Goal: Task Accomplishment & Management: Complete application form

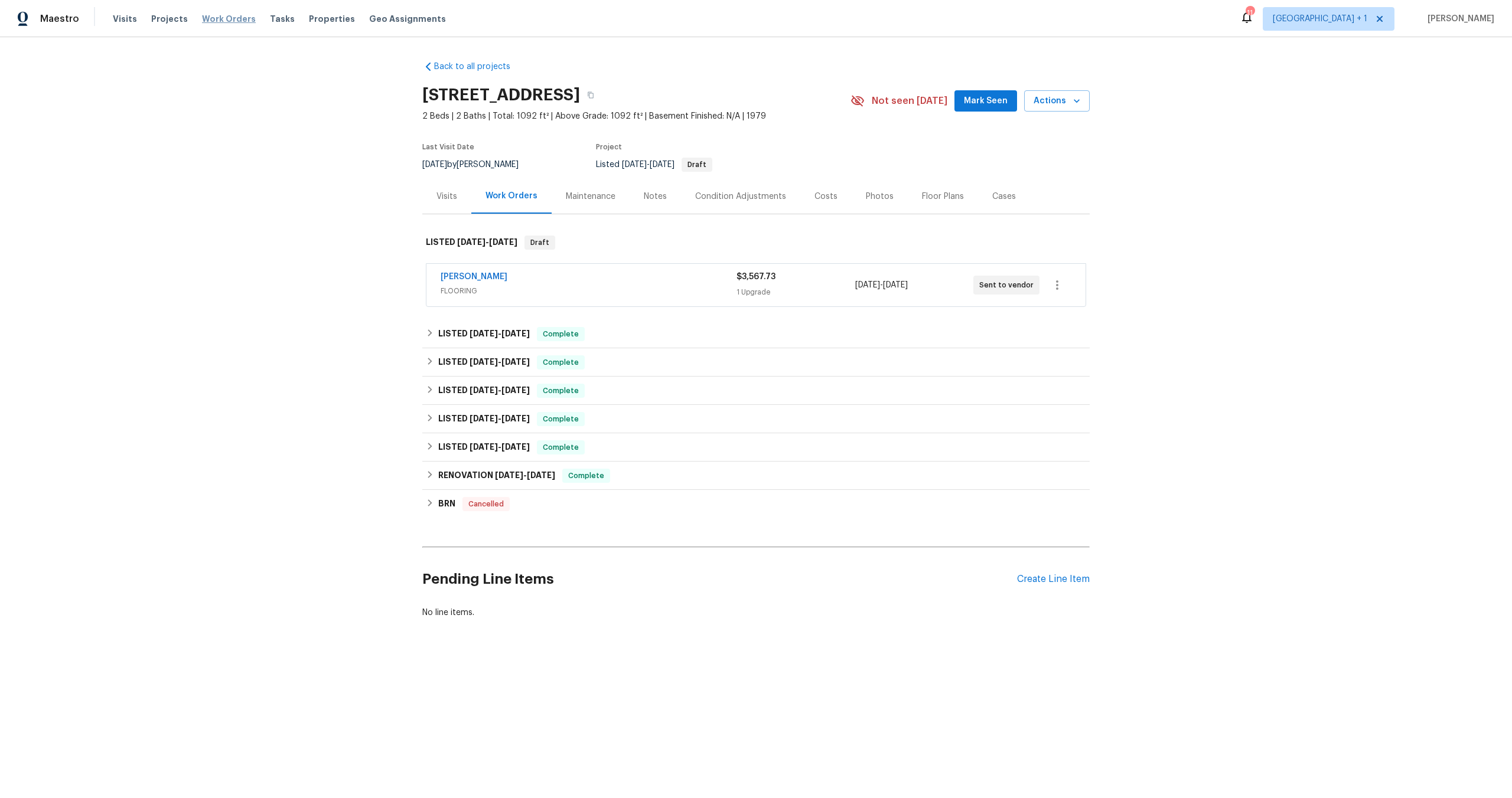
click at [229, 17] on span "Work Orders" at bounding box center [229, 19] width 54 height 12
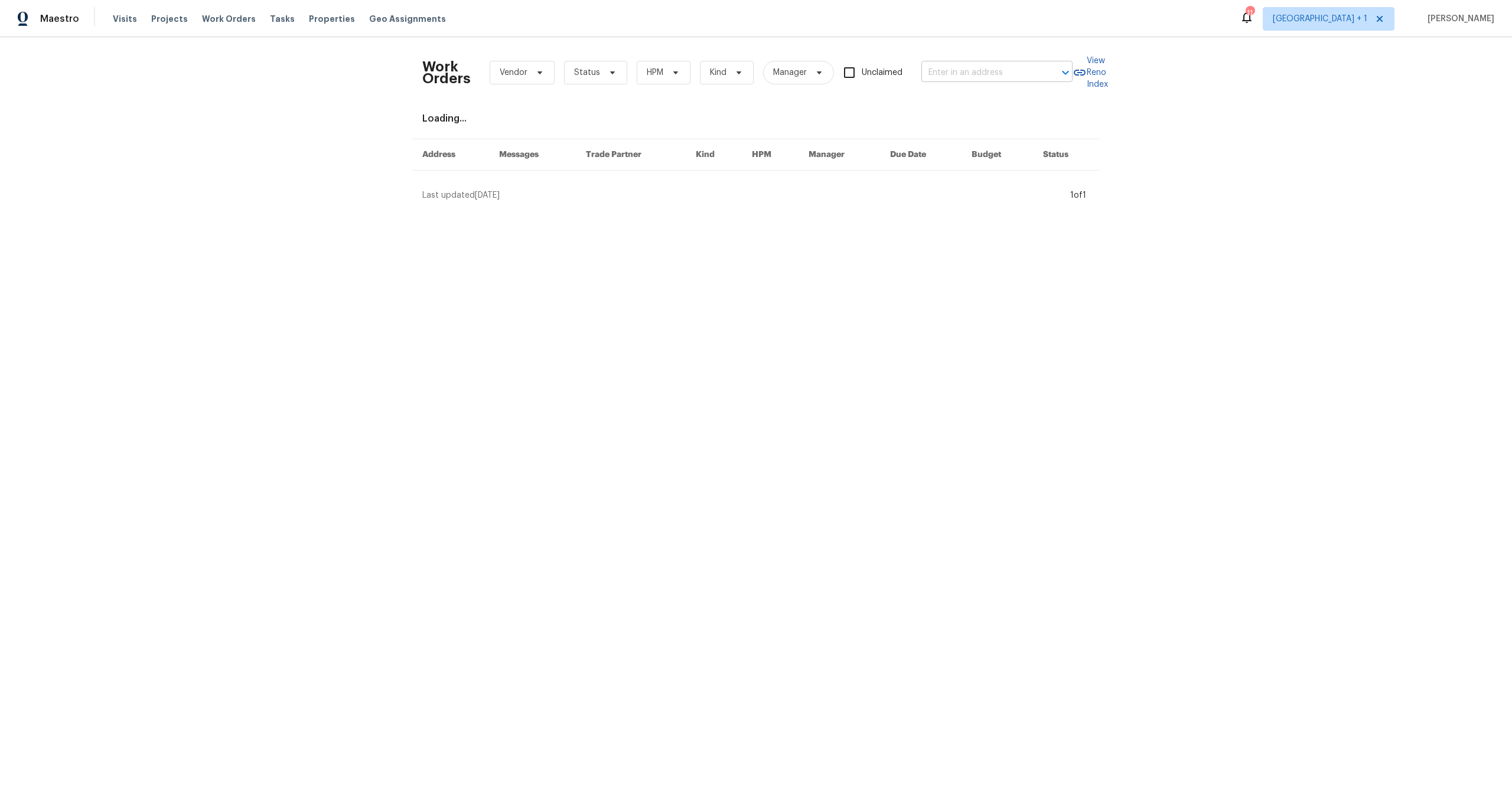
click at [949, 71] on input "text" at bounding box center [980, 73] width 118 height 18
type input "5996"
click at [954, 128] on li "[STREET_ADDRESS]" at bounding box center [993, 119] width 151 height 20
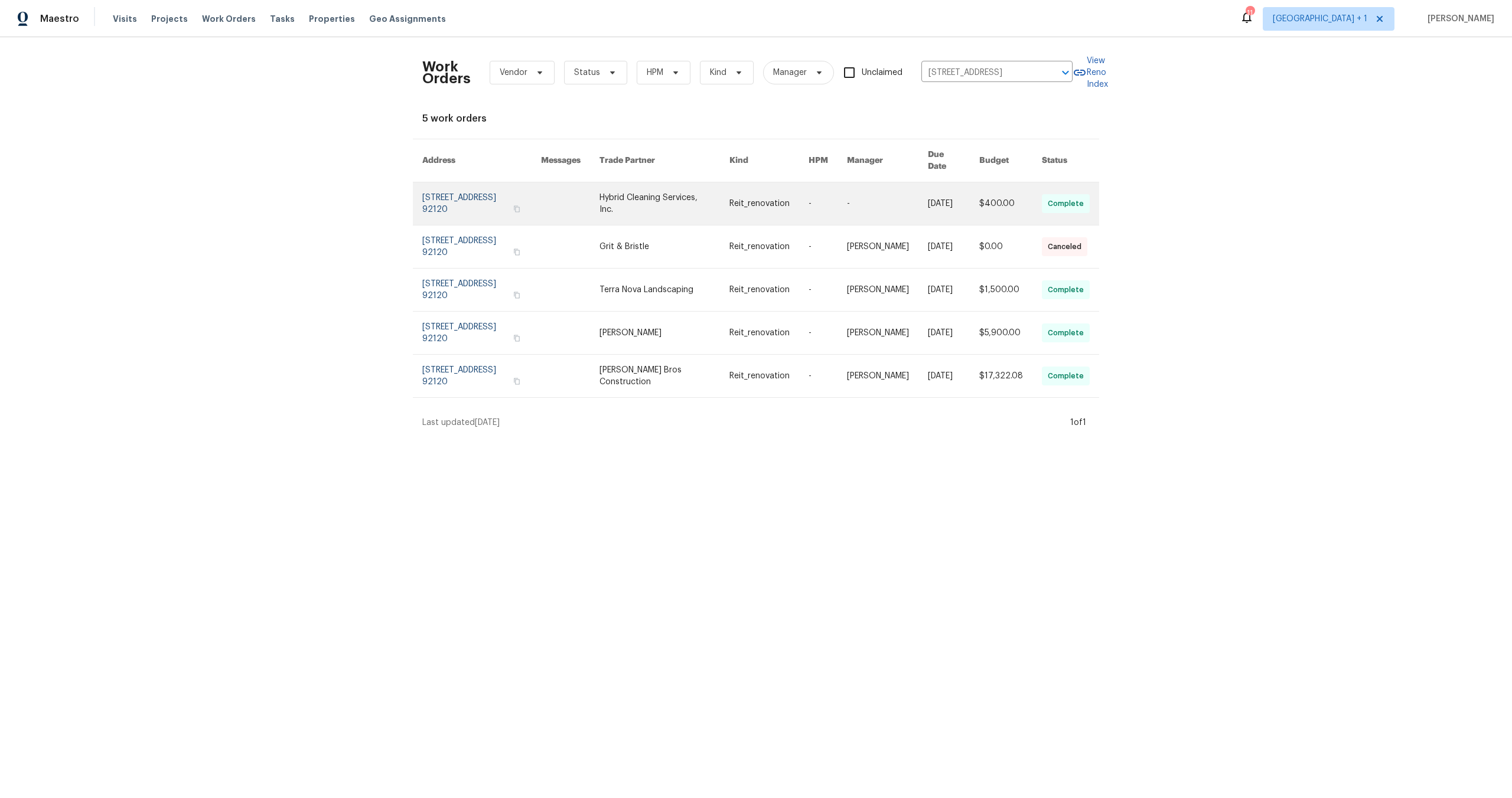
click at [437, 194] on link at bounding box center [482, 204] width 119 height 43
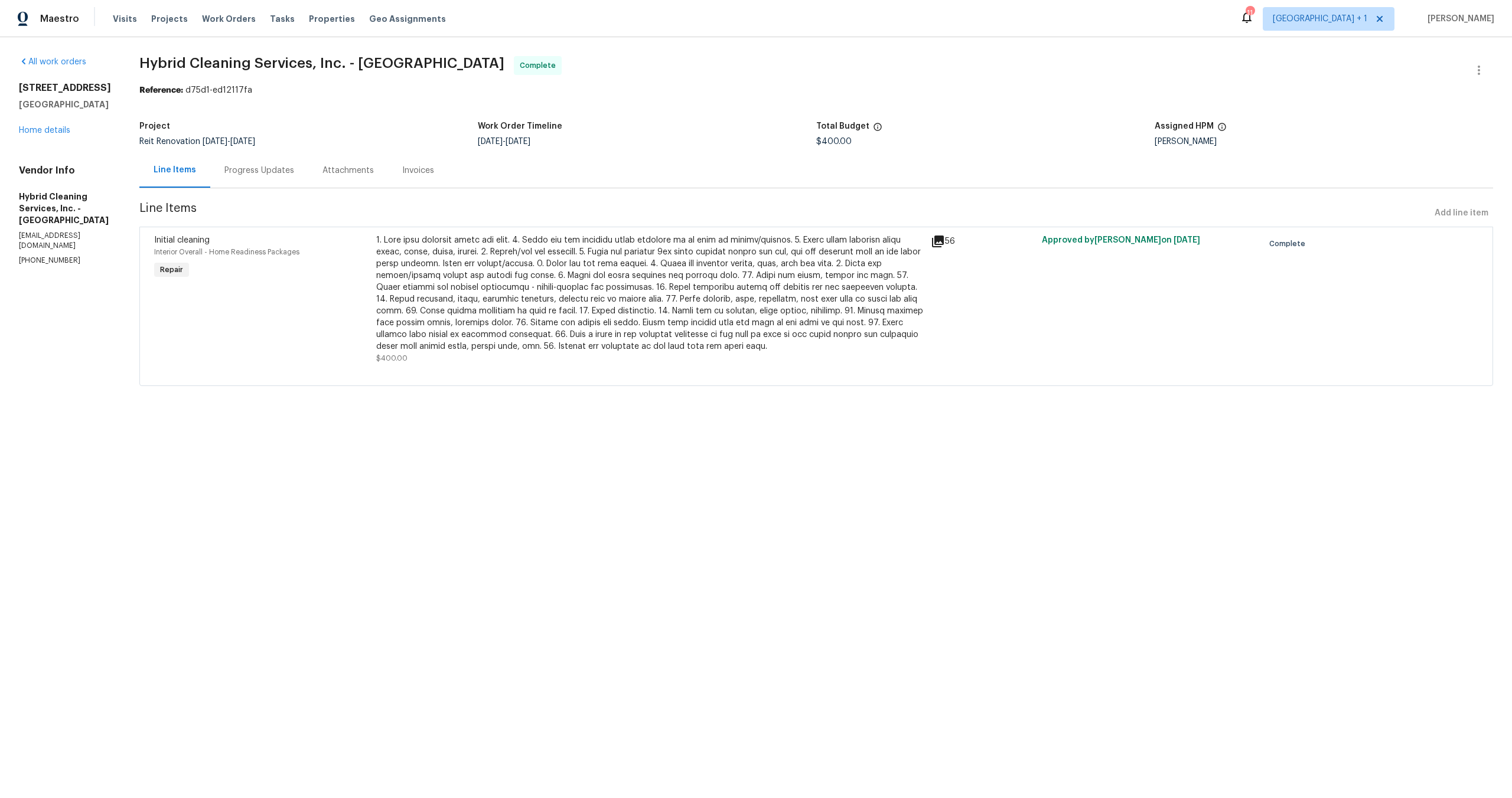
click at [531, 304] on div at bounding box center [651, 294] width 548 height 118
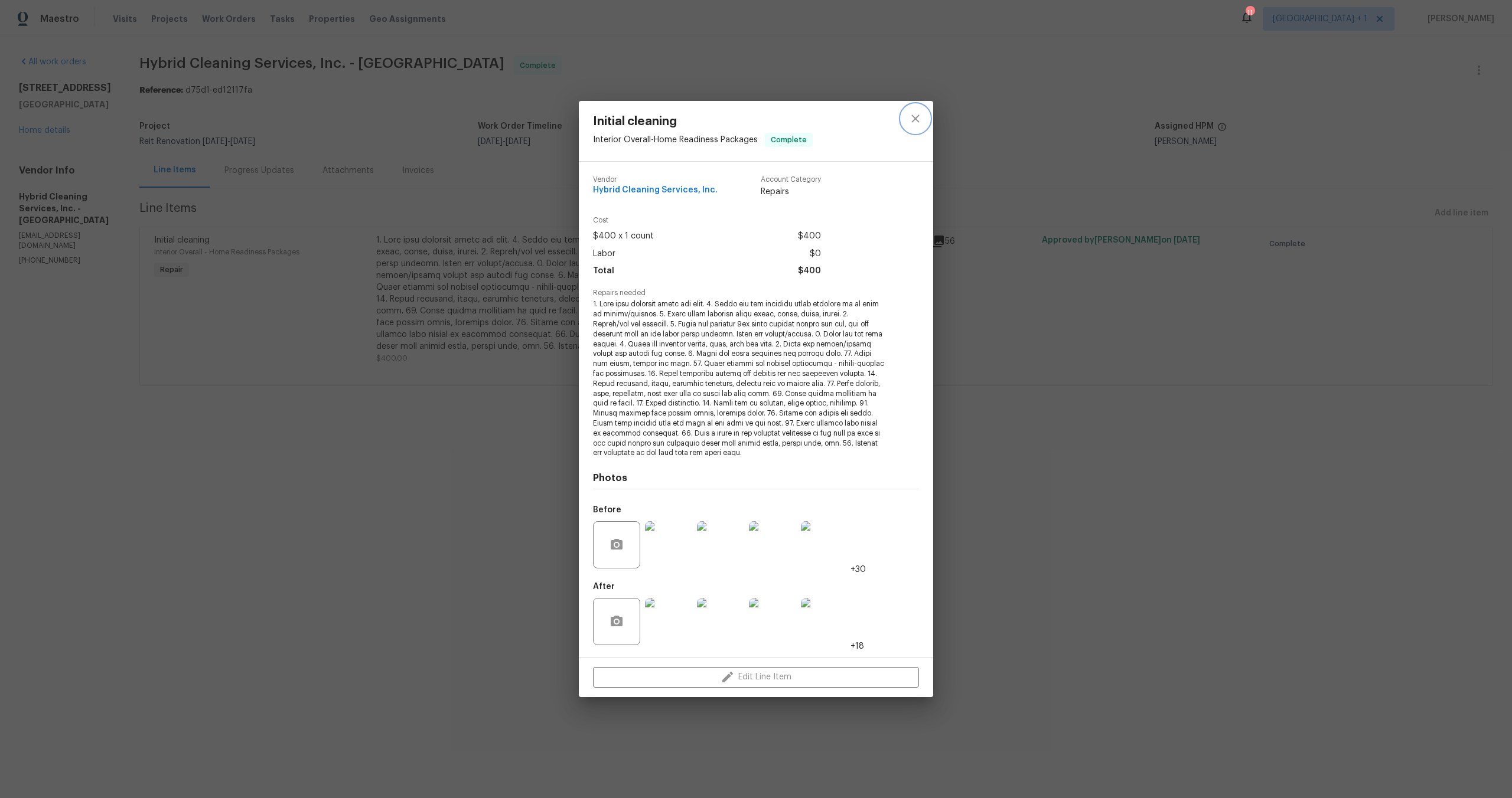
click at [914, 119] on icon "close" at bounding box center [915, 119] width 14 height 14
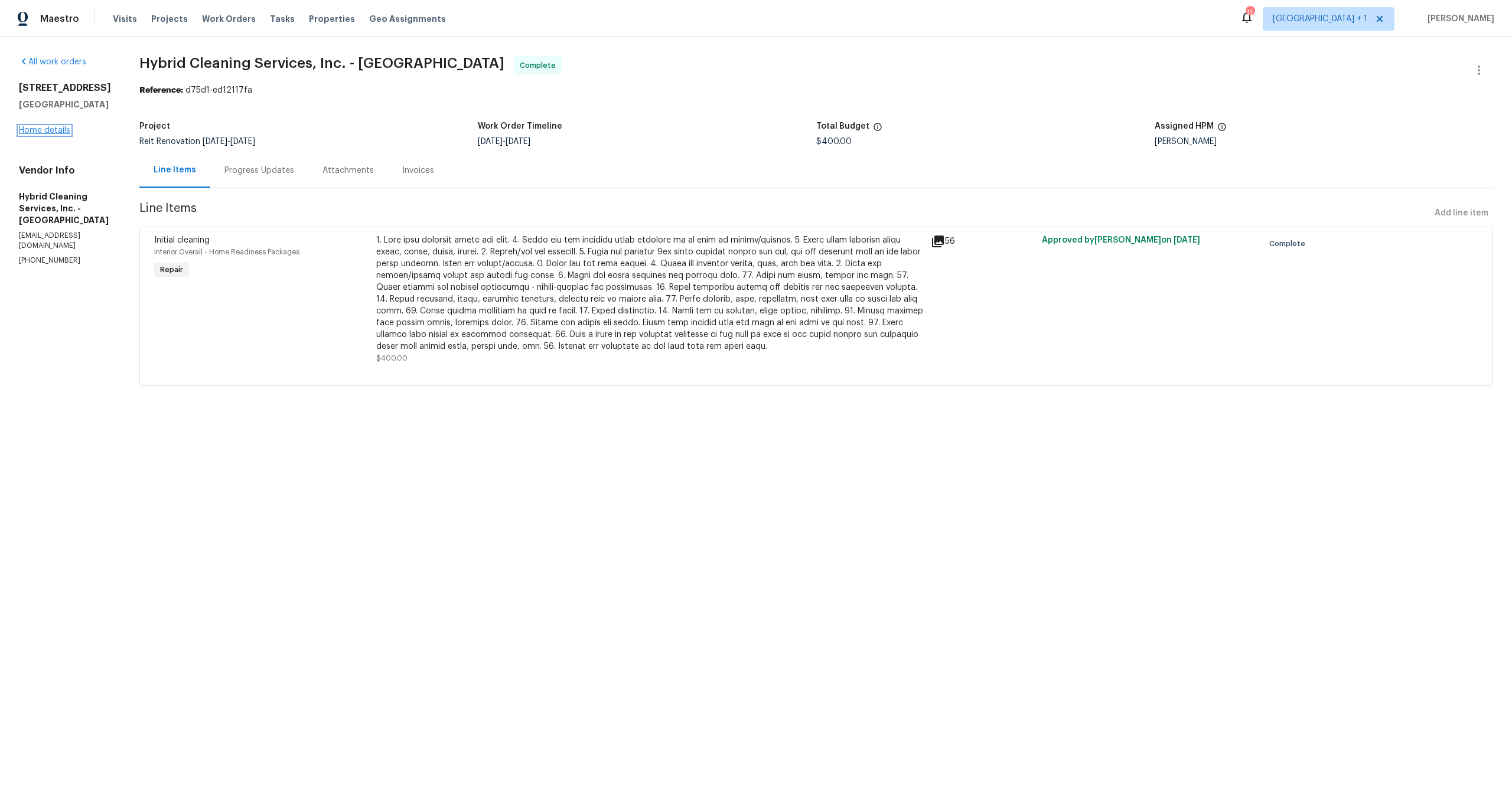
click at [49, 129] on link "Home details" at bounding box center [44, 131] width 51 height 8
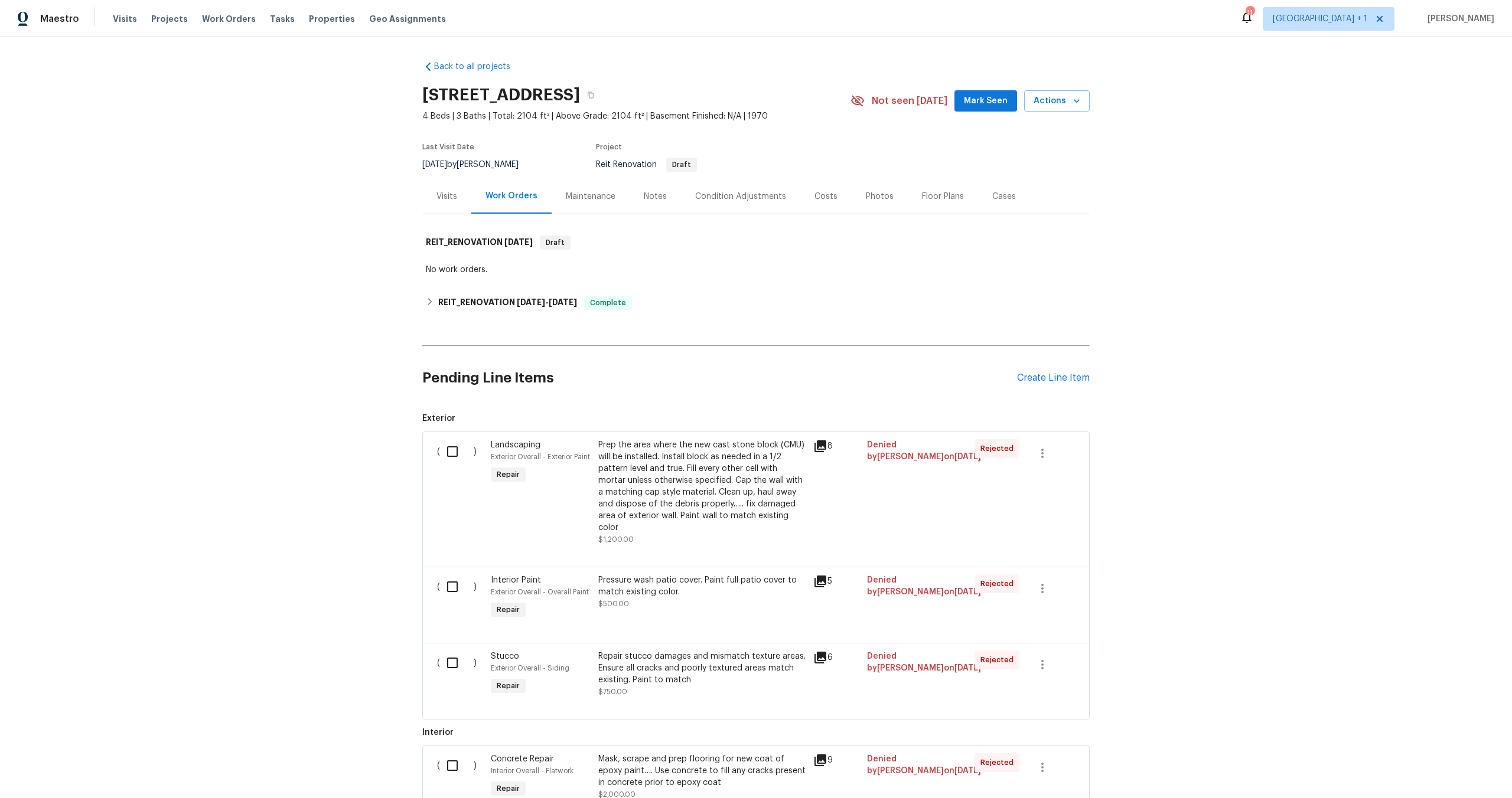
click at [653, 197] on div "Notes" at bounding box center [655, 197] width 23 height 12
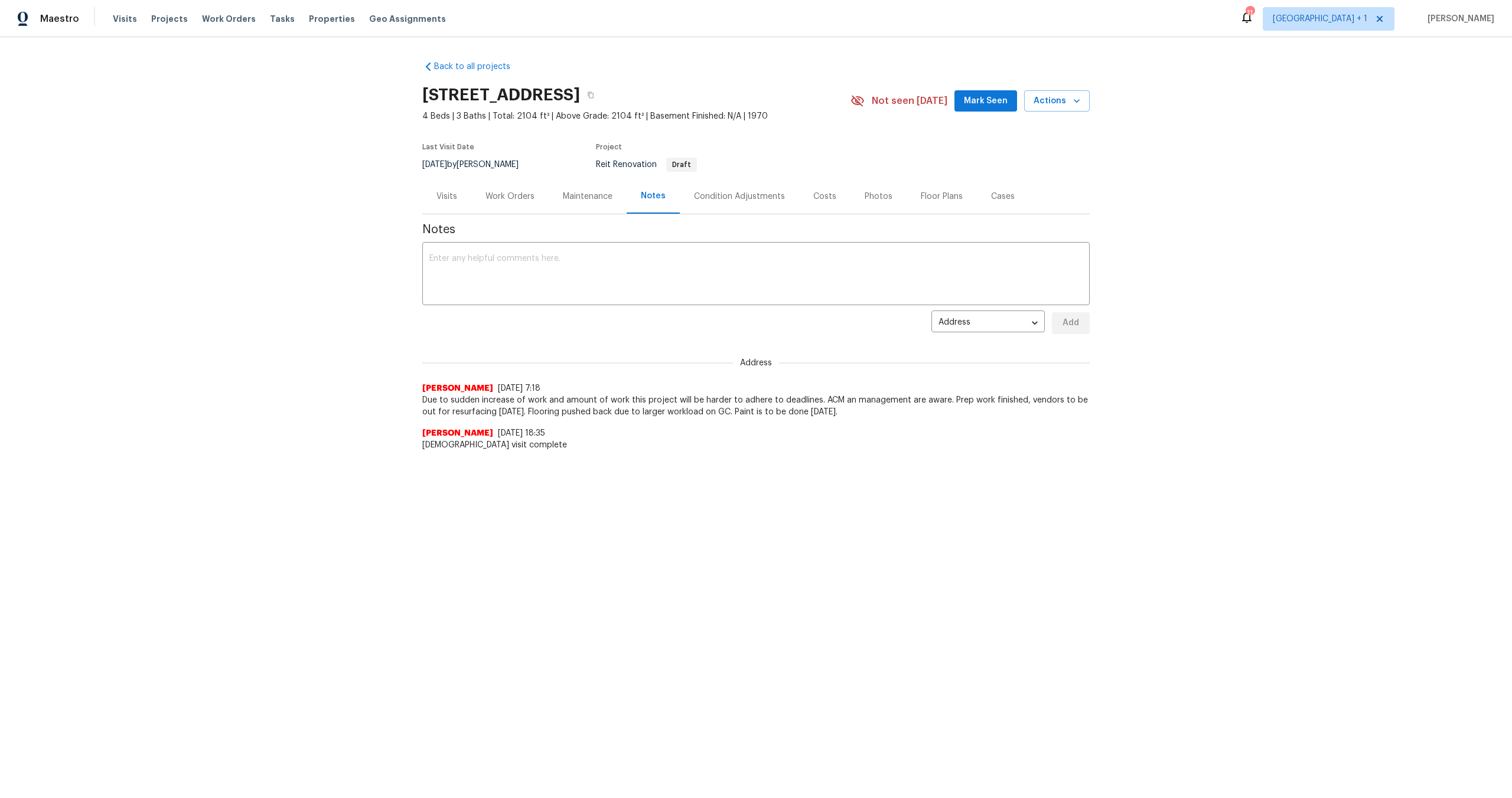
click at [818, 137] on section "5996 College Ave, San Diego, CA 92120 4 Beds | 3 Baths | Total: 2104 ft² | Abov…" at bounding box center [756, 129] width 668 height 99
click at [505, 195] on div "Work Orders" at bounding box center [510, 197] width 49 height 12
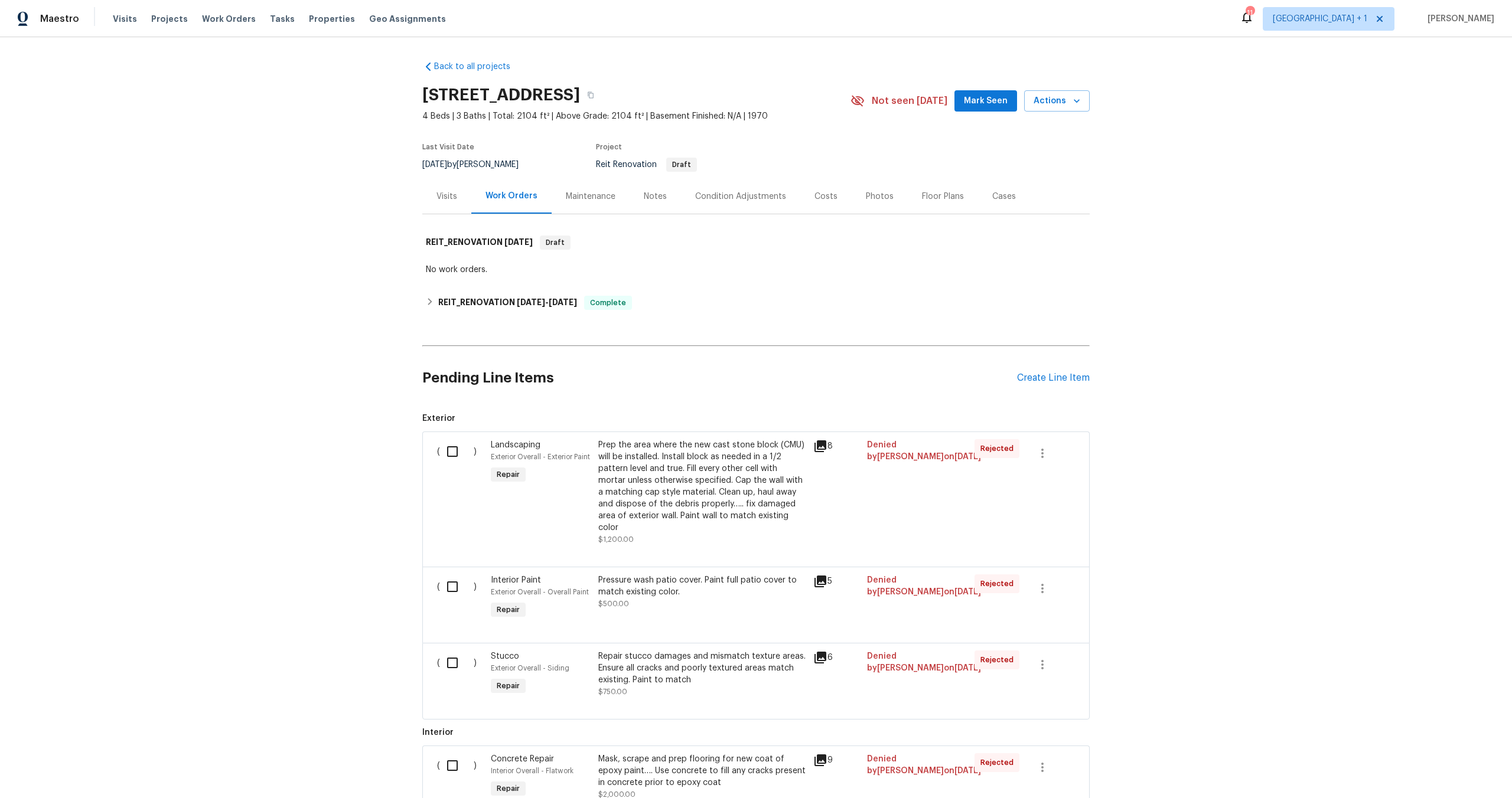
scroll to position [226, 0]
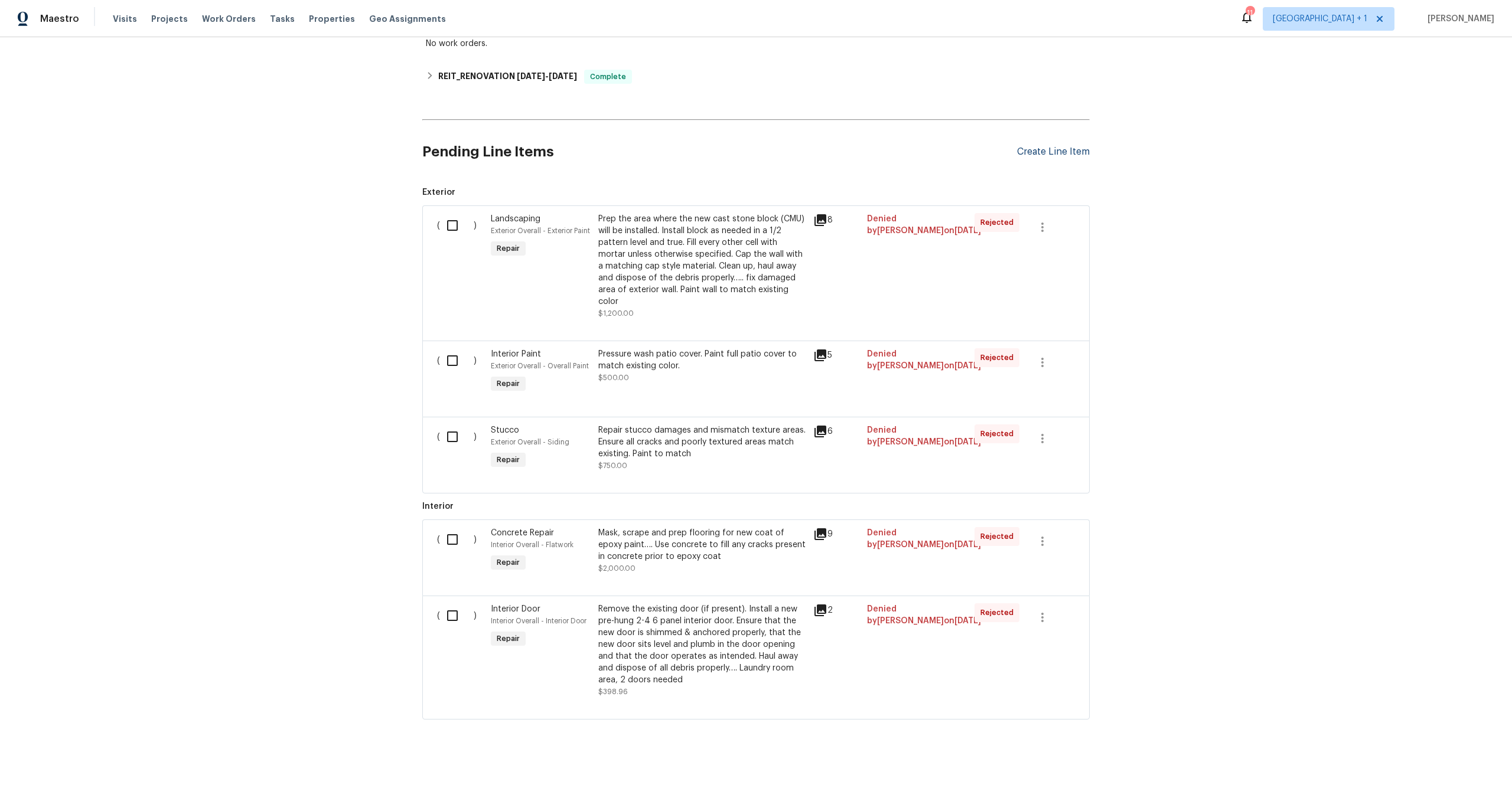
click at [1051, 151] on div "Create Line Item" at bounding box center [1053, 152] width 73 height 11
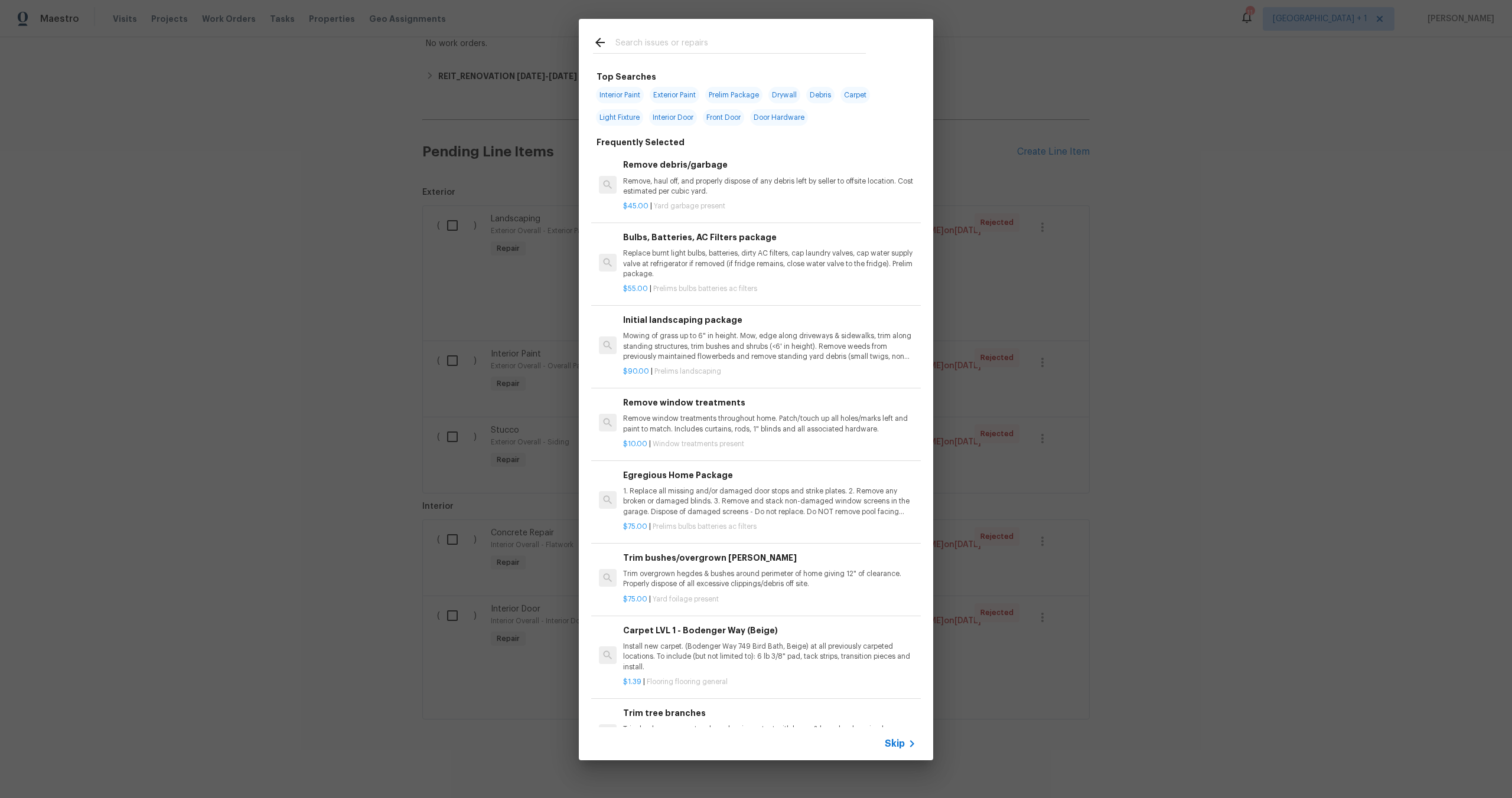
click at [638, 40] on input "text" at bounding box center [741, 44] width 251 height 18
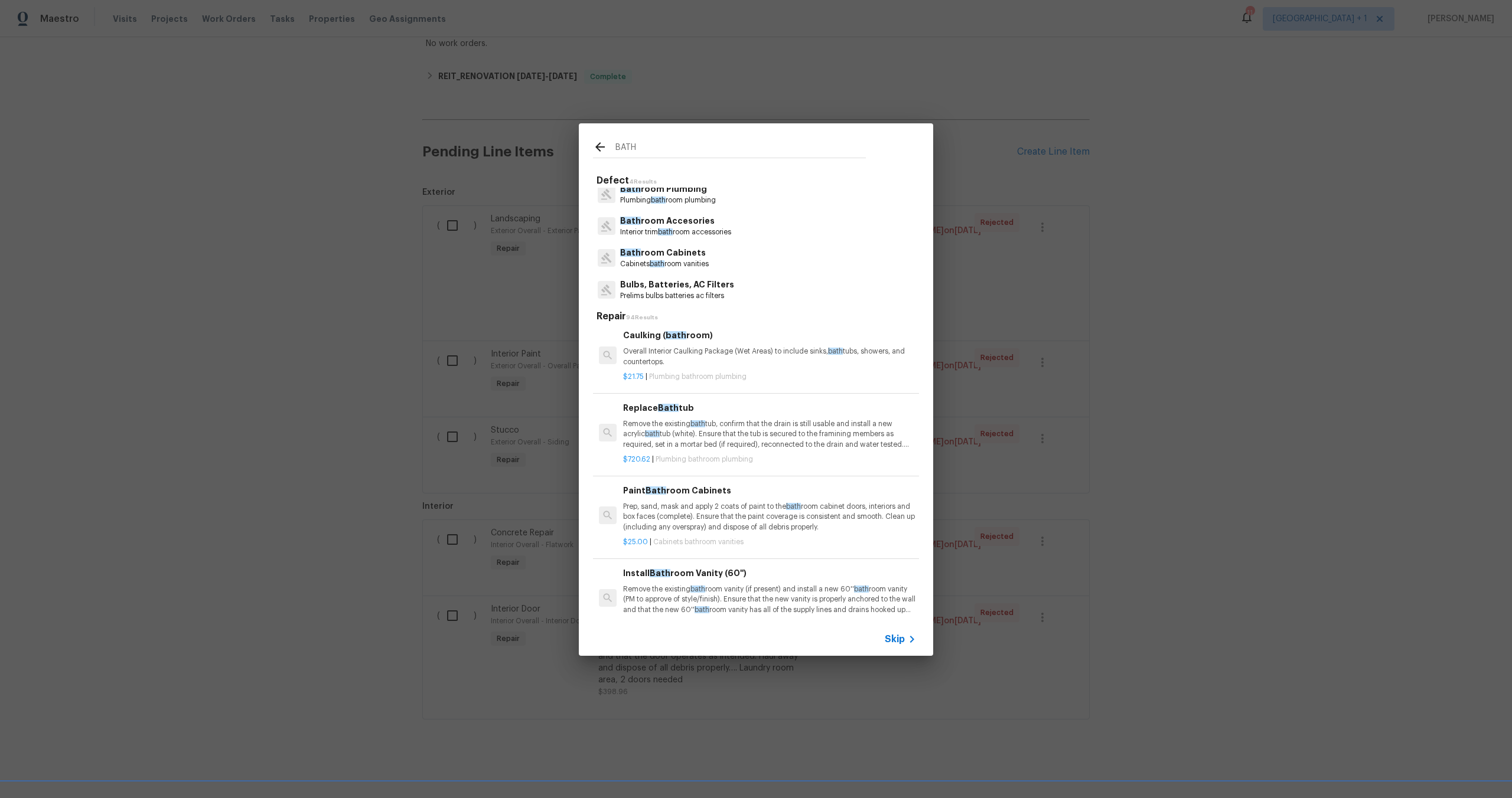
scroll to position [5, 0]
click at [682, 150] on input "BATH" at bounding box center [741, 149] width 251 height 18
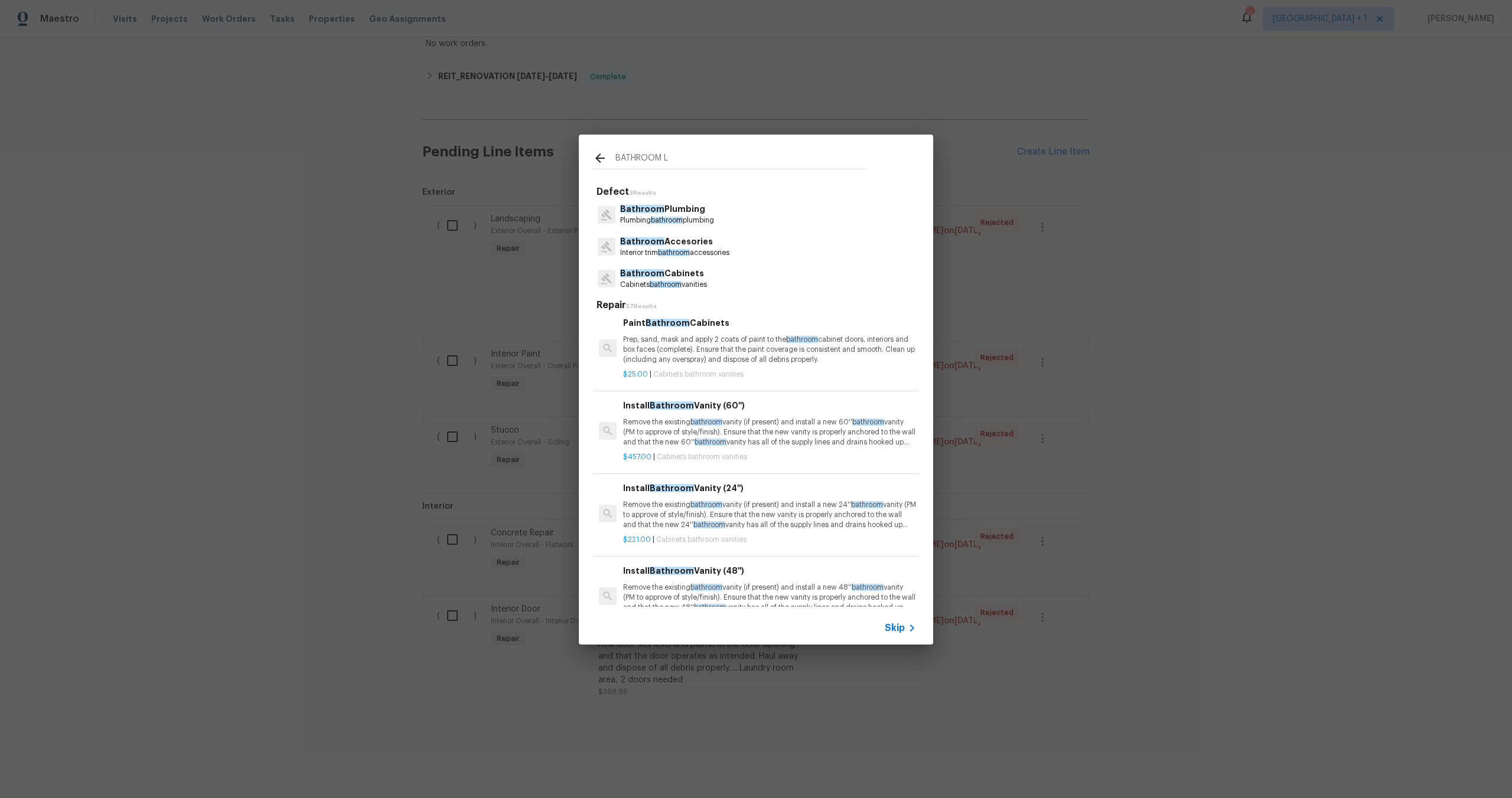
scroll to position [0, 0]
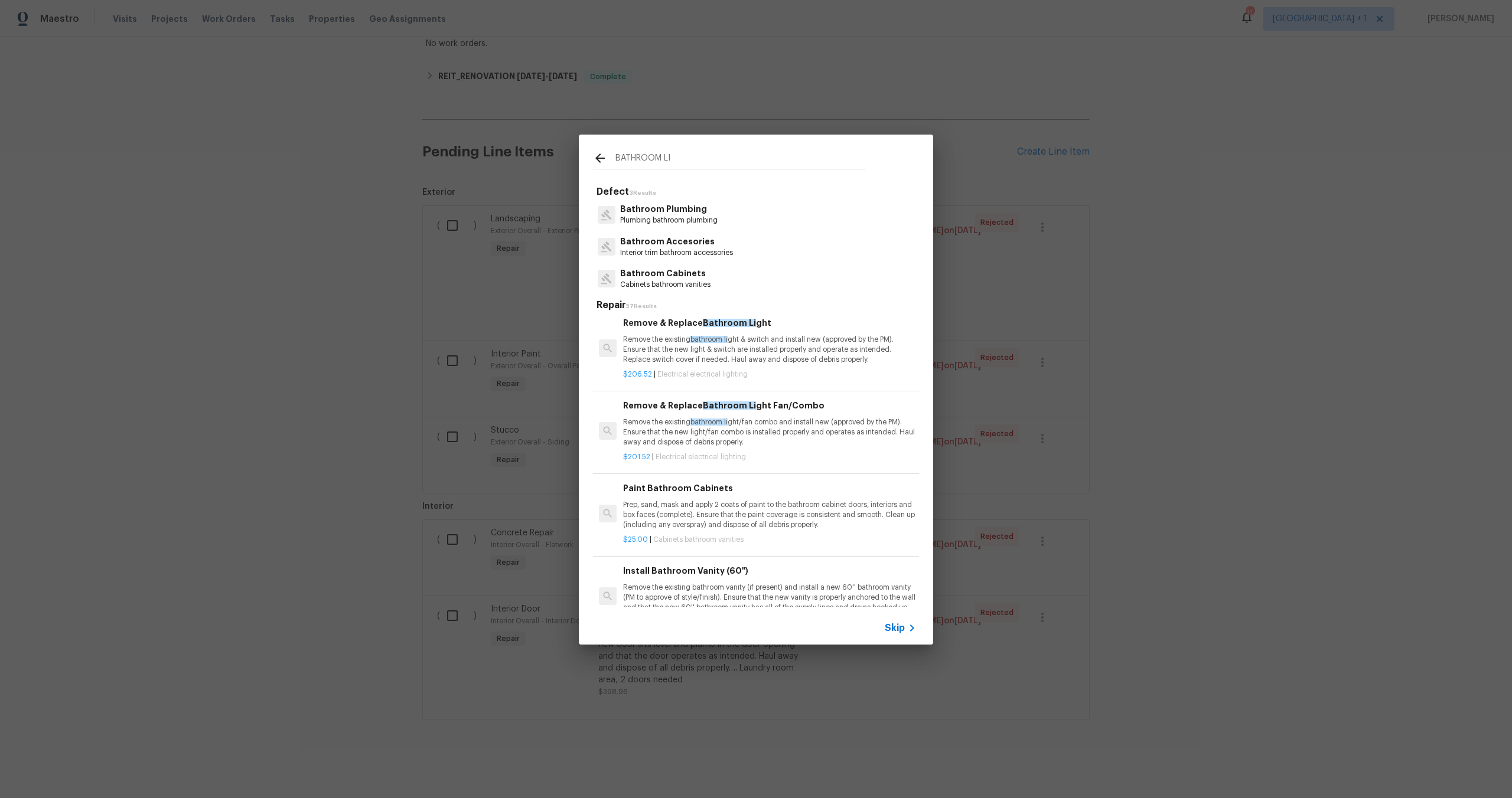
type input "BATHROOM LI"
click at [788, 332] on div "Remove & Replace Bathroom Li ght Remove the existing bathroom li ght & switch a…" at bounding box center [769, 341] width 293 height 48
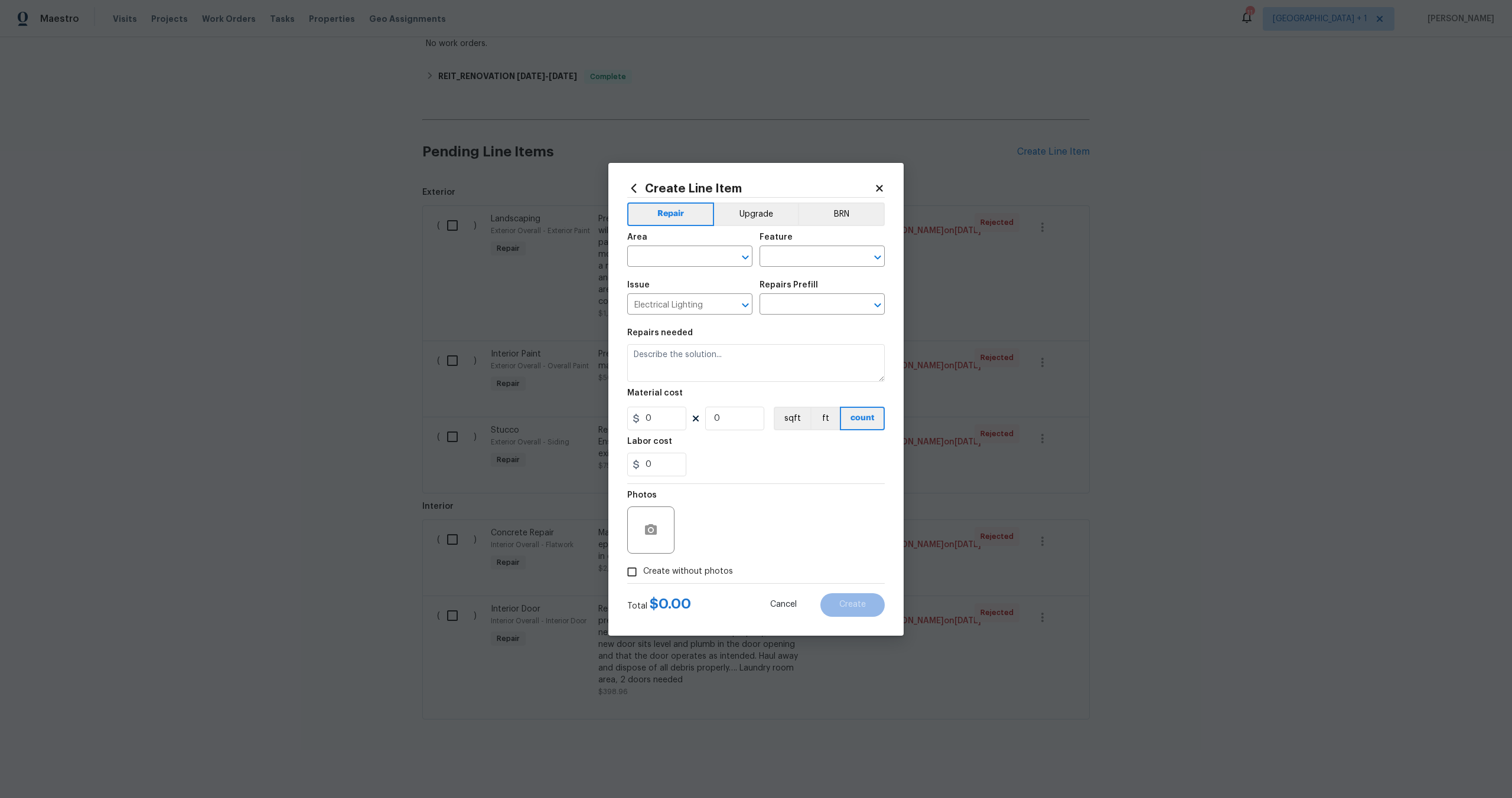
type input "Remove & Replace Bathroom Light $206.52"
type textarea "Remove the existing bathroom light & switch and install new (approved by the PM…"
type input "206.52"
type input "1"
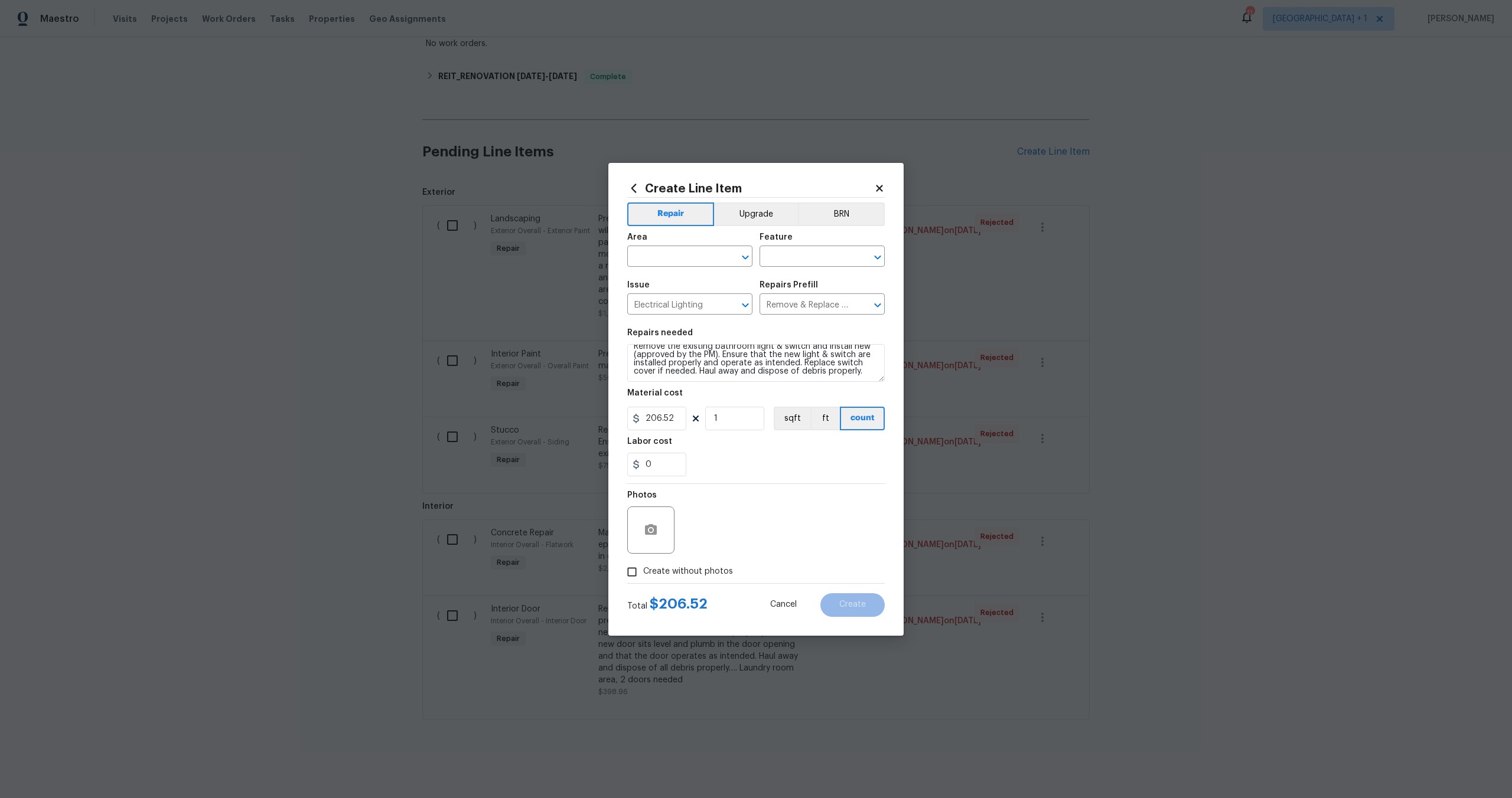
click at [635, 190] on icon at bounding box center [634, 188] width 5 height 9
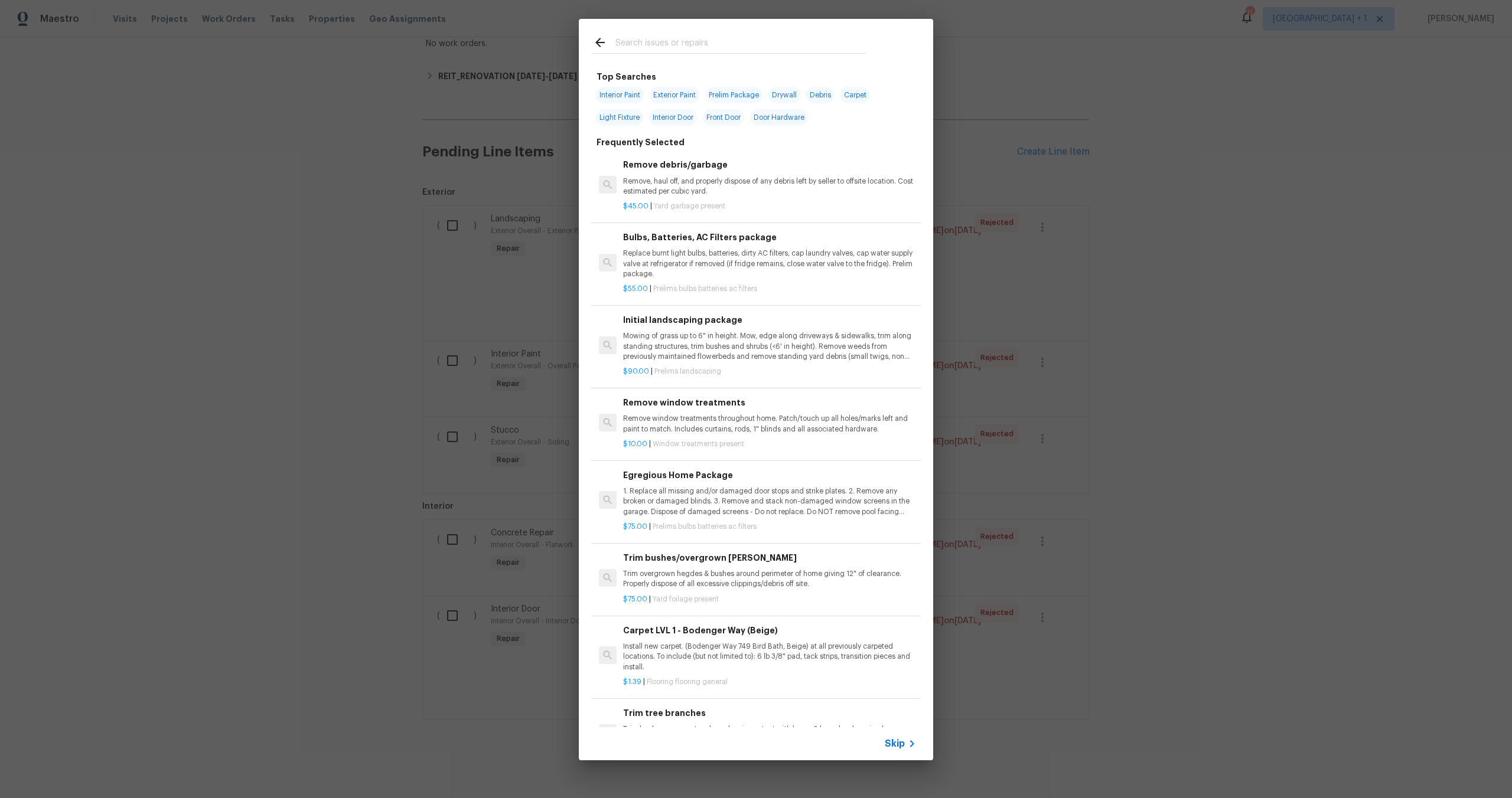
click at [618, 40] on input "text" at bounding box center [741, 44] width 251 height 18
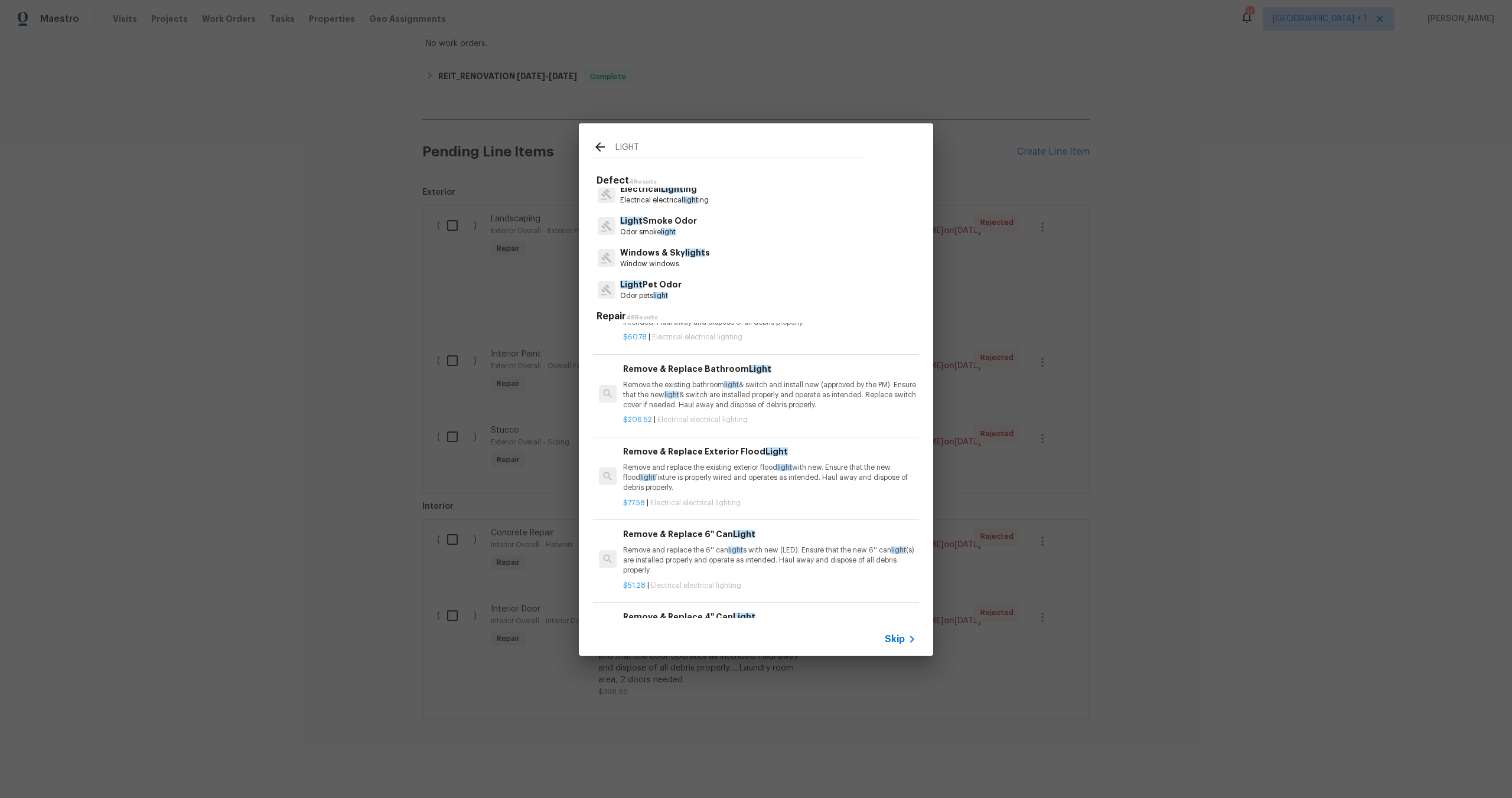
scroll to position [273, 0]
type input "LIGHT"
click at [727, 472] on p "Remove and replace the existing exterior flood light with new. Ensure that the …" at bounding box center [769, 475] width 293 height 30
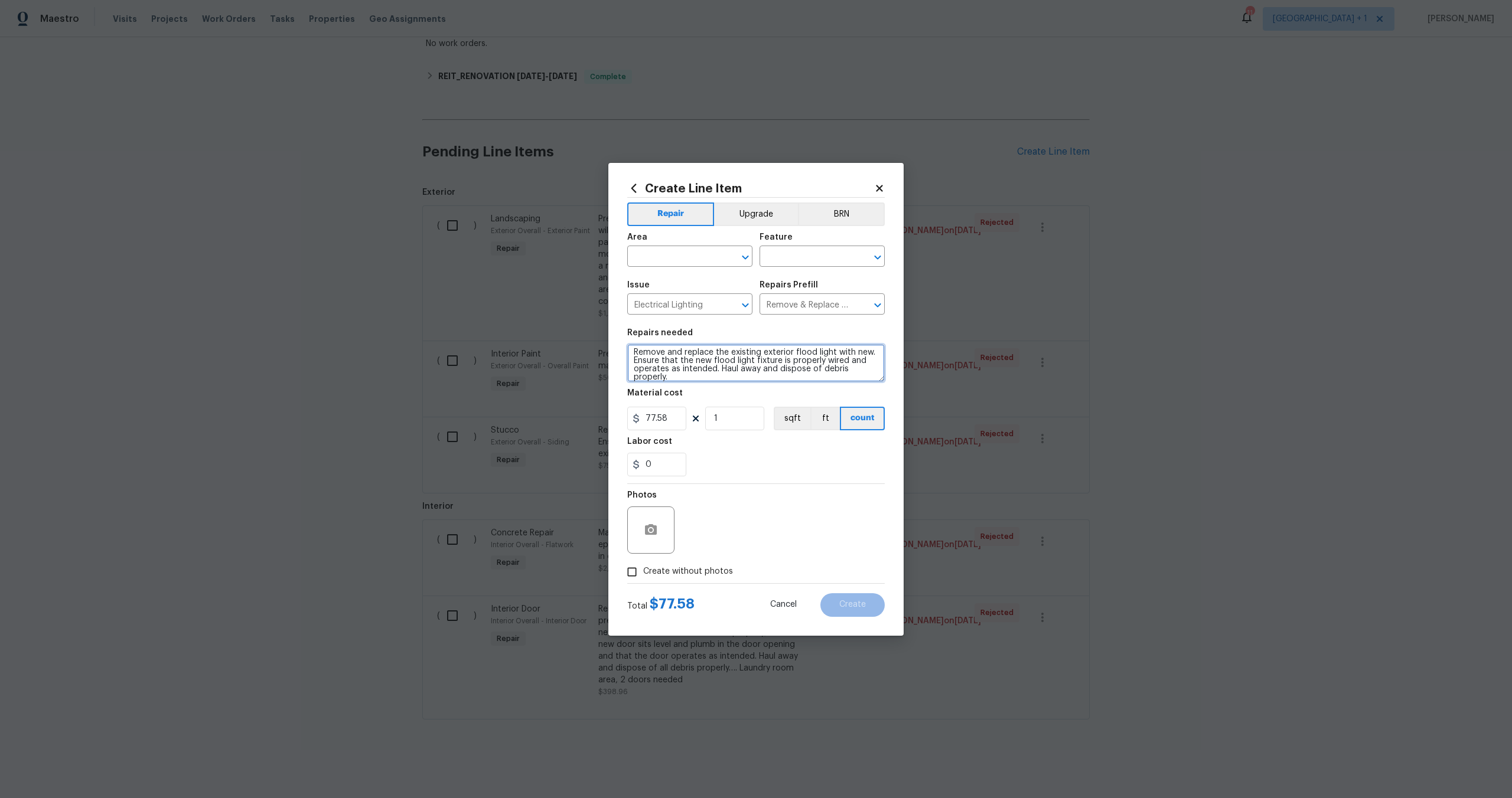
scroll to position [0, 0]
drag, startPoint x: 812, startPoint y: 351, endPoint x: 763, endPoint y: 357, distance: 49.4
click at [763, 357] on textarea "Remove and replace the existing exterior flood light with new. Ensure that the …" at bounding box center [756, 364] width 258 height 38
type textarea "Remove and replace the existing light with new. Ensure that the new flood light…"
click at [651, 259] on input "text" at bounding box center [674, 258] width 92 height 18
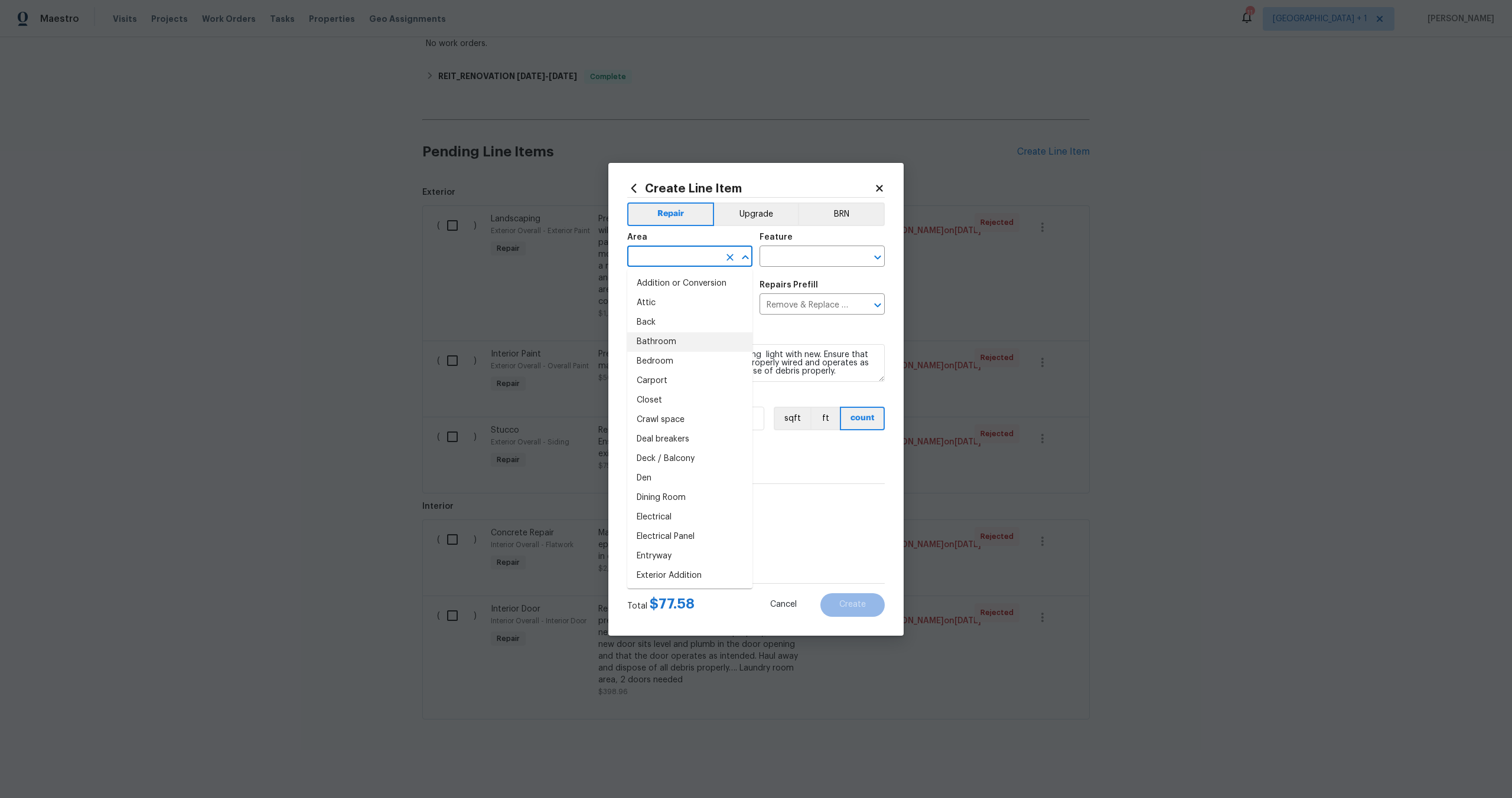
click at [654, 345] on li "Bathroom" at bounding box center [690, 343] width 125 height 20
type input "Bathroom"
click at [799, 261] on input "text" at bounding box center [805, 258] width 92 height 18
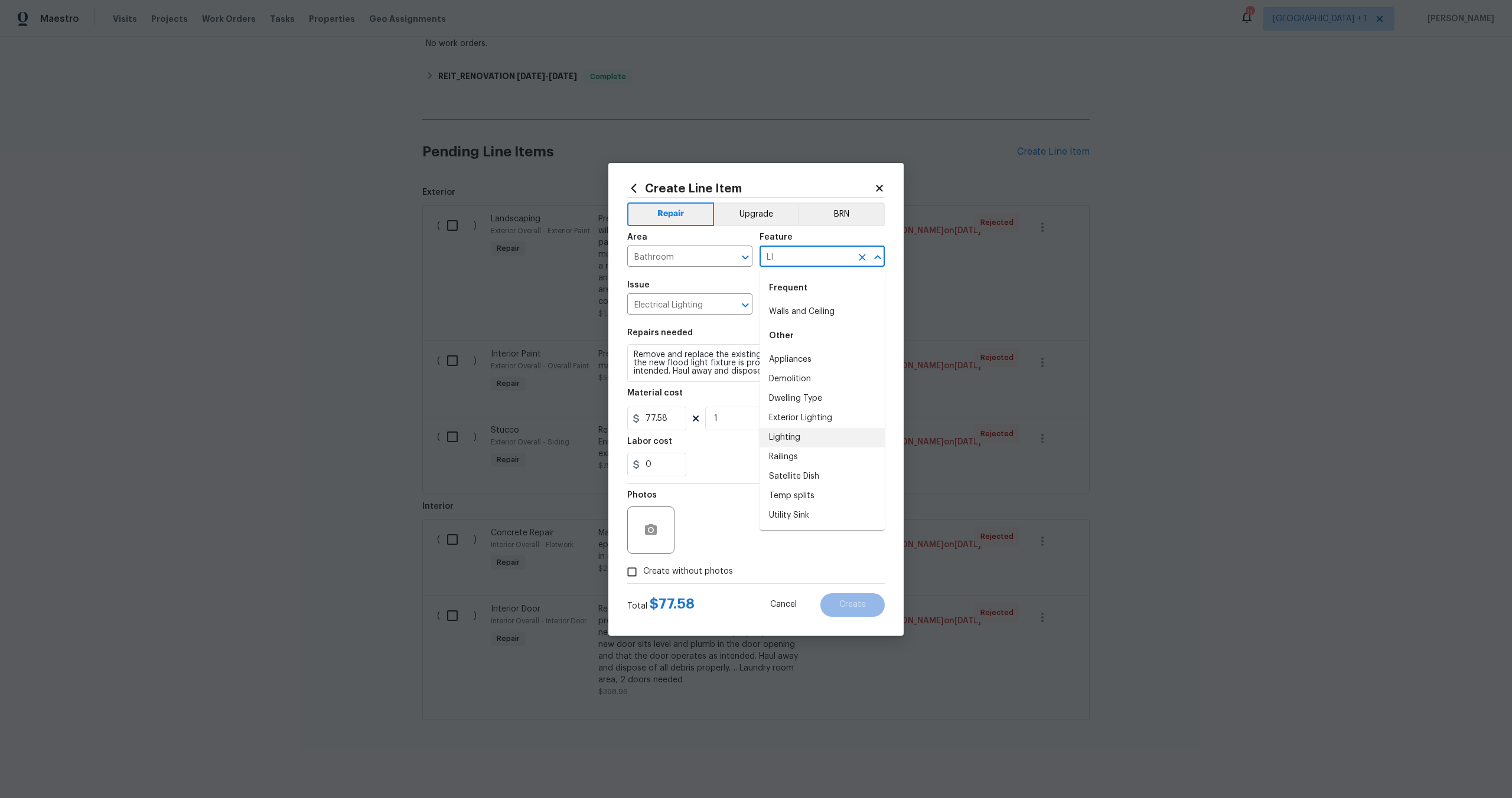
click at [814, 432] on li "Lighting" at bounding box center [821, 438] width 125 height 20
type input "Lighting"
click at [726, 420] on input "1" at bounding box center [735, 418] width 59 height 24
type input "2"
drag, startPoint x: 670, startPoint y: 417, endPoint x: 647, endPoint y: 419, distance: 23.1
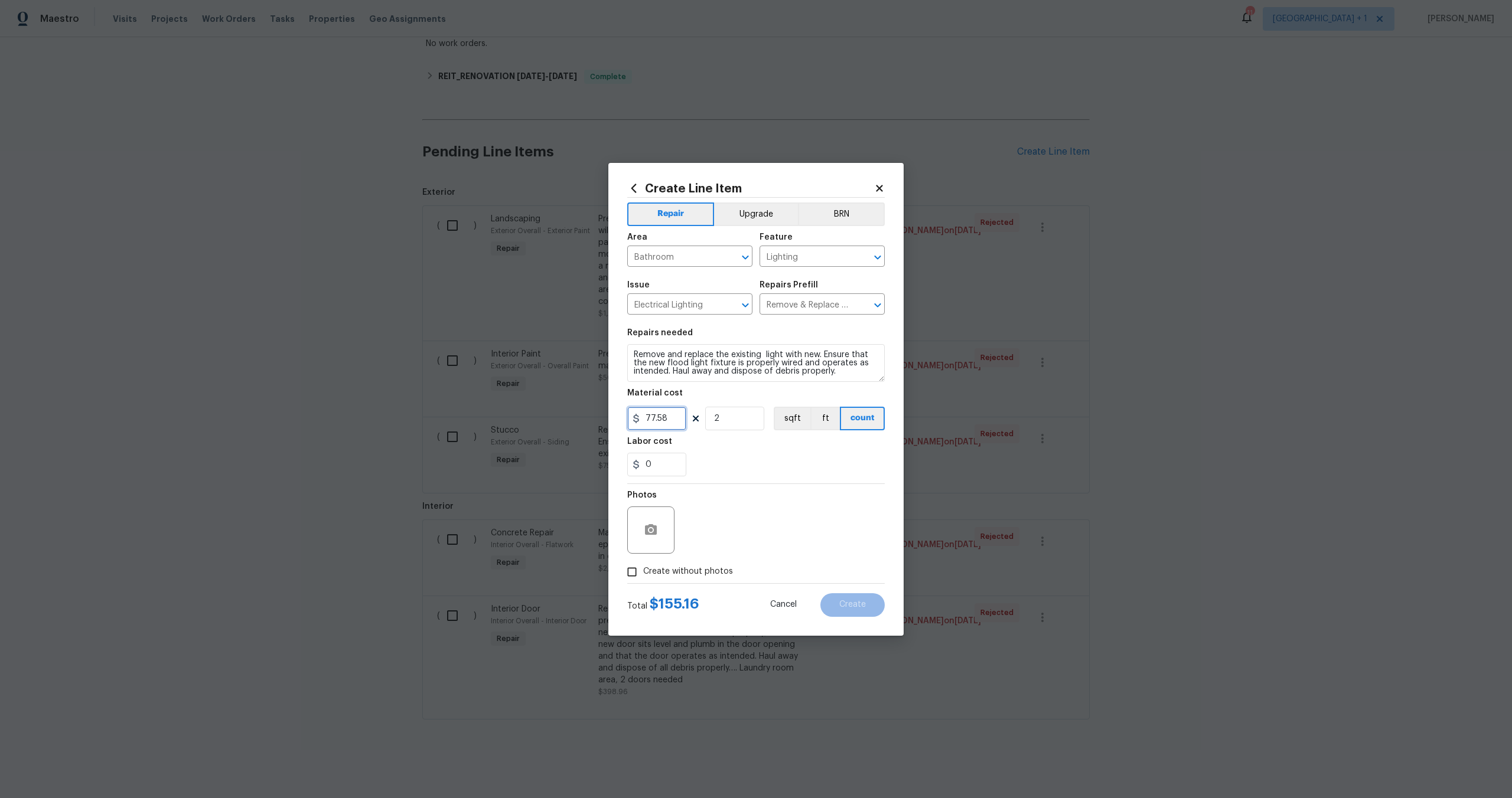
click at [647, 419] on input "77.58" at bounding box center [657, 418] width 59 height 24
type input "102"
click at [732, 423] on input "2" at bounding box center [735, 418] width 59 height 24
click at [755, 481] on section "Repairs needed Remove and replace the existing light with new. Ensure that the …" at bounding box center [756, 402] width 258 height 162
click at [634, 571] on input "Create without photos" at bounding box center [632, 572] width 22 height 22
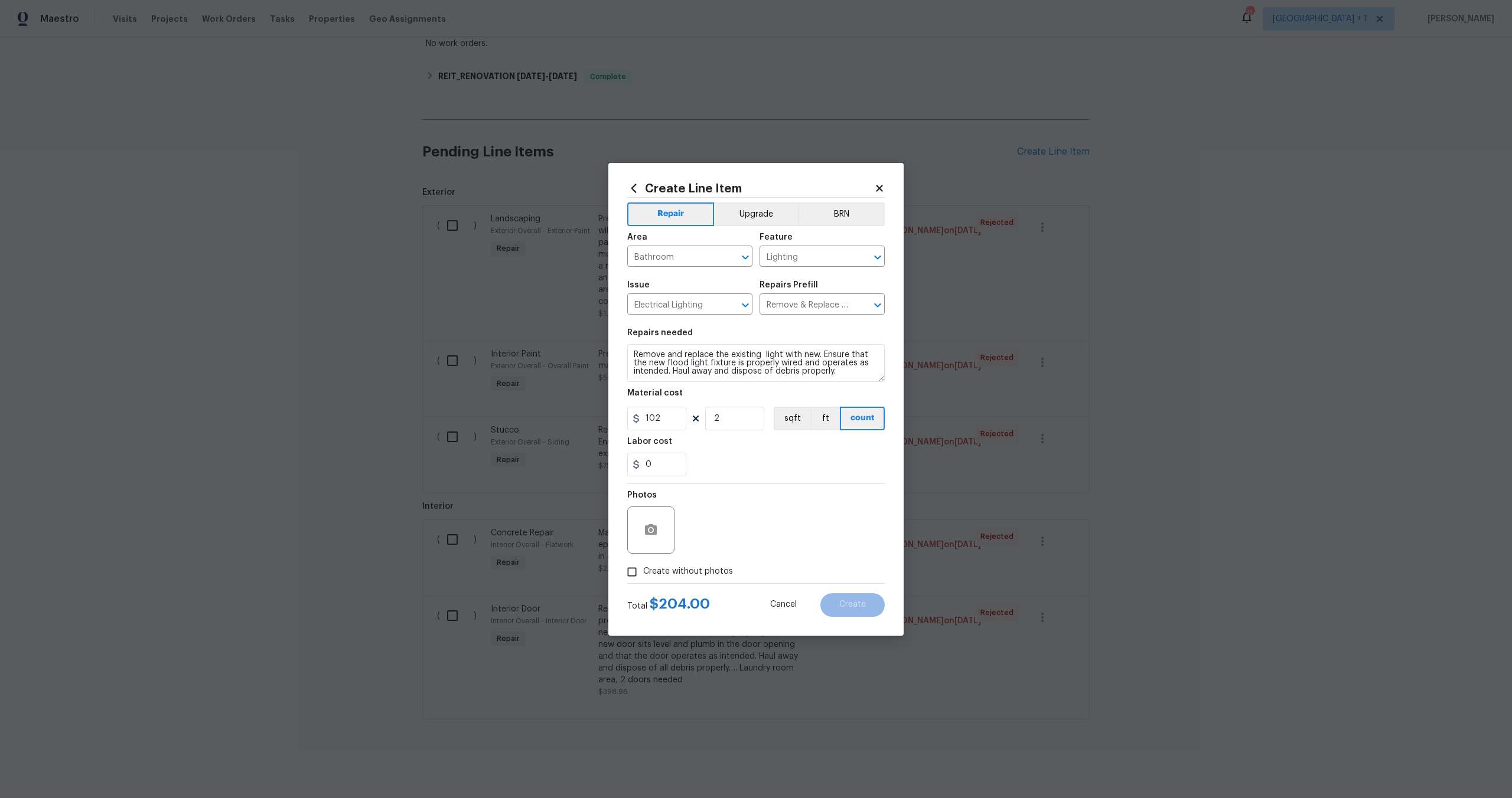
checkbox input "true"
click at [806, 527] on textarea at bounding box center [784, 529] width 201 height 47
type textarea "NA"
click at [862, 614] on button "Create" at bounding box center [852, 605] width 64 height 24
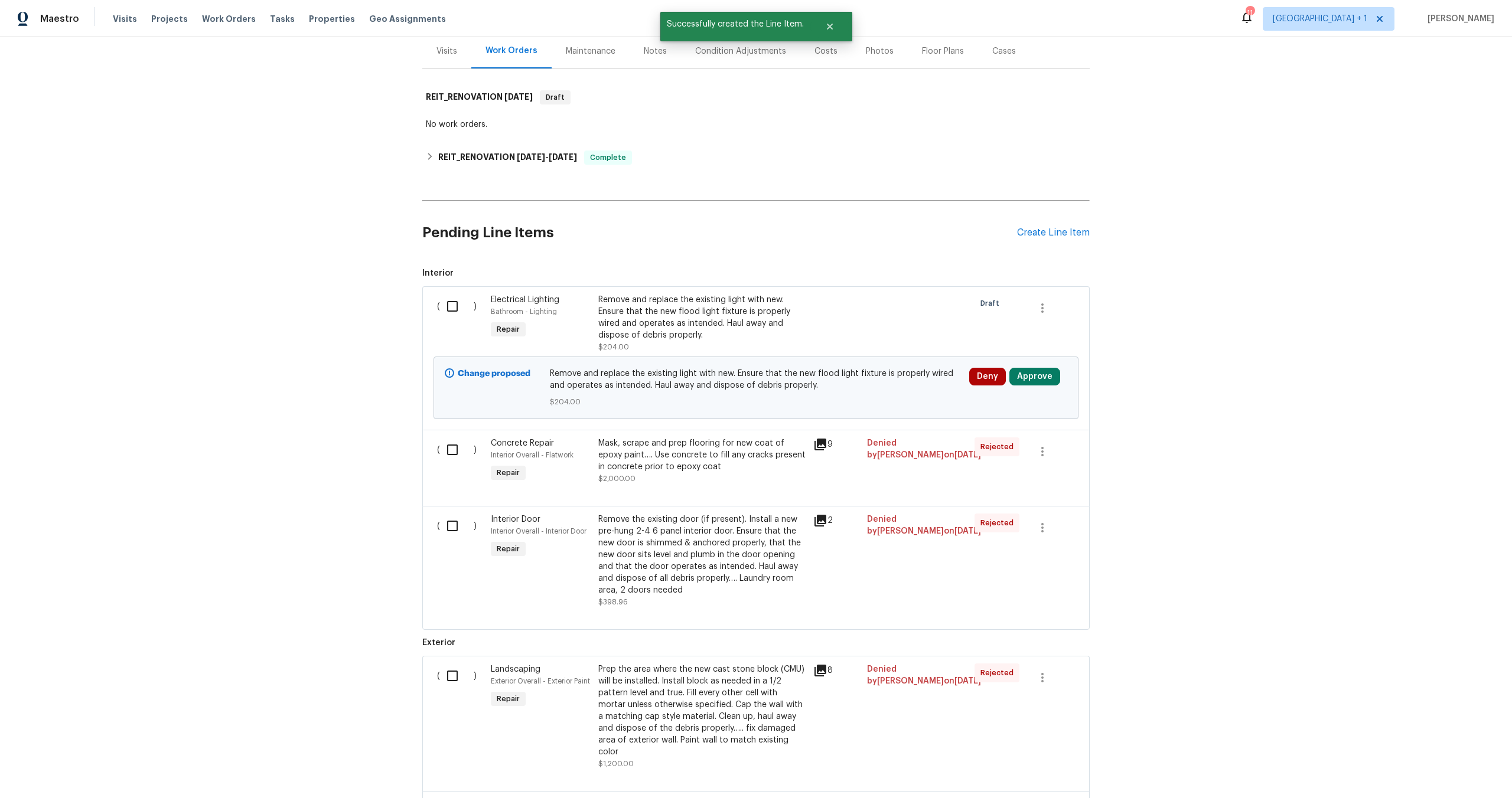
scroll to position [133, 0]
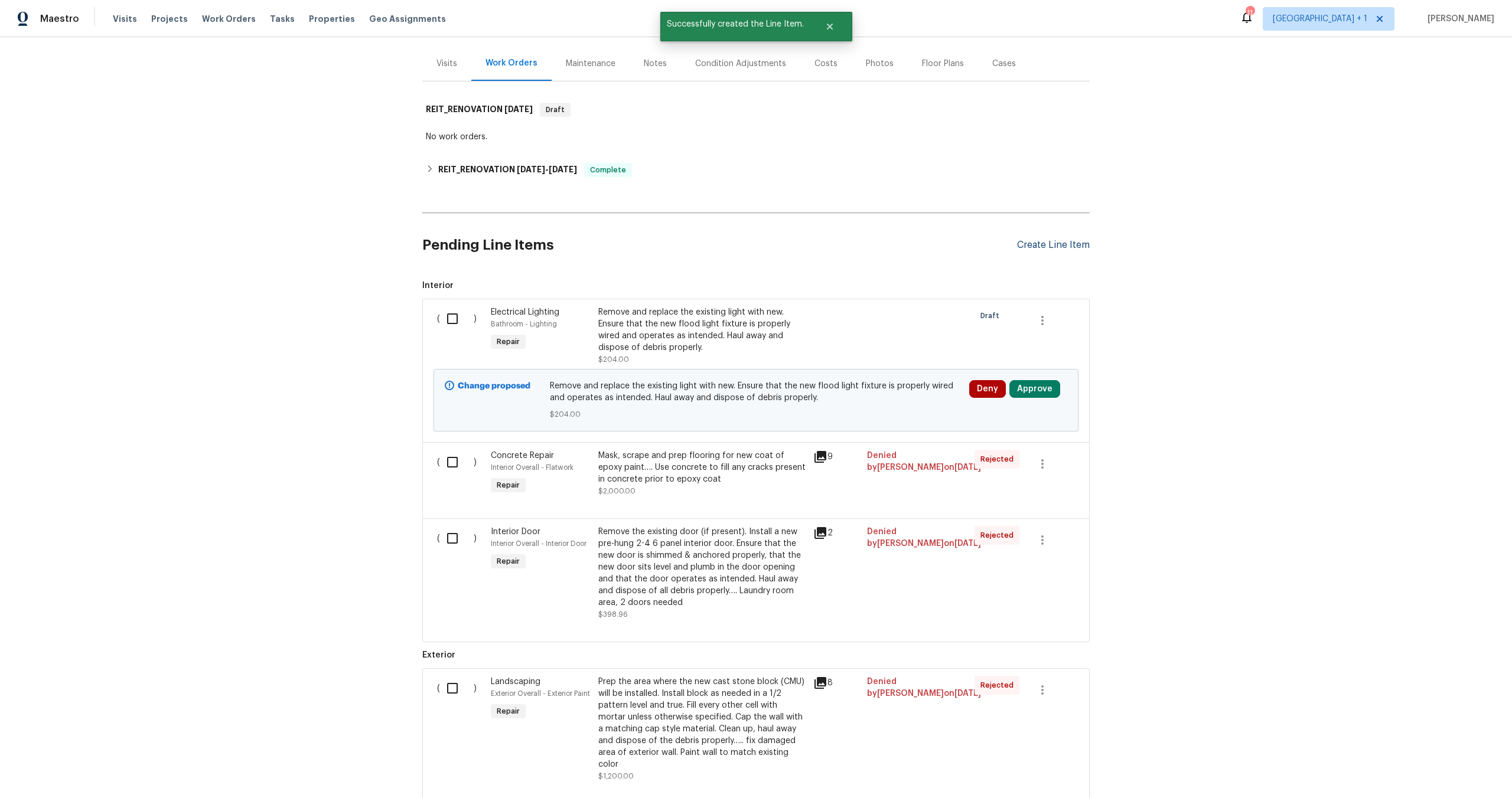
click at [1054, 243] on div "Create Line Item" at bounding box center [1053, 245] width 73 height 11
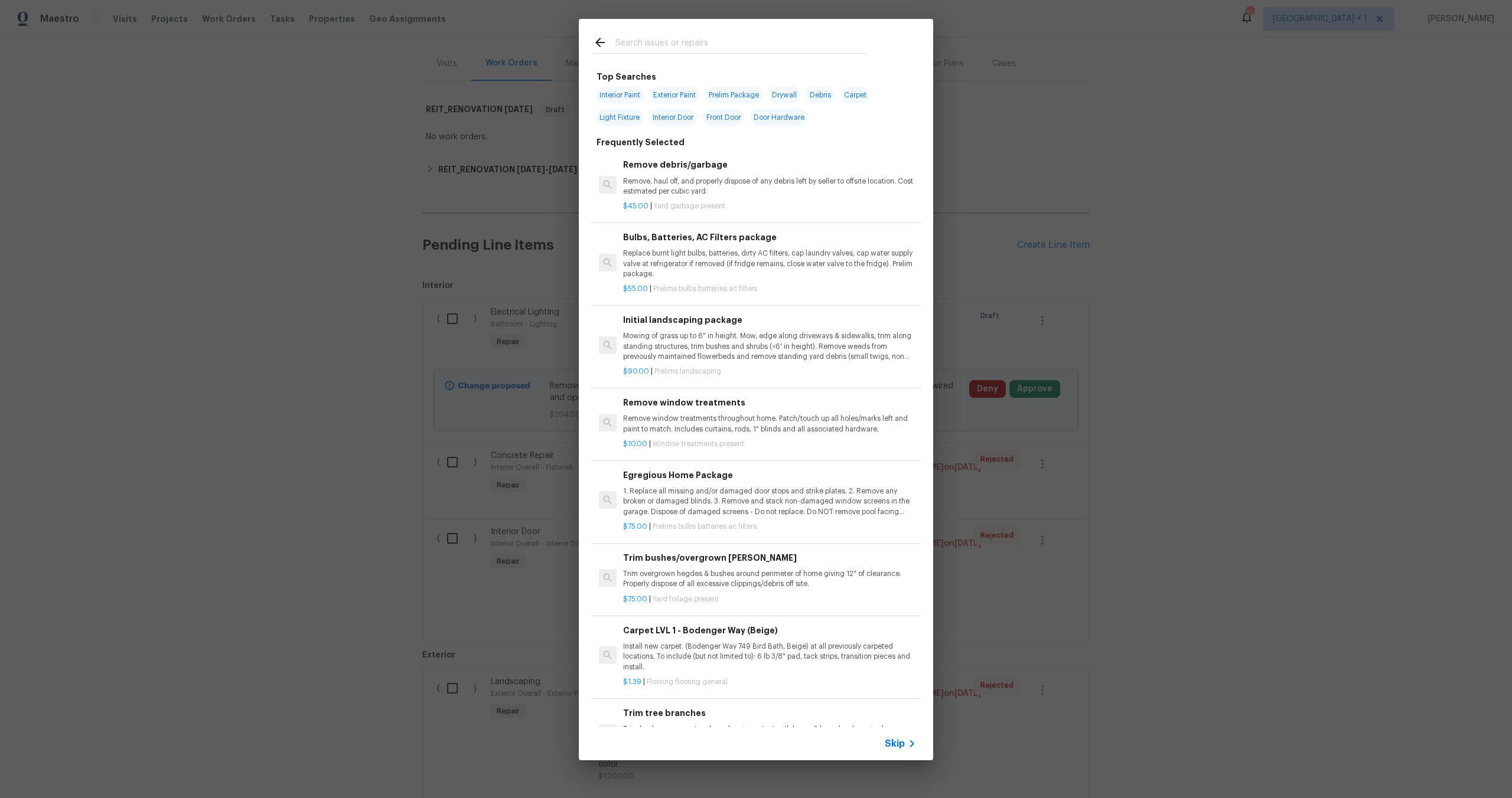
click at [654, 41] on input "text" at bounding box center [741, 44] width 251 height 18
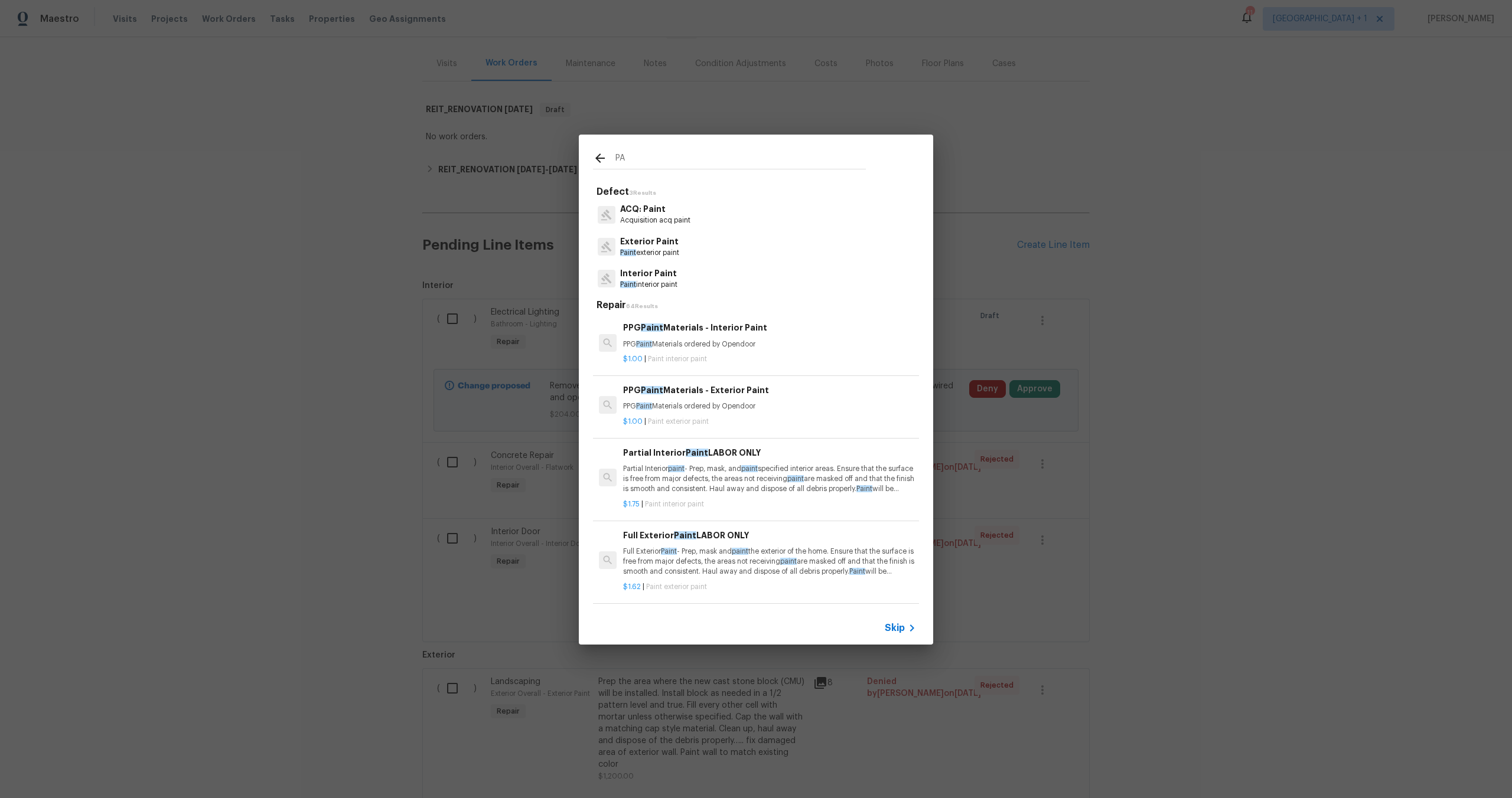
type input "P"
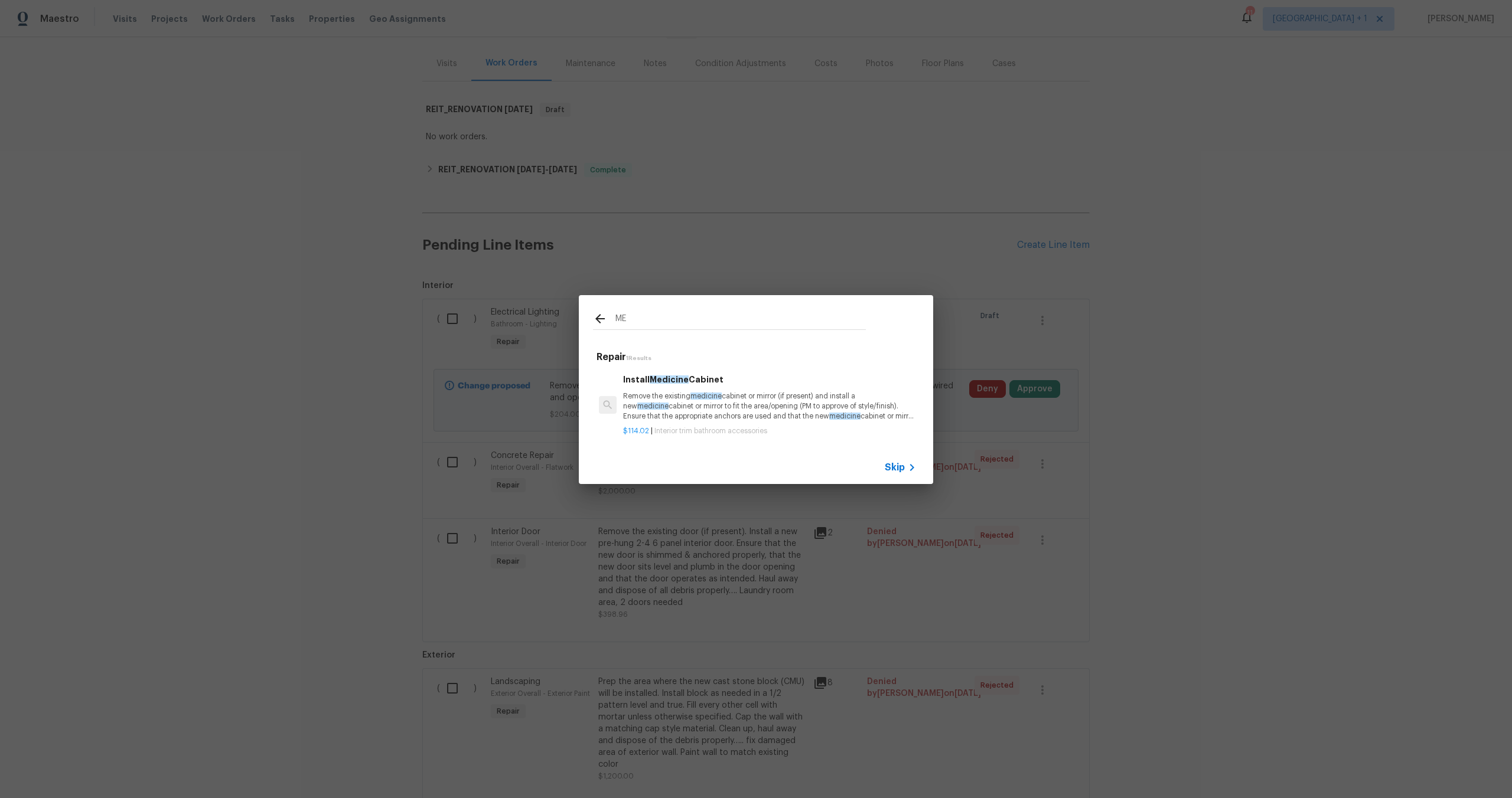
type input "M"
type input "paint medici"
click at [782, 378] on h6 "Install Medicine Cabinet" at bounding box center [769, 380] width 293 height 13
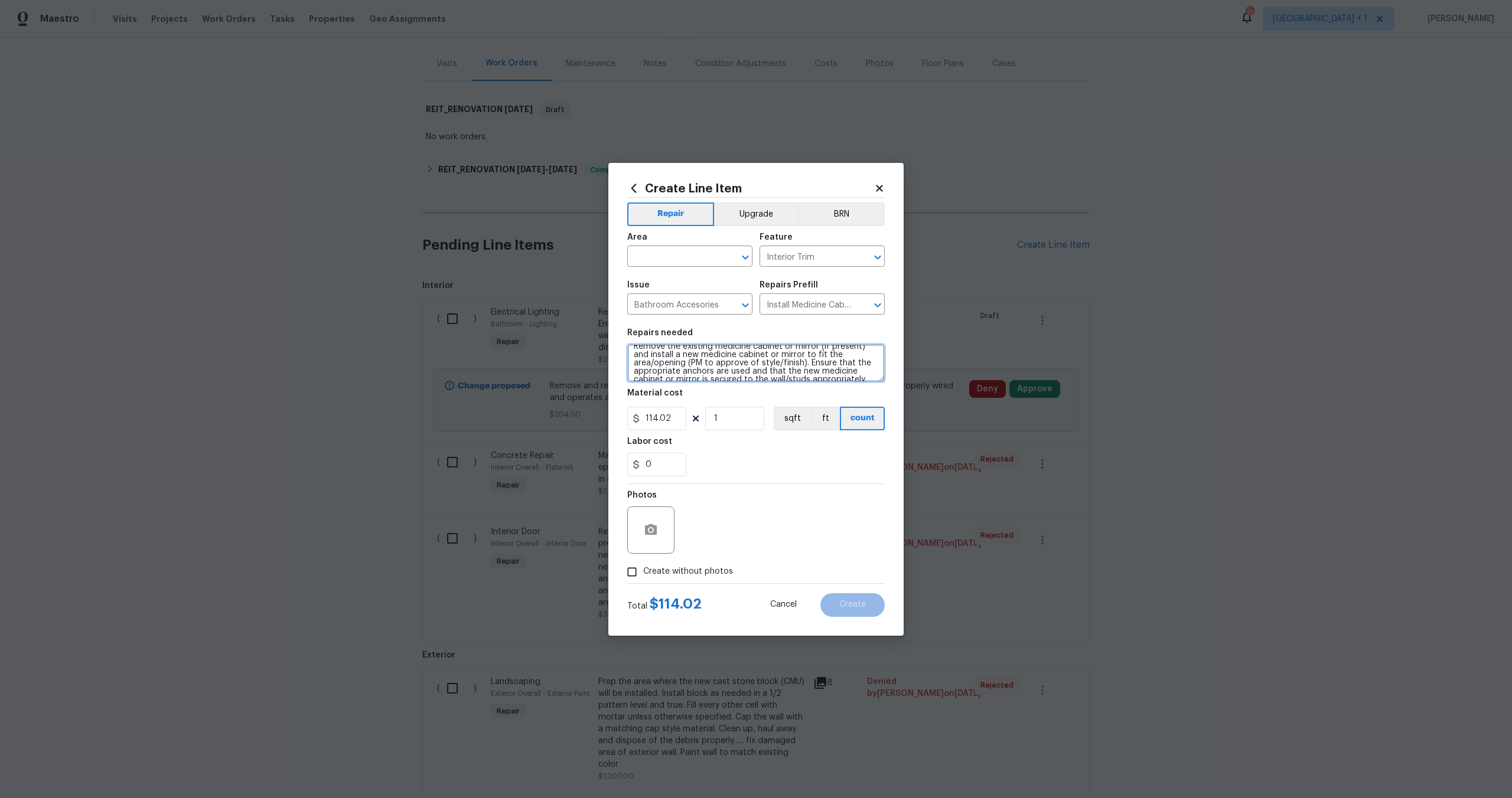
scroll to position [0, 0]
drag, startPoint x: 788, startPoint y: 375, endPoint x: 578, endPoint y: 344, distance: 212.3
click at [578, 344] on div "Create Line Item Repair Upgrade BRN Area ​ Feature Interior Trim ​ Issue Bathro…" at bounding box center [756, 399] width 1512 height 798
type textarea "Paint bathroom medicine cabinet"
click at [630, 572] on input "Create without photos" at bounding box center [632, 572] width 22 height 22
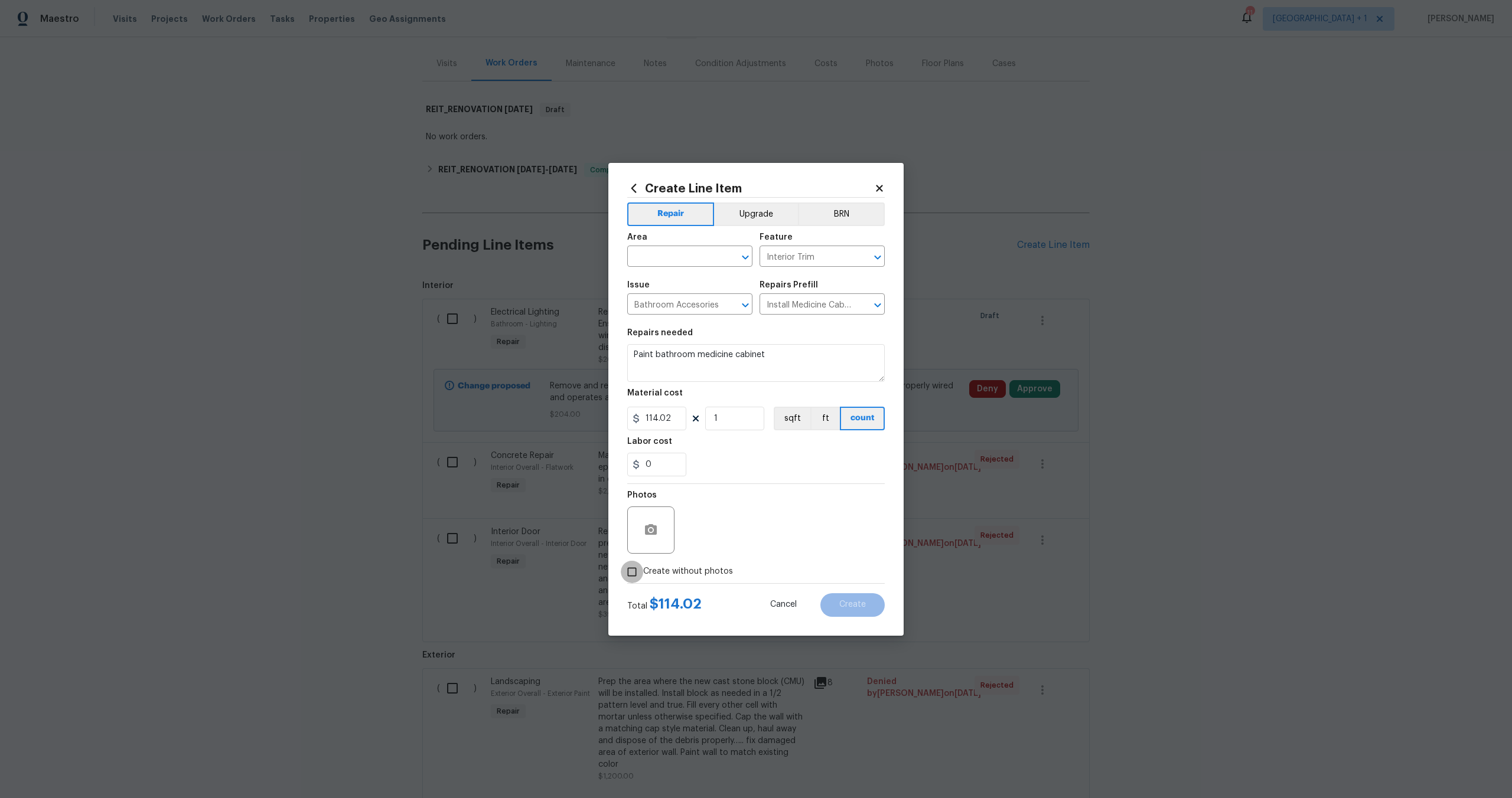
checkbox input "true"
click at [732, 536] on textarea at bounding box center [784, 529] width 201 height 47
type textarea "NA"
click at [778, 580] on div "Create without photos" at bounding box center [756, 572] width 258 height 22
click at [654, 258] on input "text" at bounding box center [674, 258] width 92 height 18
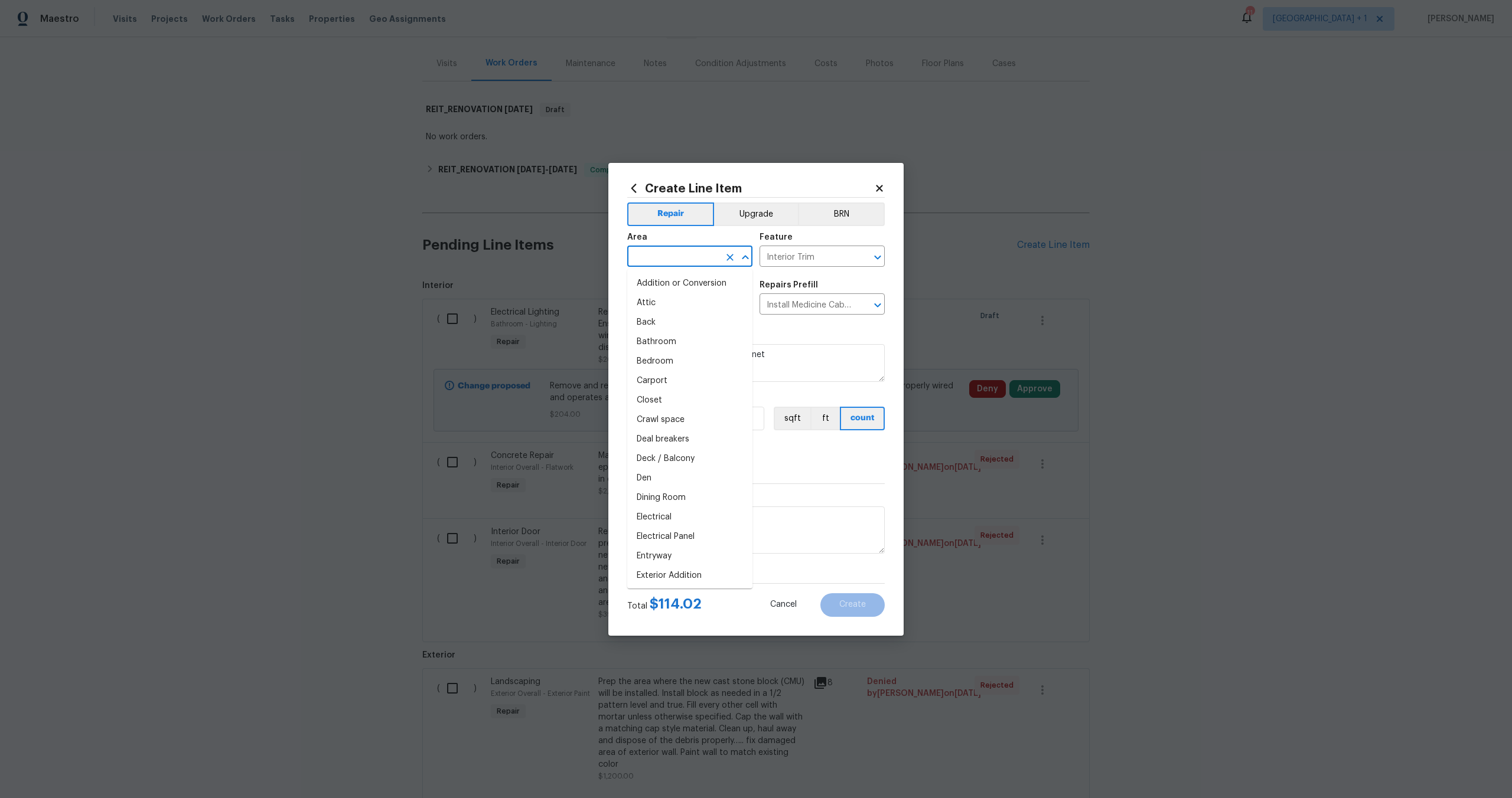
type input "n"
click at [690, 282] on li "Bathroom" at bounding box center [690, 284] width 125 height 20
type input "Bathroom"
click at [844, 598] on button "Create" at bounding box center [852, 605] width 64 height 24
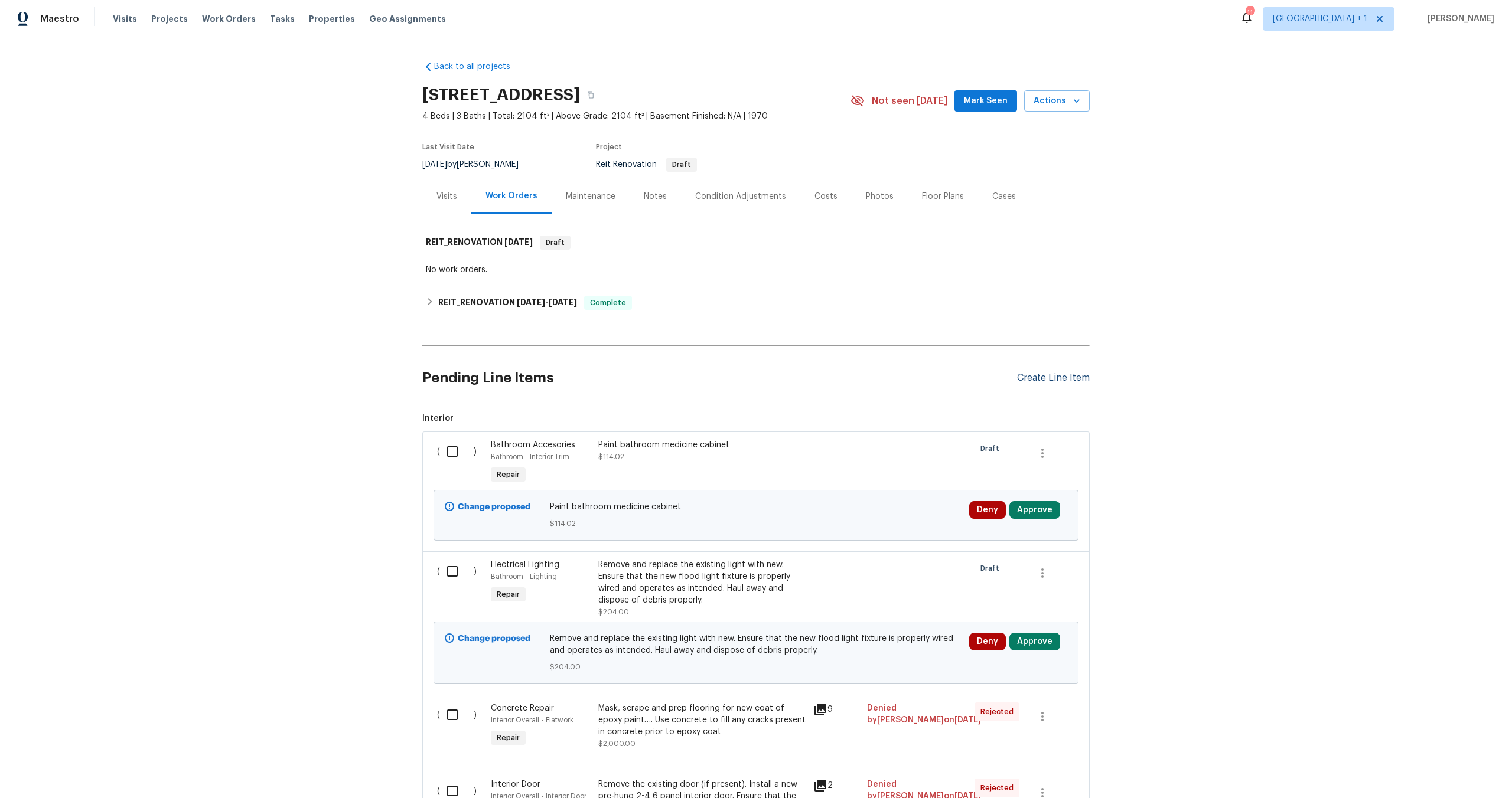
click at [1042, 382] on div "Create Line Item" at bounding box center [1053, 378] width 73 height 11
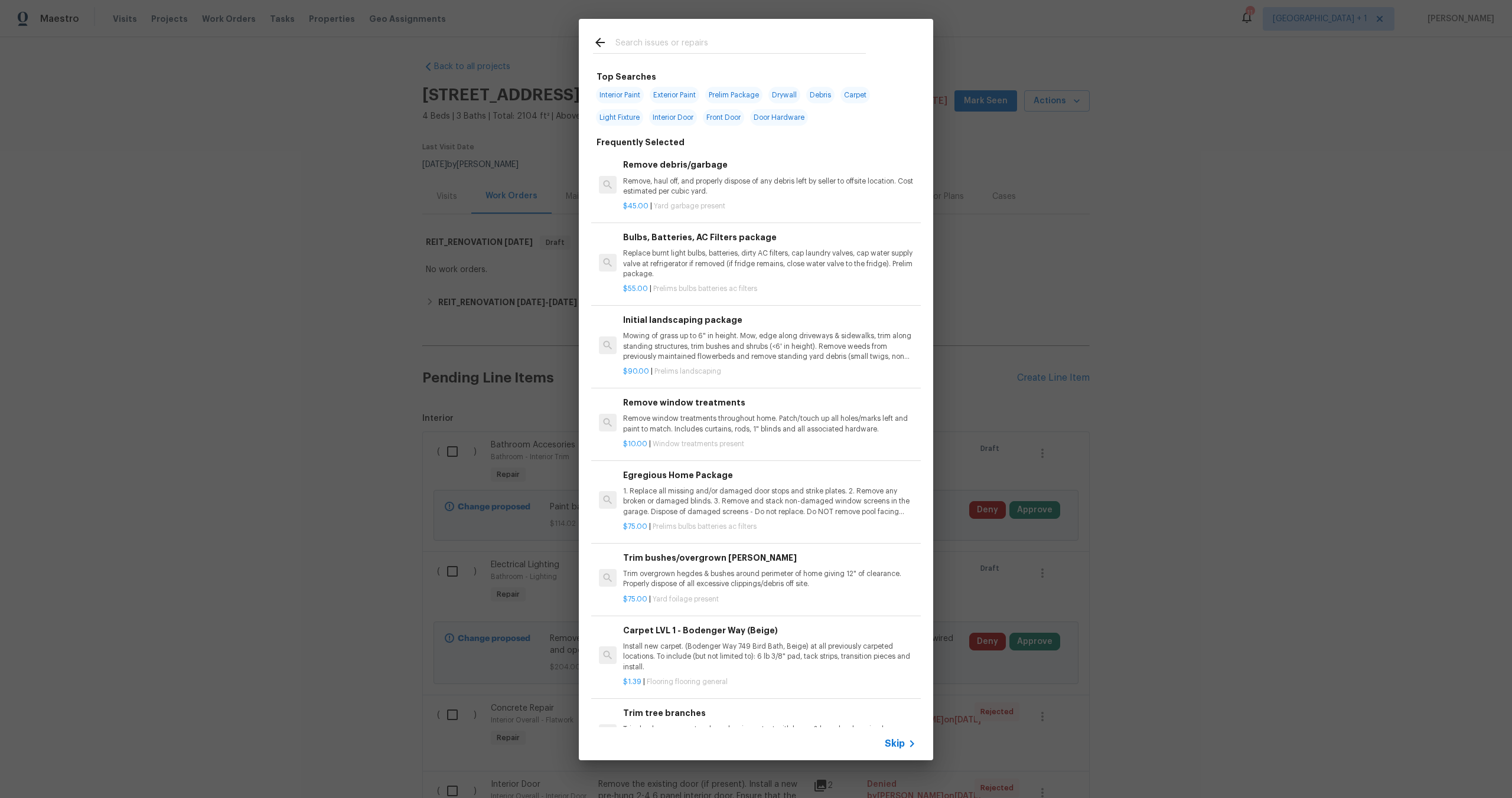
click at [659, 44] on input "text" at bounding box center [741, 44] width 251 height 18
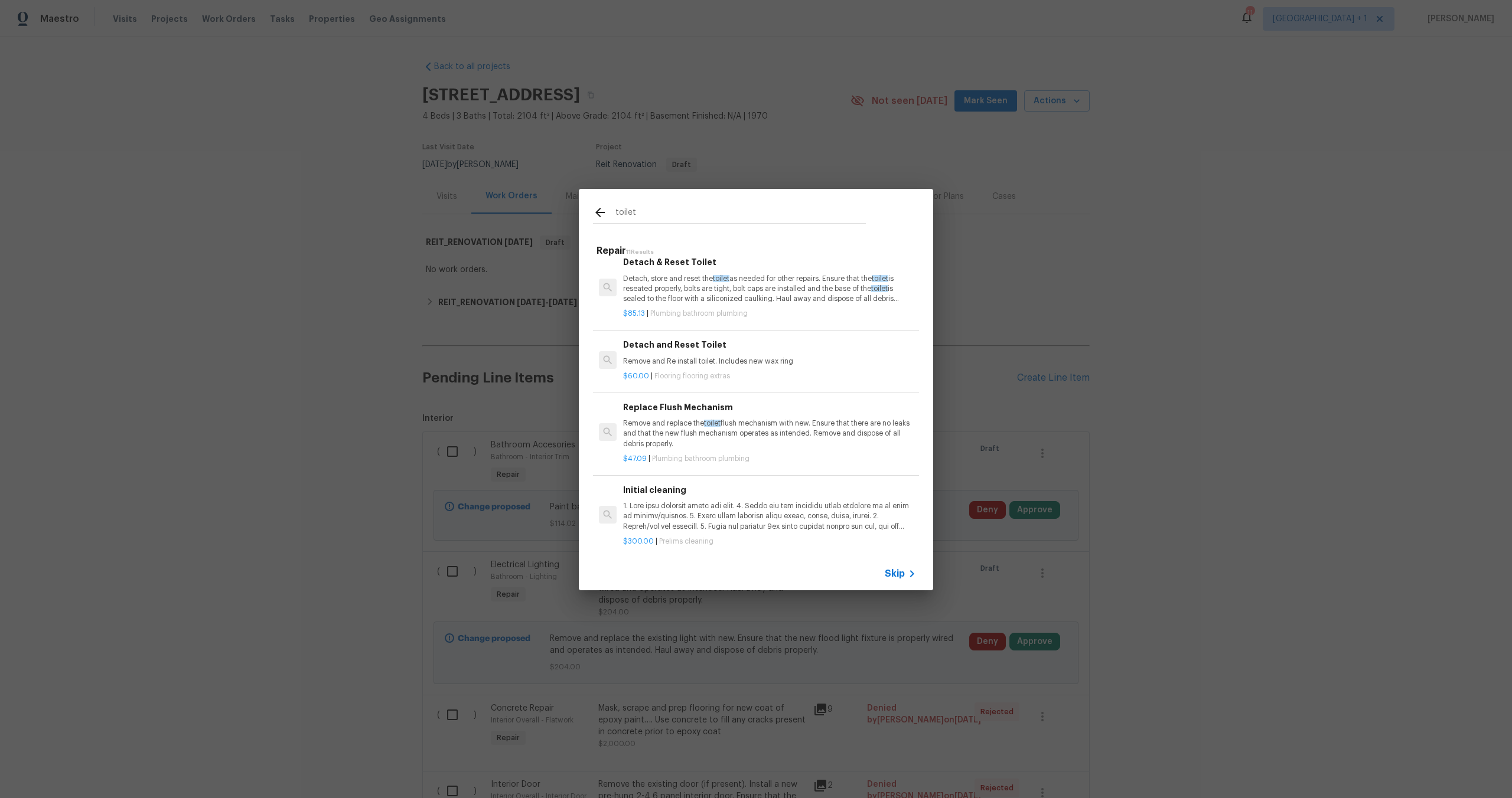
scroll to position [584, 0]
type input "toilet"
click at [819, 412] on p "Remove and replace the toilet flush mechanism with new. Ensure that there are n…" at bounding box center [769, 427] width 293 height 30
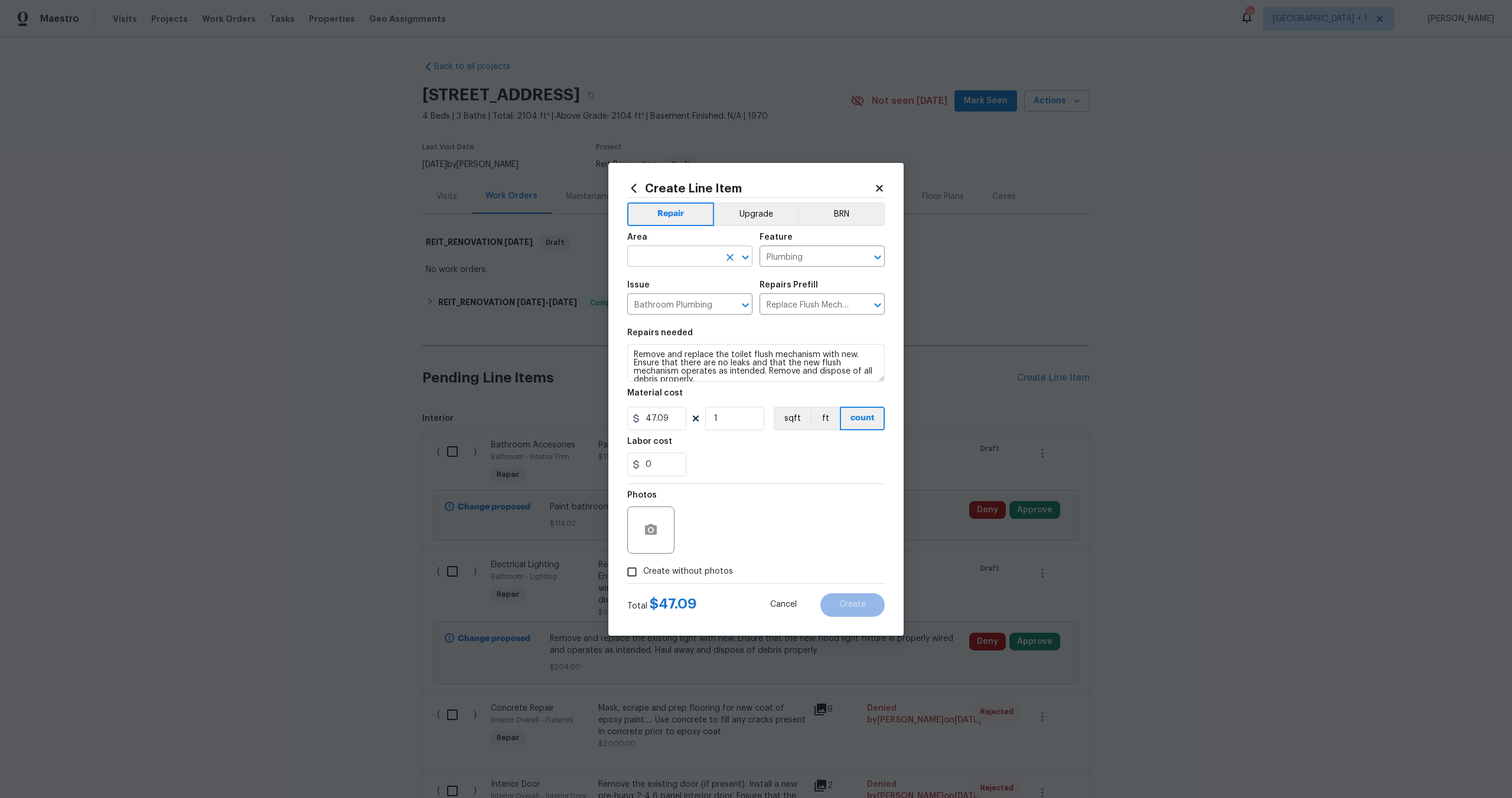
click at [706, 260] on input "text" at bounding box center [674, 258] width 92 height 18
click at [669, 284] on li "Bathroom" at bounding box center [690, 284] width 125 height 20
type input "Bathroom"
click at [630, 574] on input "Create without photos" at bounding box center [632, 572] width 22 height 22
checkbox input "true"
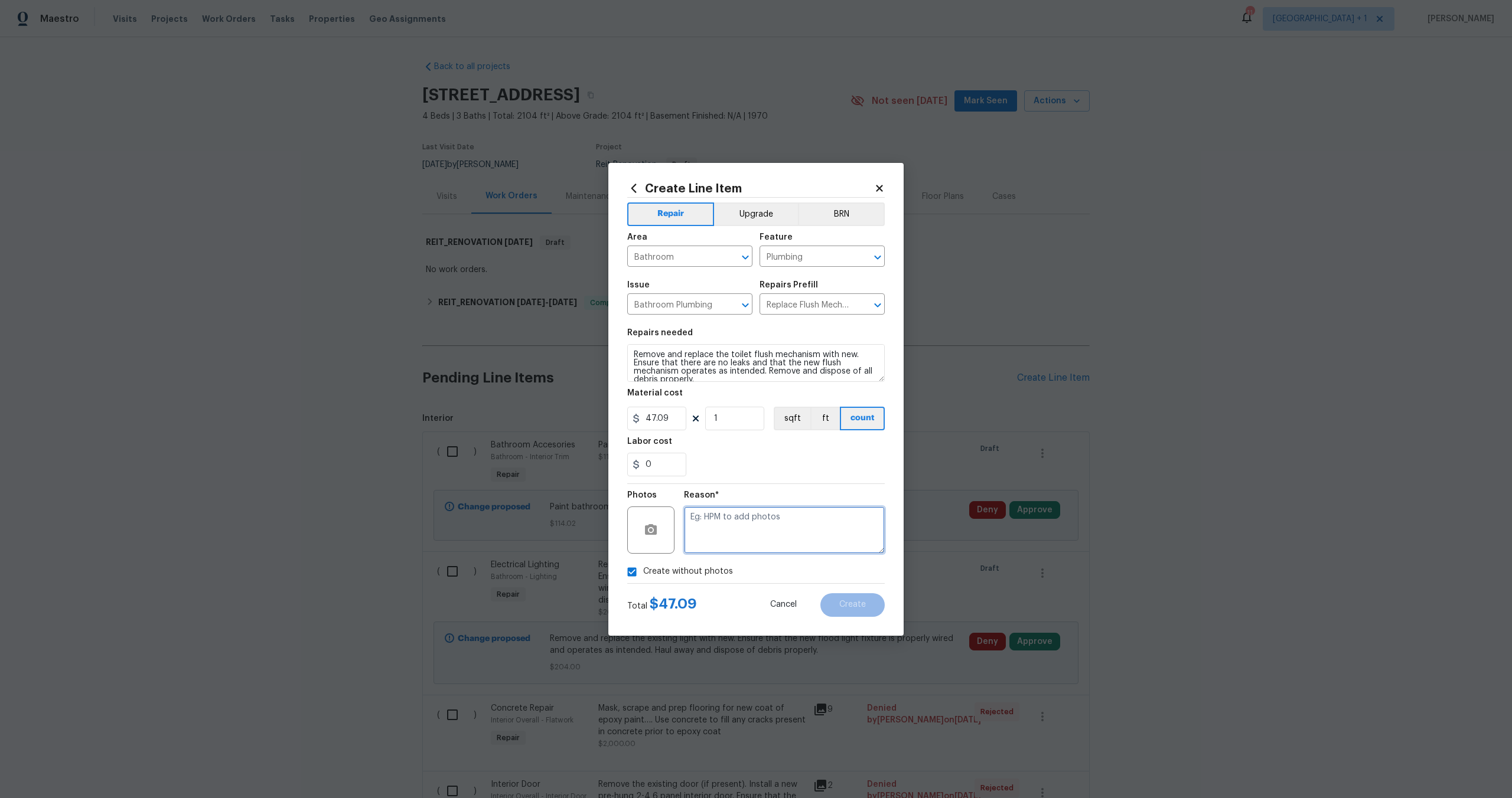
click at [739, 531] on textarea at bounding box center [784, 529] width 201 height 47
type textarea "NA"
click at [846, 612] on button "Create" at bounding box center [852, 605] width 64 height 24
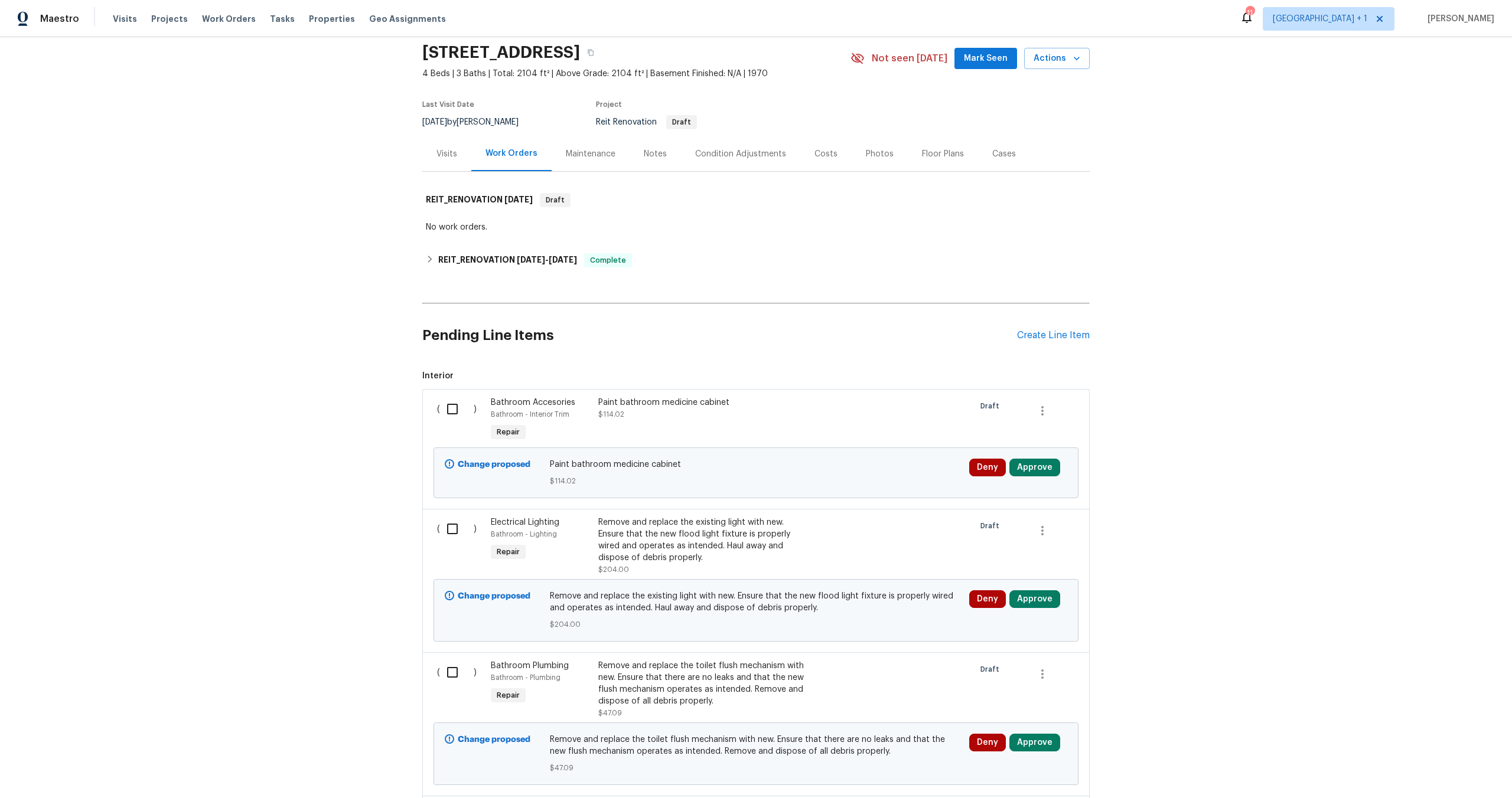
scroll to position [0, 0]
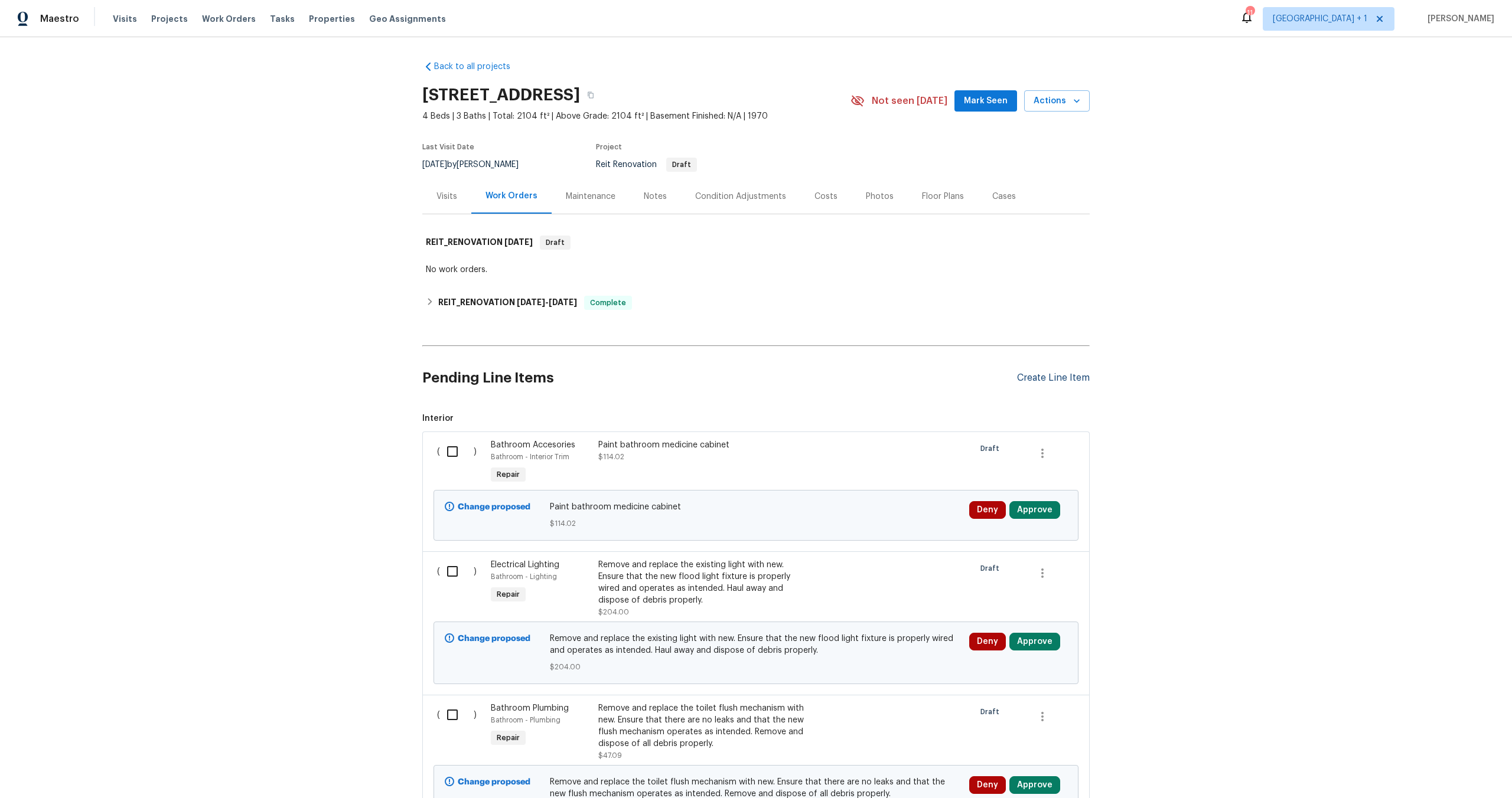
click at [1045, 374] on div "Create Line Item" at bounding box center [1053, 378] width 73 height 11
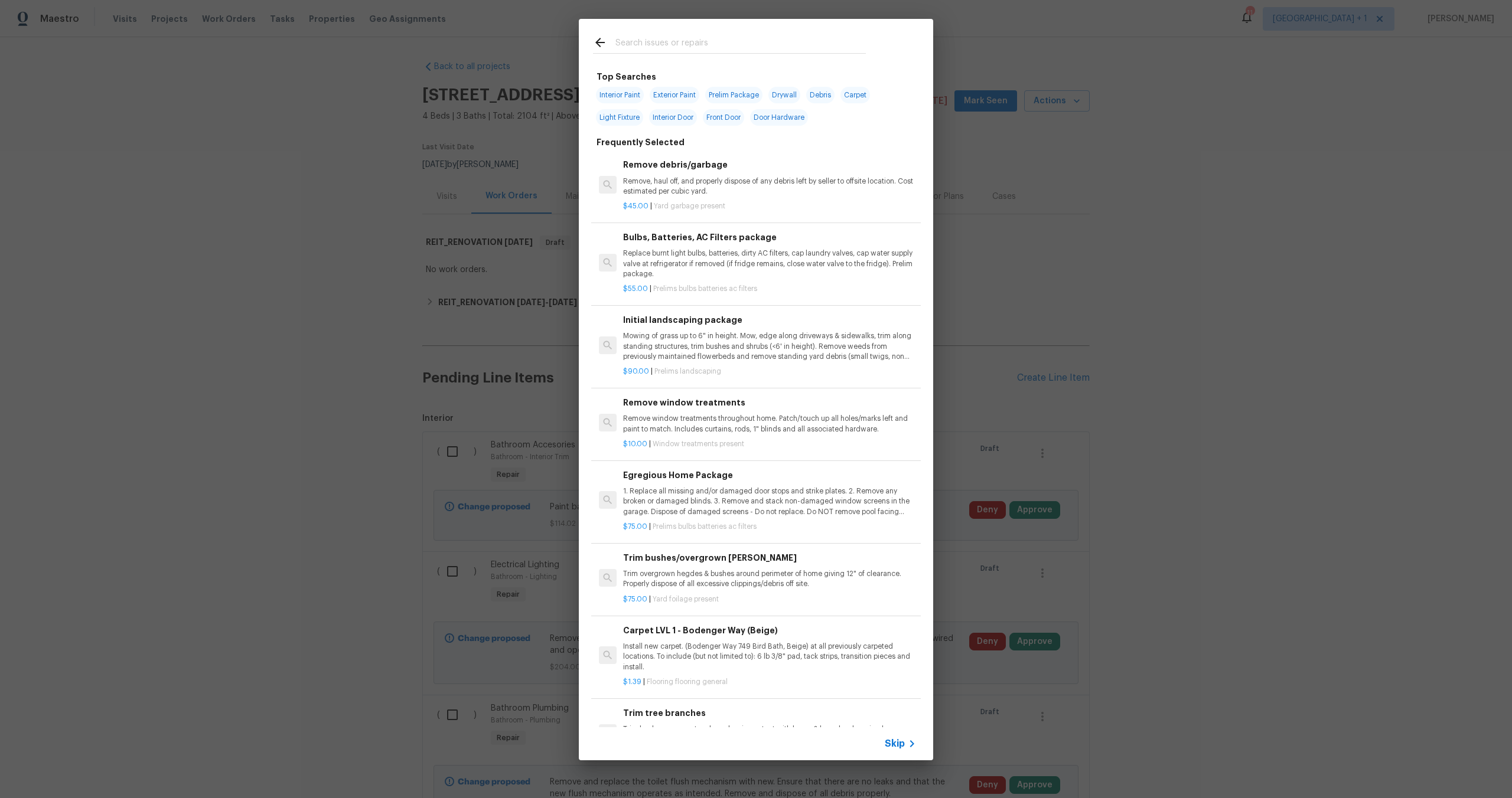
click at [719, 47] on input "text" at bounding box center [741, 44] width 251 height 18
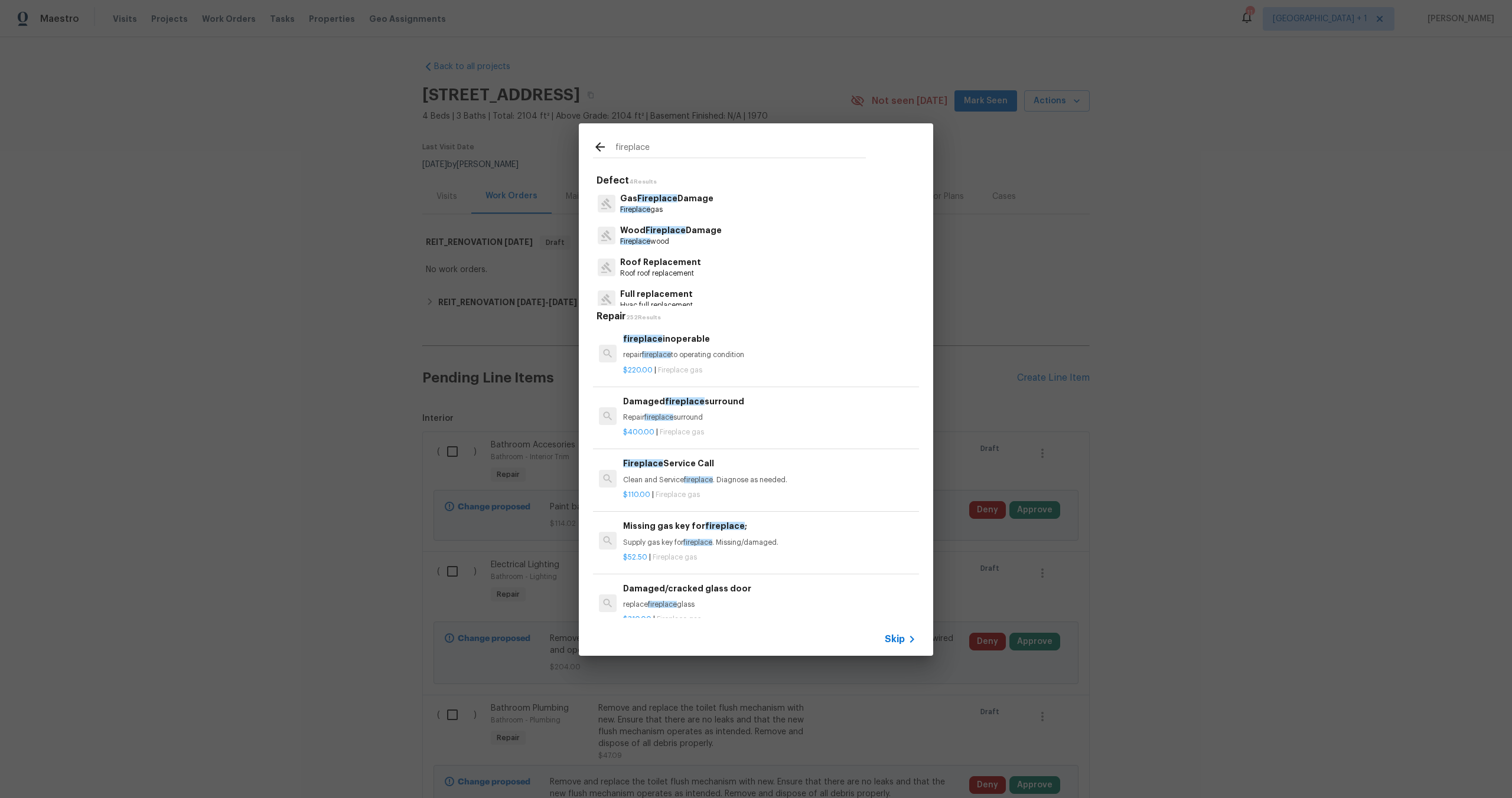
scroll to position [2, 0]
type input "fireplace"
click at [748, 428] on p "$400.00 | Fireplace gas" at bounding box center [769, 430] width 293 height 10
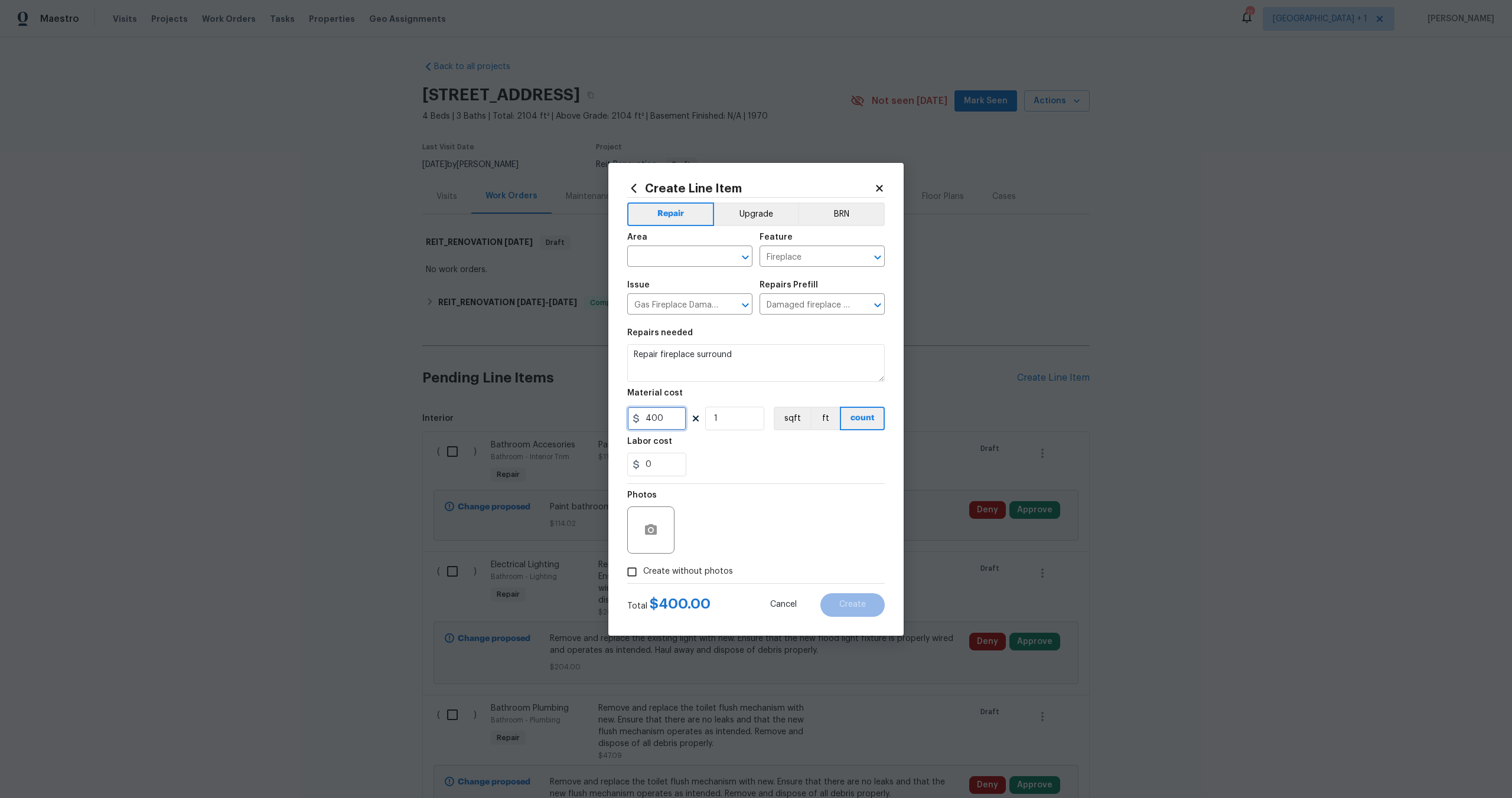
drag, startPoint x: 644, startPoint y: 421, endPoint x: 602, endPoint y: 422, distance: 42.0
click at [602, 422] on div "Create Line Item Repair Upgrade BRN Area ​ Feature Fireplace ​ Issue Gas Firepl…" at bounding box center [756, 399] width 1512 height 798
type input "200"
click at [766, 351] on textarea "Repair fireplace surround" at bounding box center [756, 364] width 258 height 38
type textarea "Repair fireplace surround, remove all marker stains in stones called out by age…"
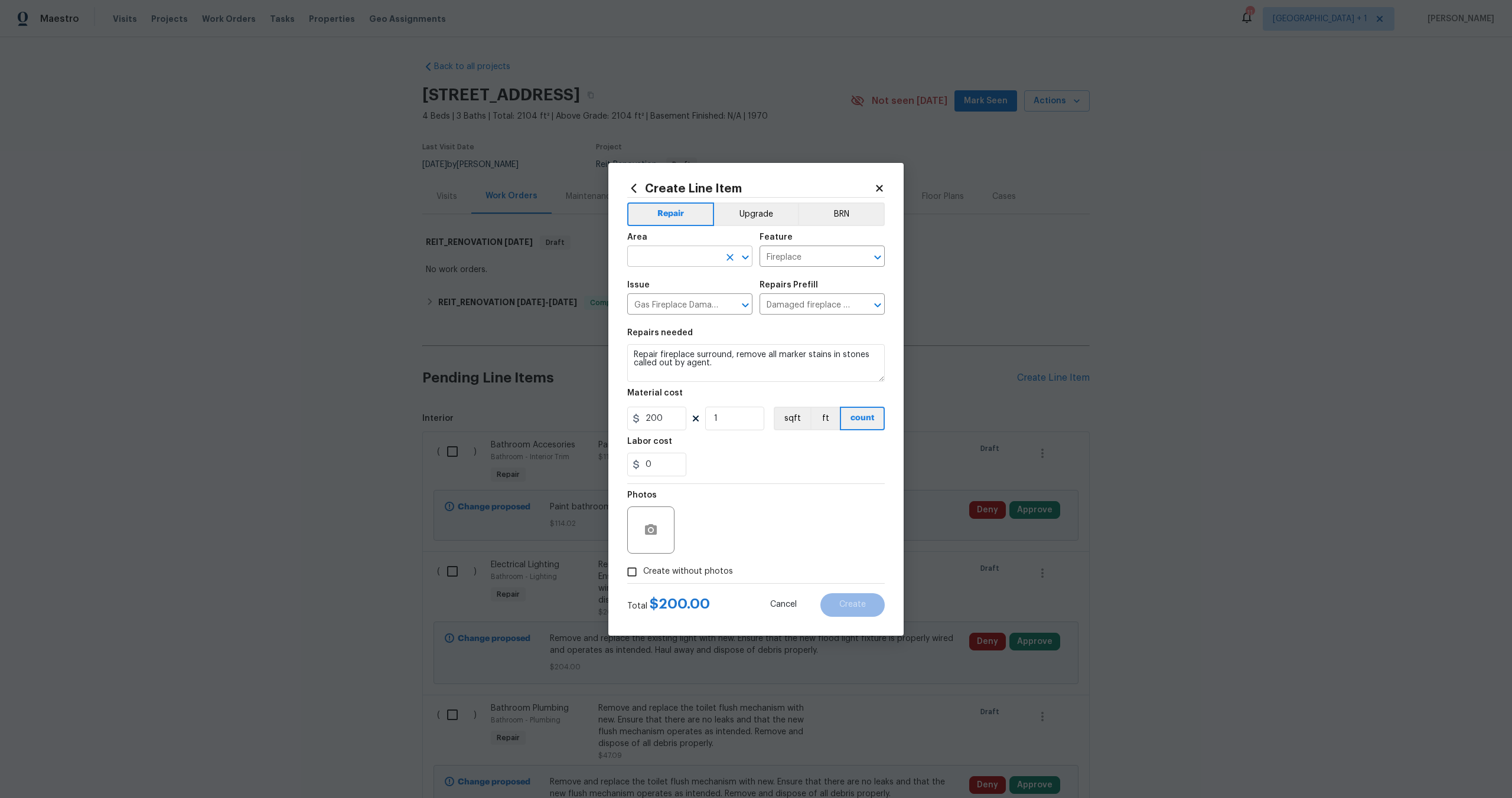
click at [675, 261] on input "text" at bounding box center [674, 258] width 92 height 18
click at [670, 276] on li "Living Room" at bounding box center [690, 284] width 125 height 20
type input "Living Room"
click at [629, 573] on input "Create without photos" at bounding box center [632, 572] width 22 height 22
checkbox input "true"
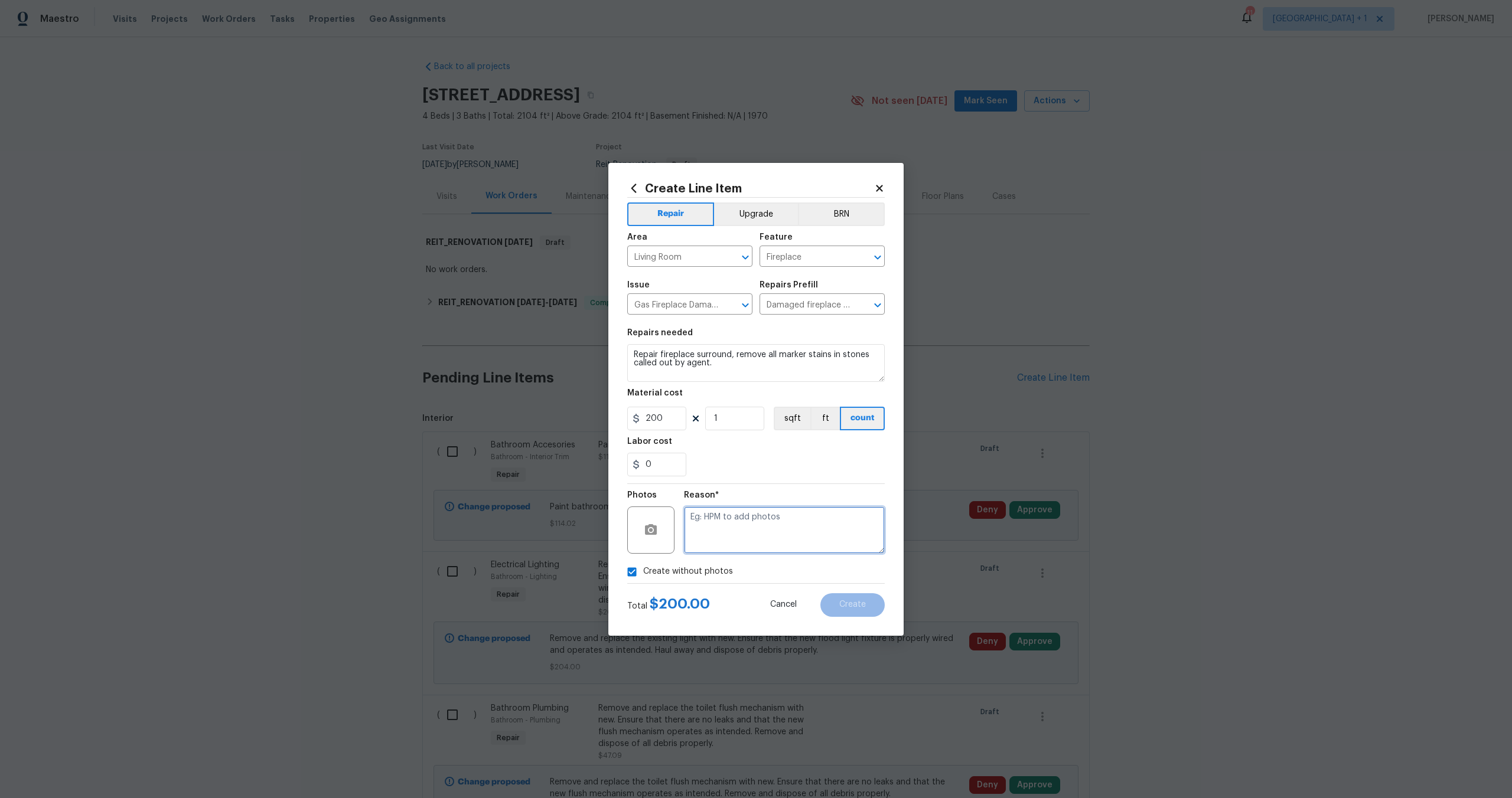
click at [778, 539] on textarea at bounding box center [784, 529] width 201 height 47
type textarea "NA"
click at [852, 608] on span "Create" at bounding box center [852, 604] width 27 height 9
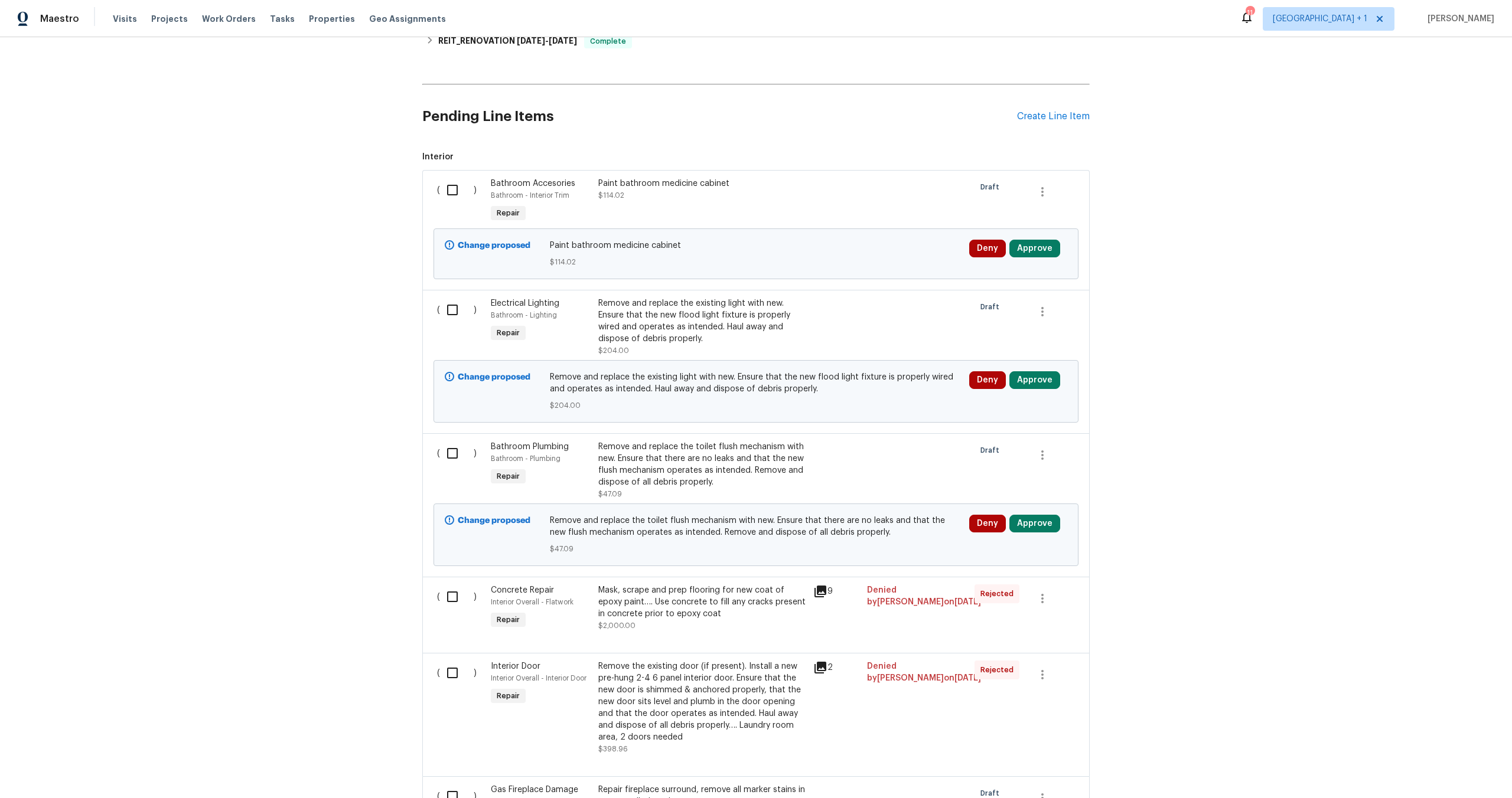
scroll to position [262, 0]
click at [446, 192] on input "checkbox" at bounding box center [457, 189] width 34 height 25
checkbox input "true"
click at [453, 314] on input "checkbox" at bounding box center [457, 309] width 34 height 25
checkbox input "true"
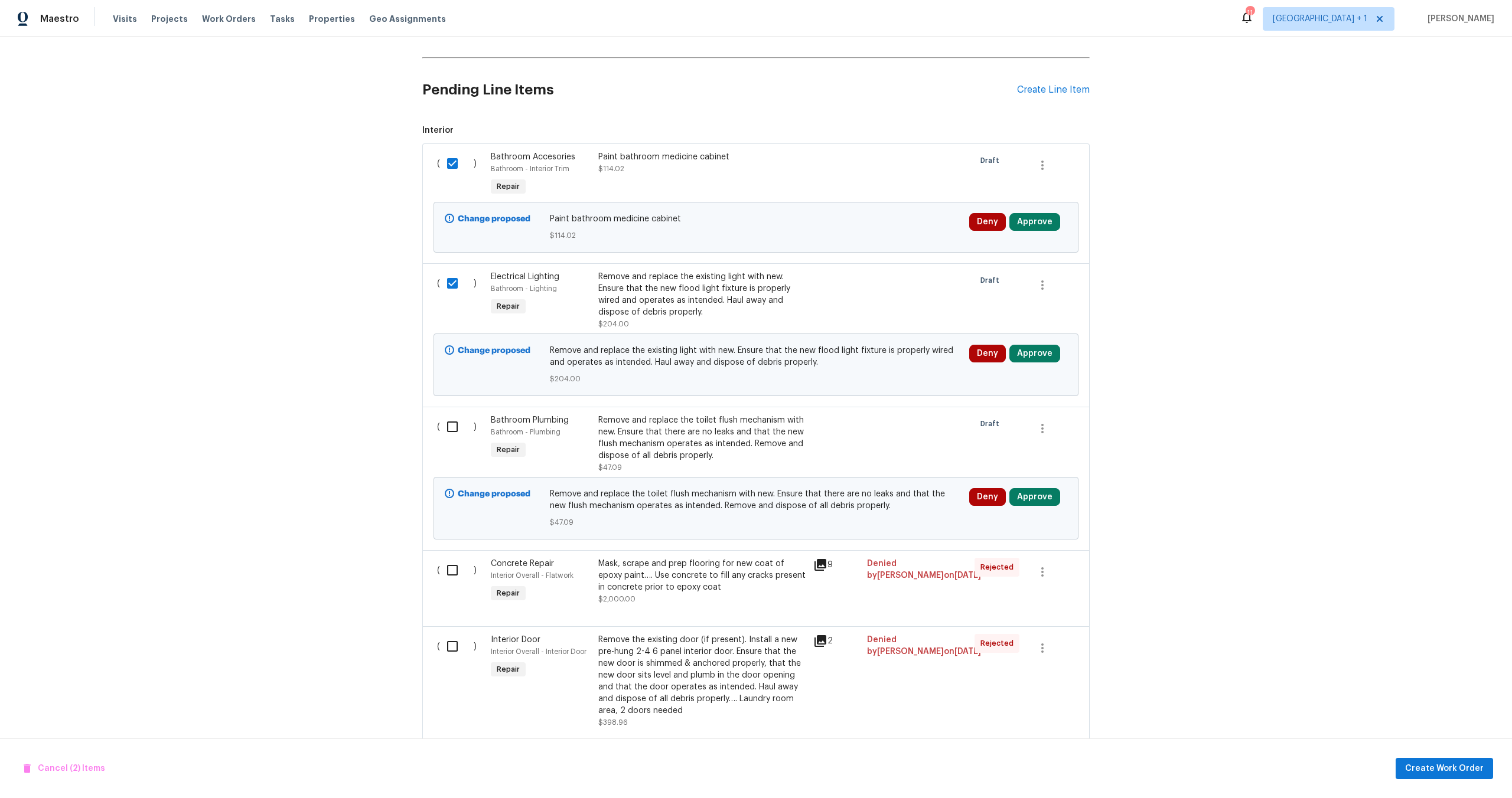
scroll to position [294, 0]
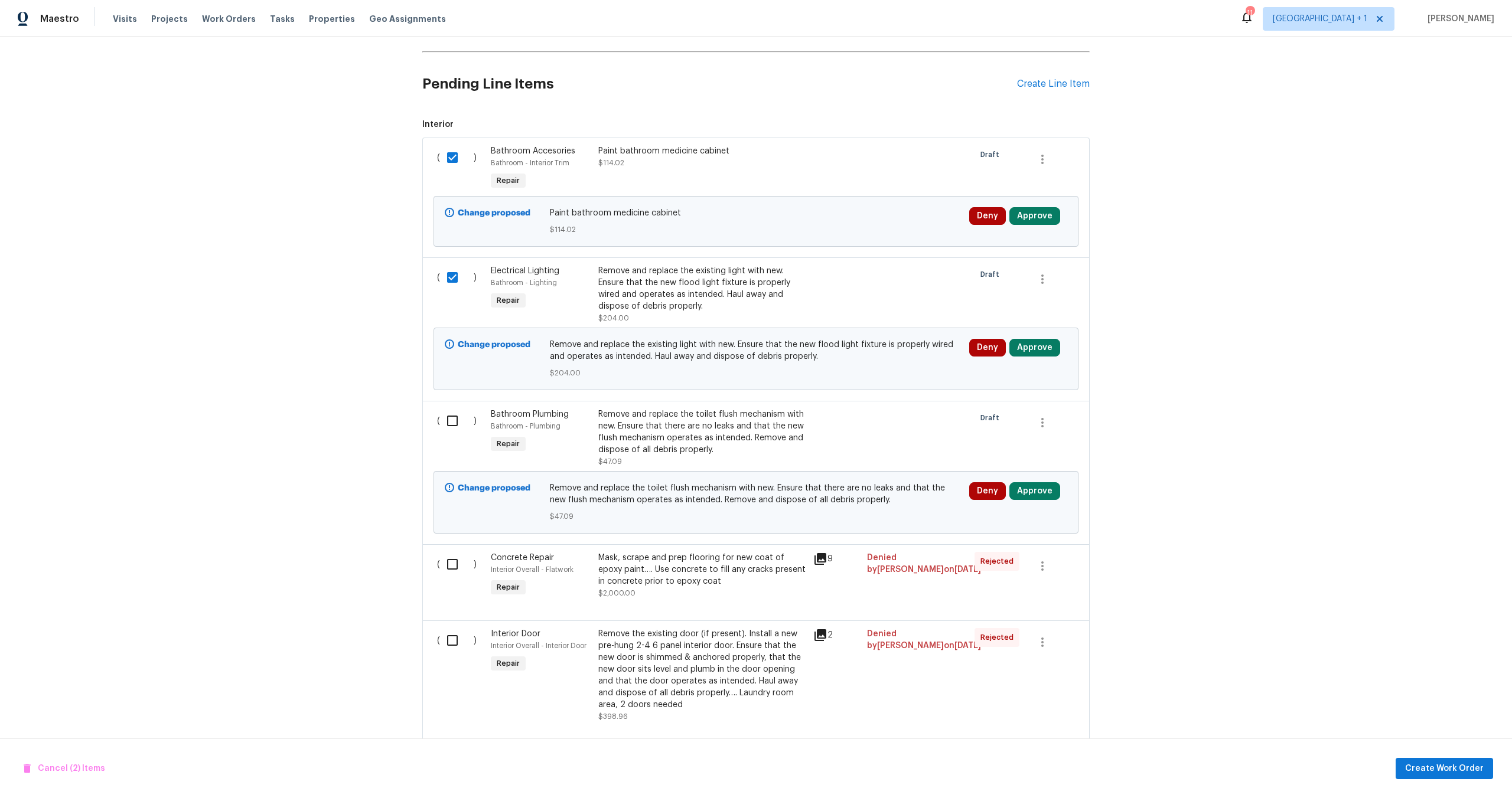
click at [449, 423] on input "checkbox" at bounding box center [457, 420] width 34 height 25
checkbox input "true"
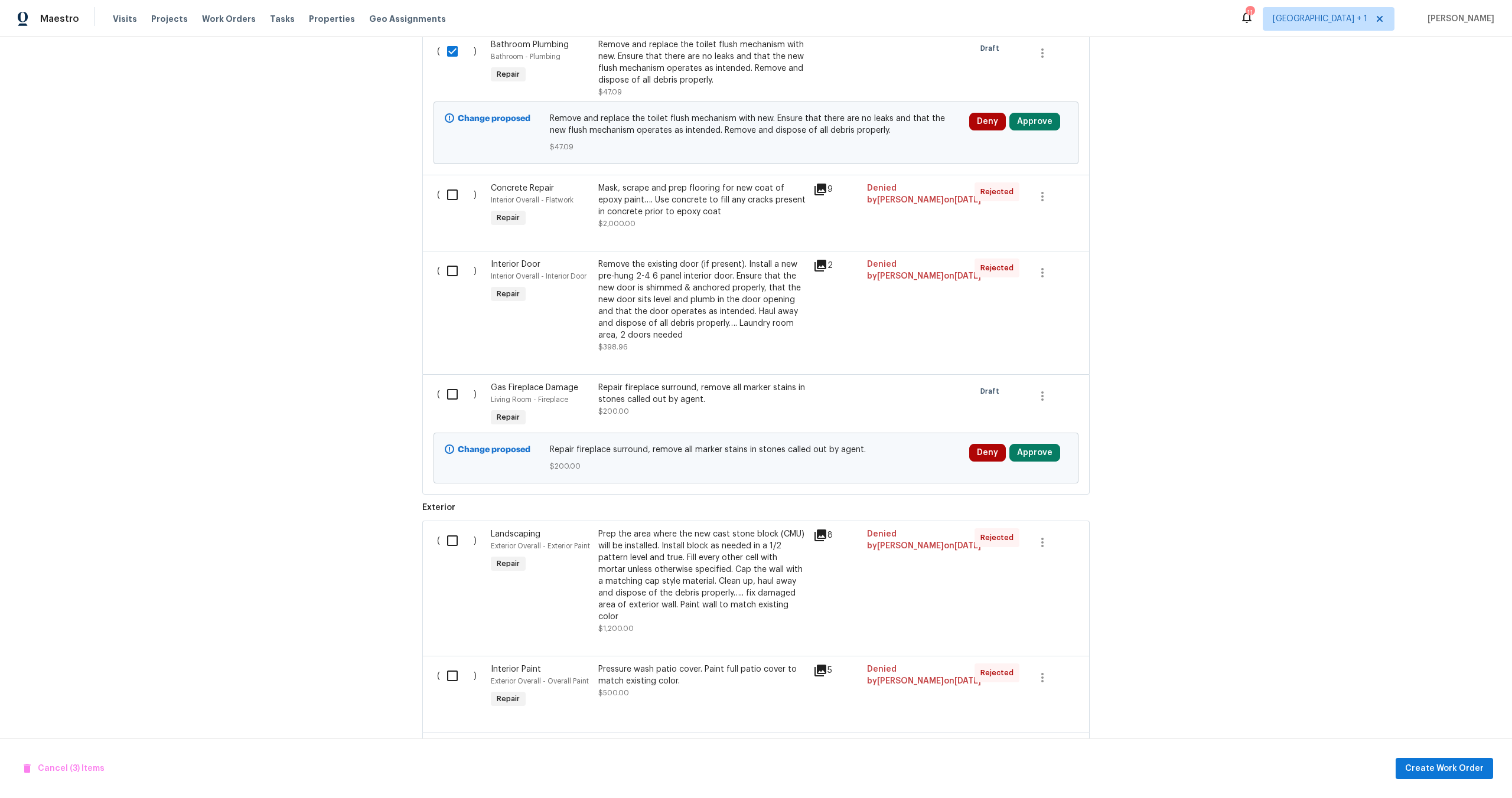
scroll to position [731, 0]
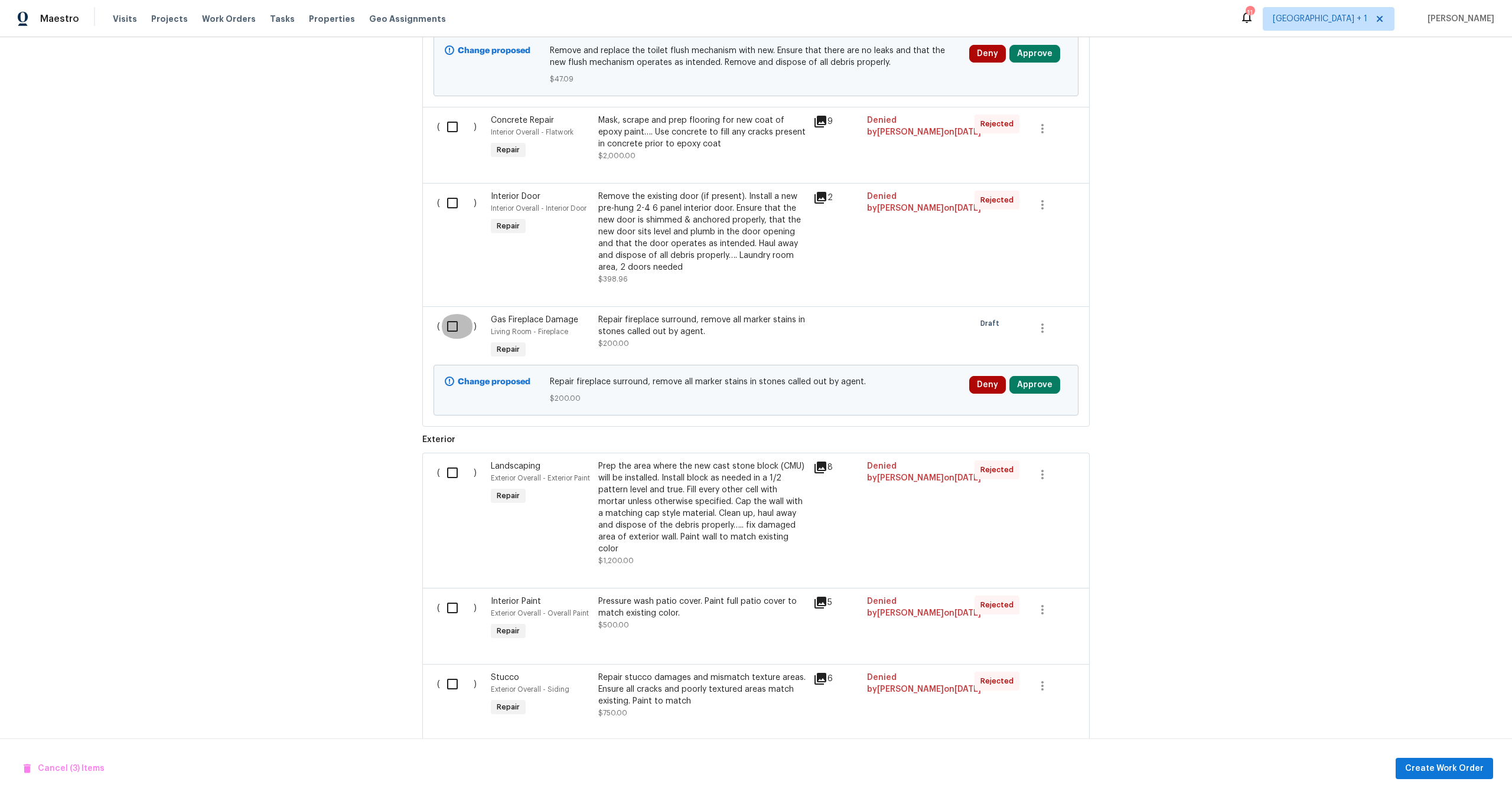
click at [440, 330] on input "checkbox" at bounding box center [457, 326] width 34 height 25
checkbox input "true"
click at [1409, 758] on button "Create Work Order" at bounding box center [1445, 769] width 98 height 22
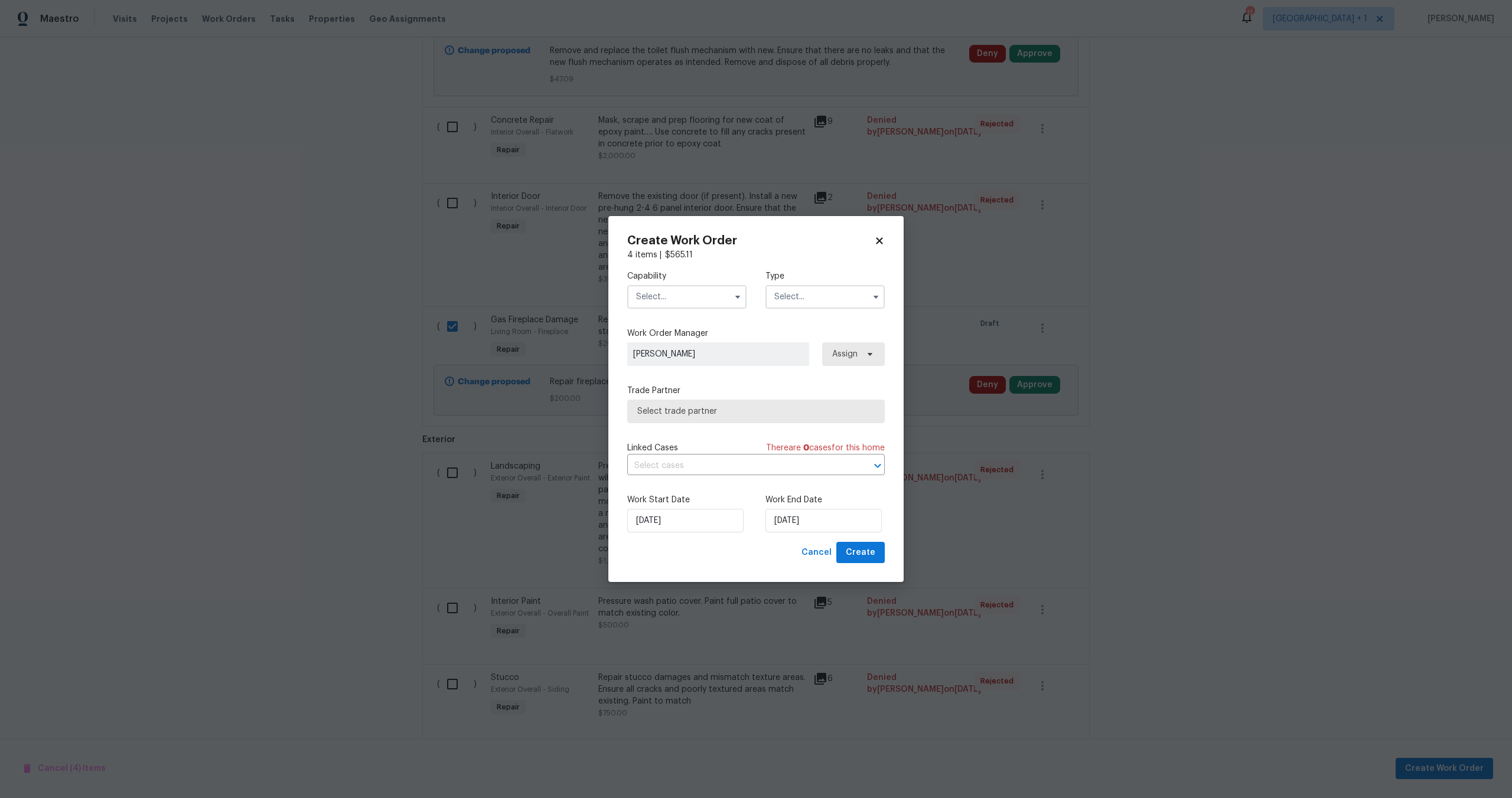
click at [679, 293] on input "text" at bounding box center [687, 298] width 119 height 24
click at [674, 400] on span "General Contractor" at bounding box center [678, 397] width 76 height 8
type input "General Contractor"
click at [775, 297] on input "text" at bounding box center [824, 298] width 119 height 24
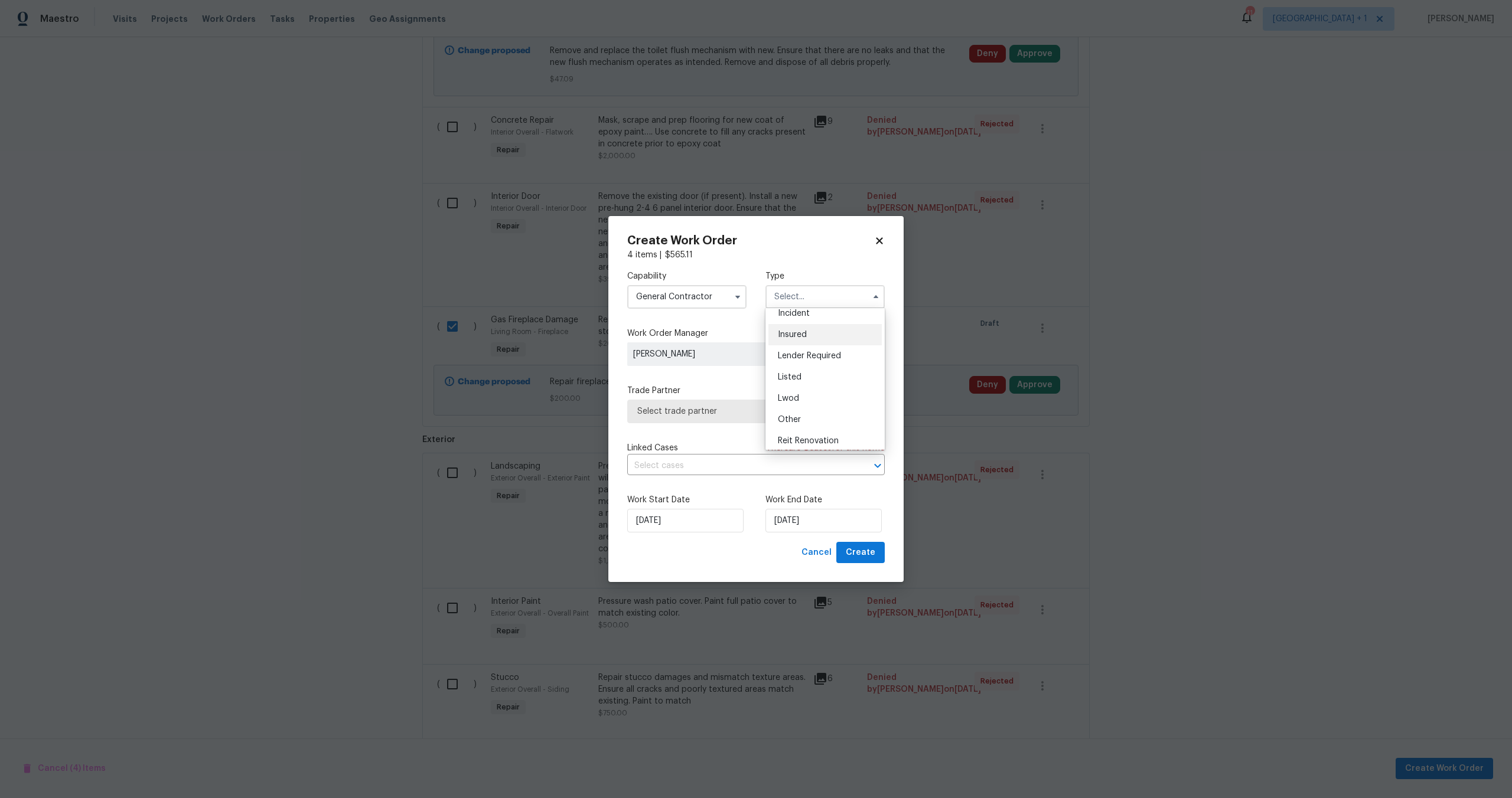
scroll to position [141, 0]
click at [814, 353] on span "Reit Renovation" at bounding box center [808, 352] width 61 height 8
type input "Reit Renovation"
click at [711, 416] on span "Select trade partner" at bounding box center [756, 411] width 258 height 24
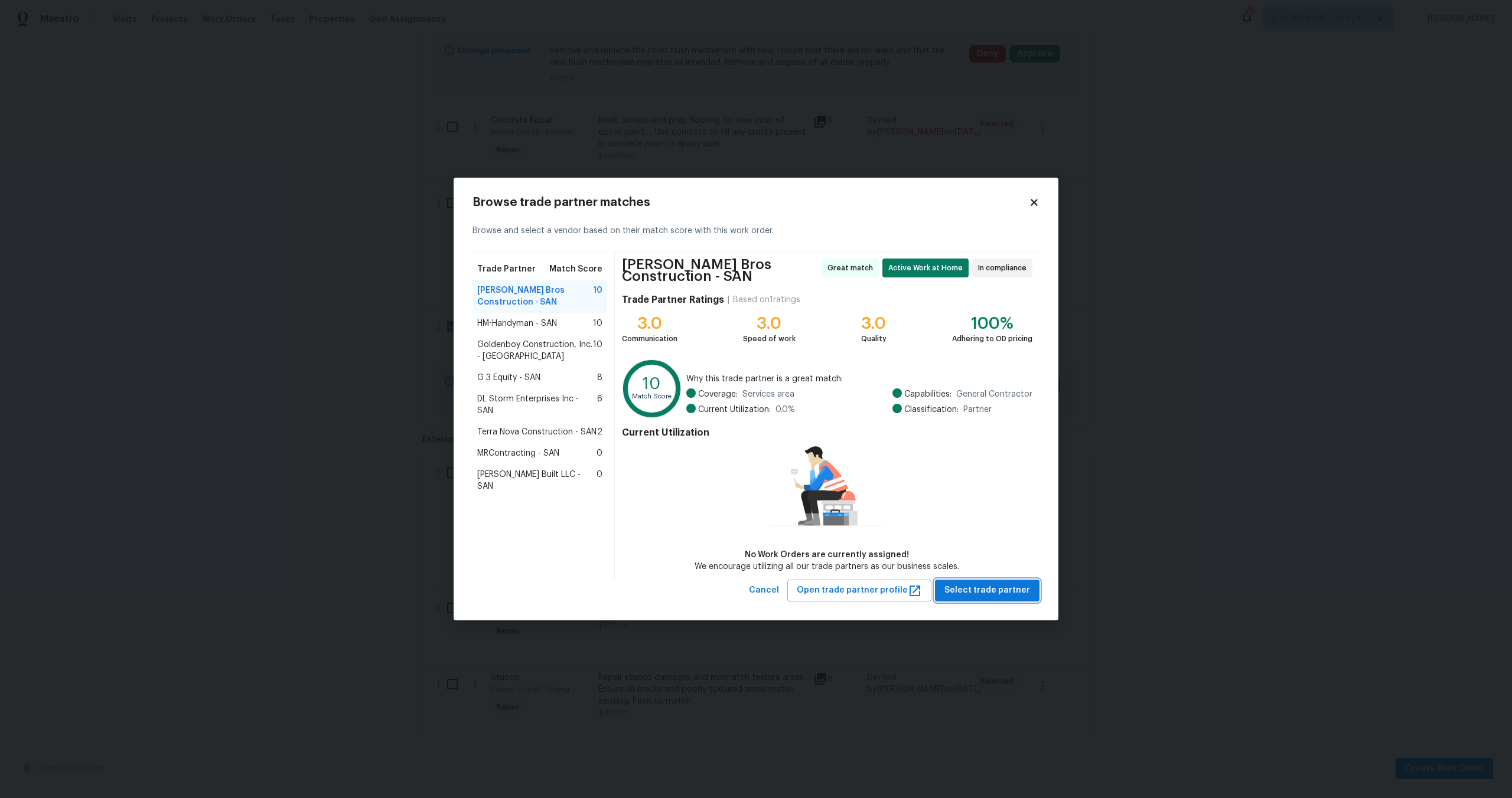
click at [989, 590] on span "Select trade partner" at bounding box center [987, 590] width 86 height 15
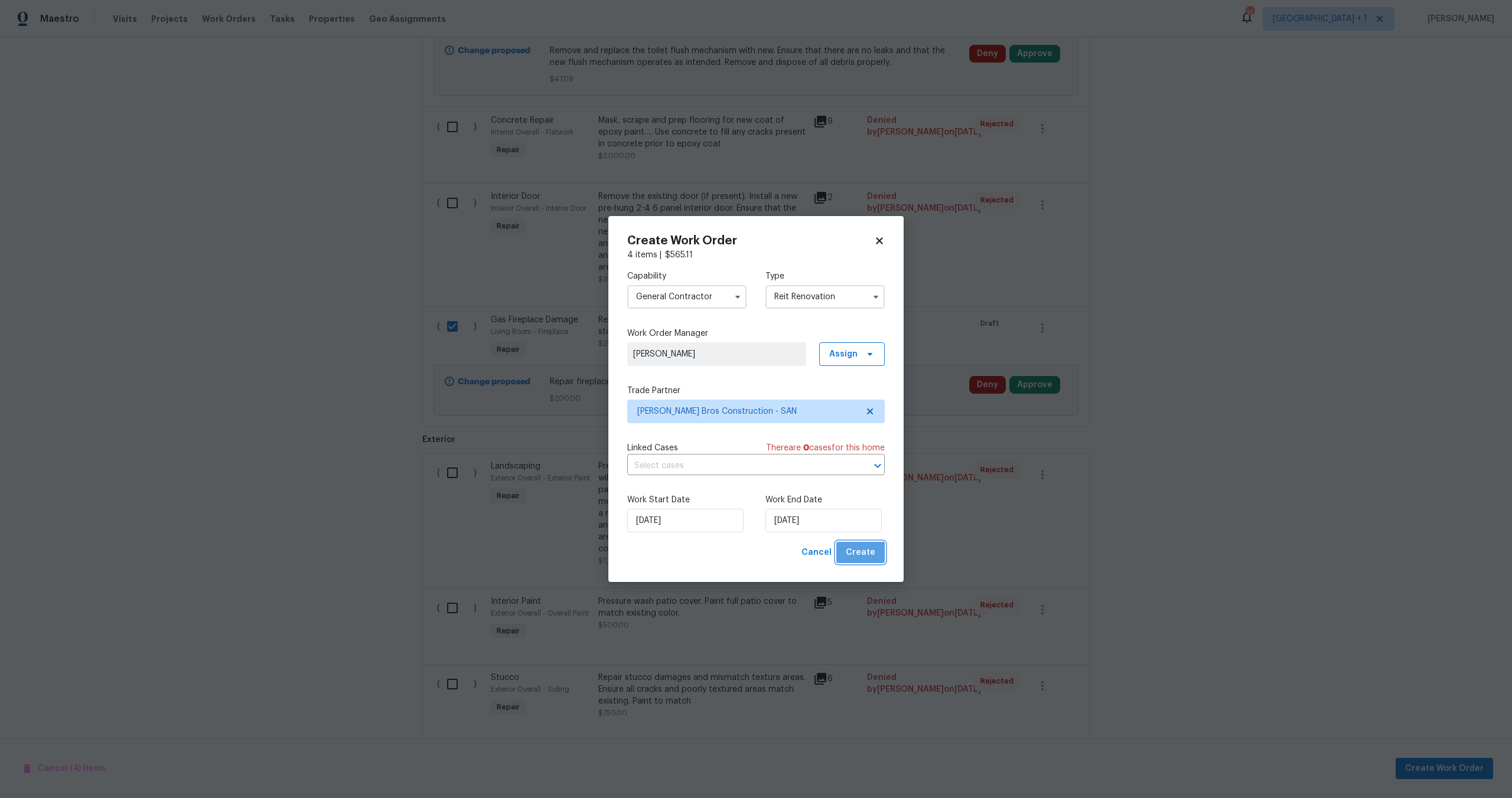
click at [860, 558] on span "Create" at bounding box center [861, 552] width 30 height 15
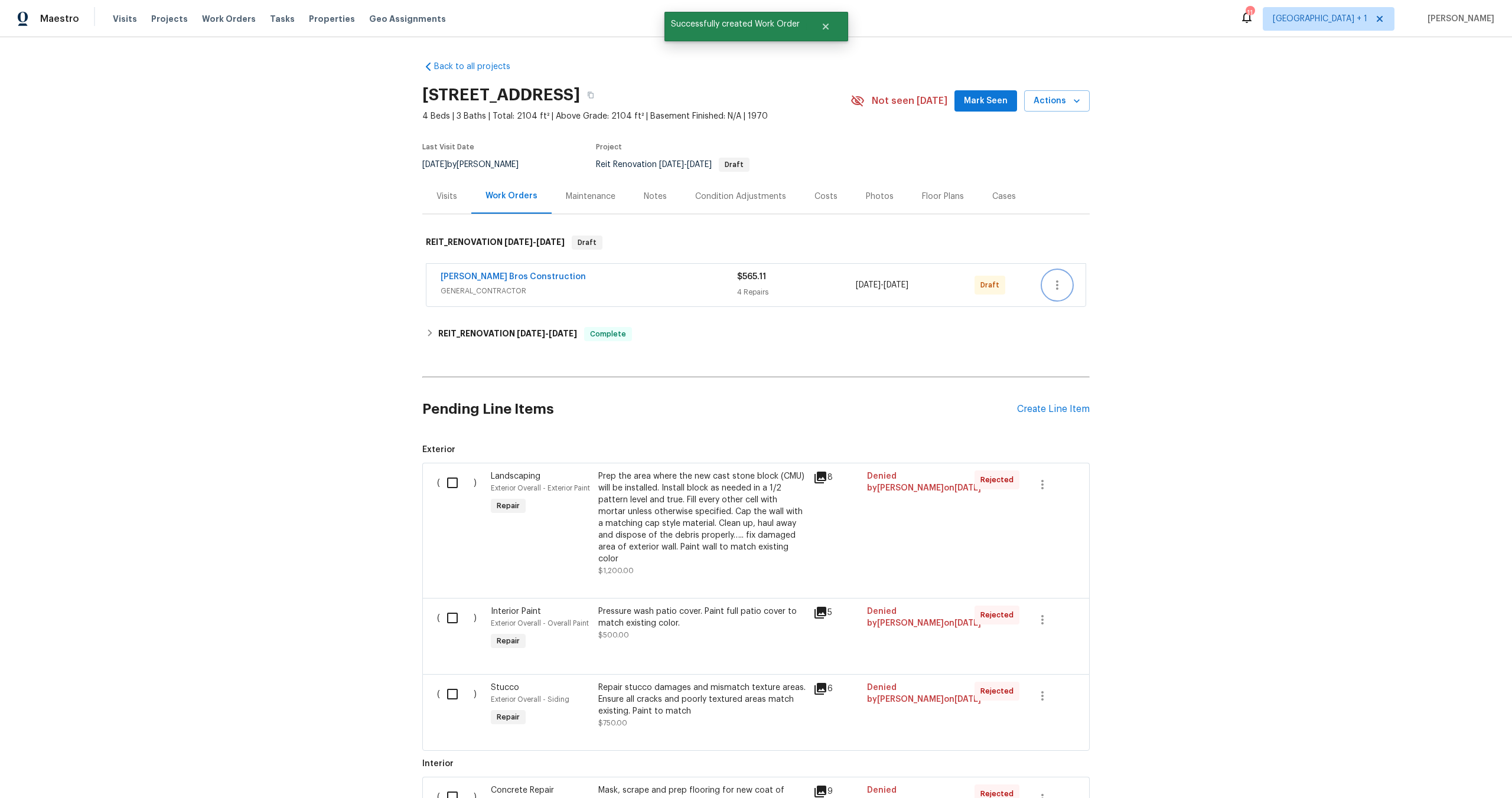
click at [1050, 287] on icon "button" at bounding box center [1057, 285] width 14 height 14
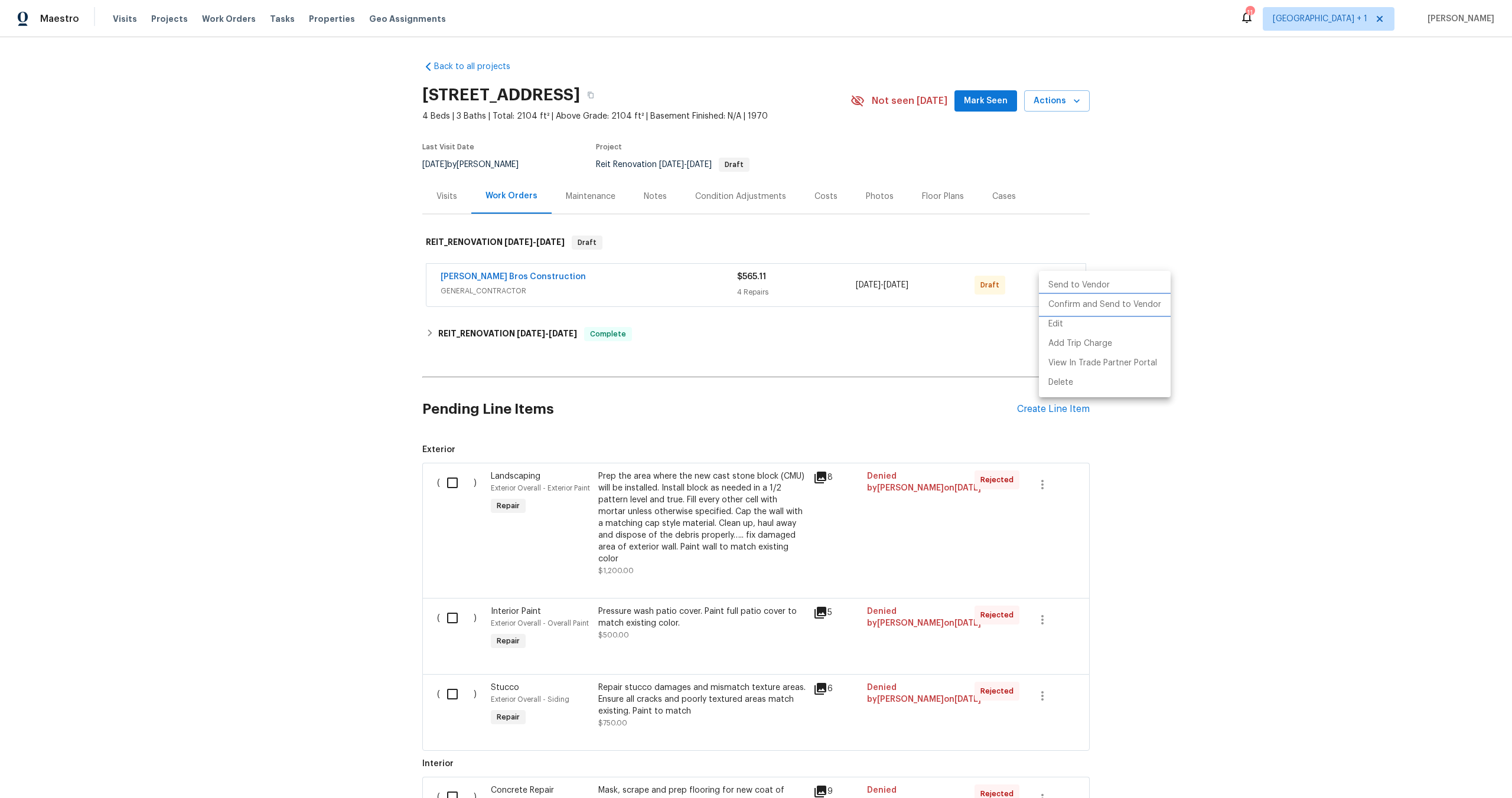
click at [1070, 308] on li "Confirm and Send to Vendor" at bounding box center [1105, 306] width 132 height 20
click at [791, 324] on div at bounding box center [756, 399] width 1512 height 798
click at [635, 300] on div "Bailey Bros Construction GENERAL_CONTRACTOR $565.11 4 Repairs 10/7/2025 - 10/7/…" at bounding box center [756, 285] width 660 height 43
click at [631, 286] on span "GENERAL_CONTRACTOR" at bounding box center [589, 292] width 296 height 12
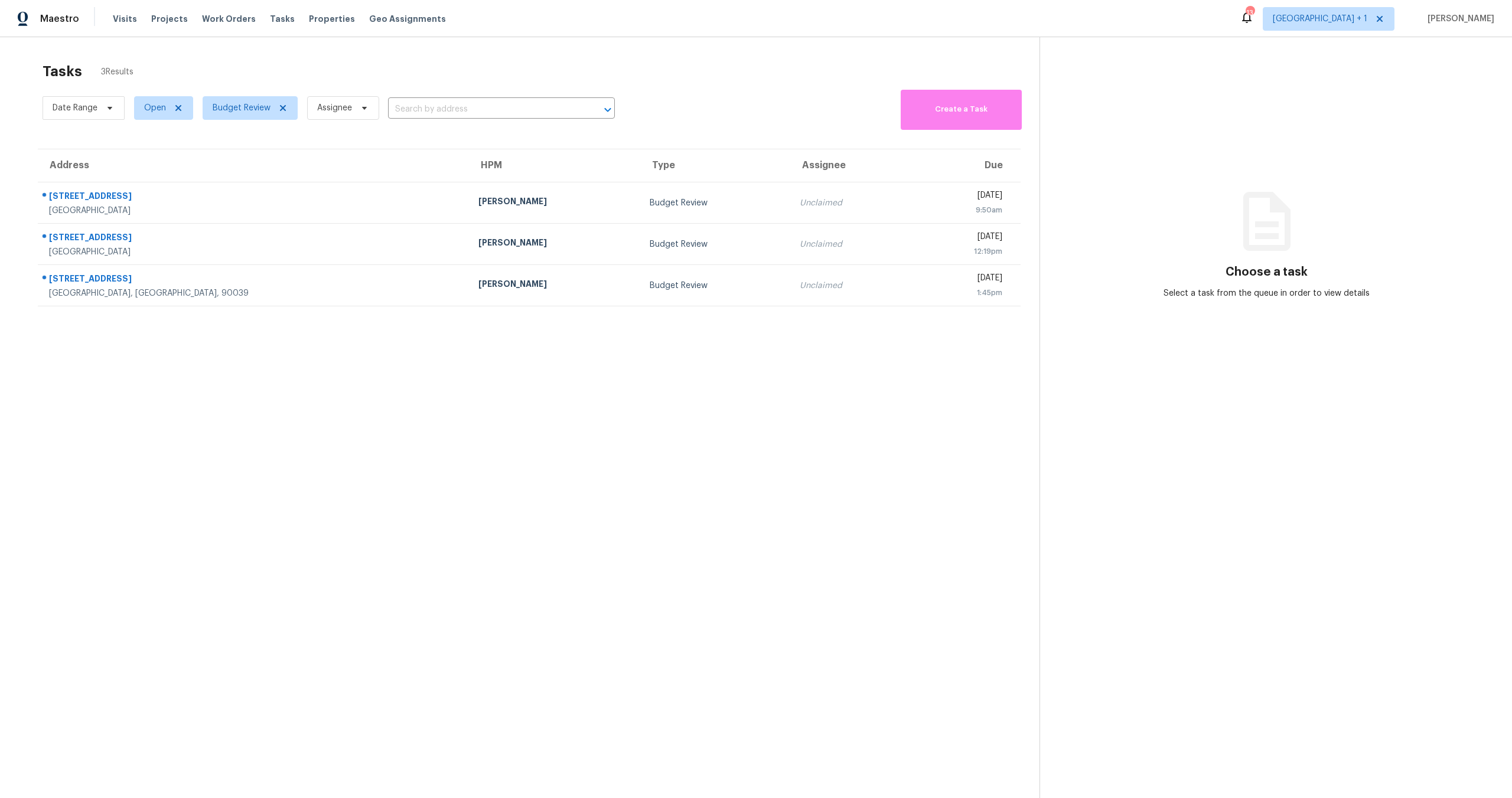
click at [846, 444] on section "Tasks 3 Results Date Range Open Budget Review Assignee ​ Create a Task Address …" at bounding box center [530, 445] width 1021 height 779
click at [317, 14] on span "Properties" at bounding box center [332, 19] width 46 height 12
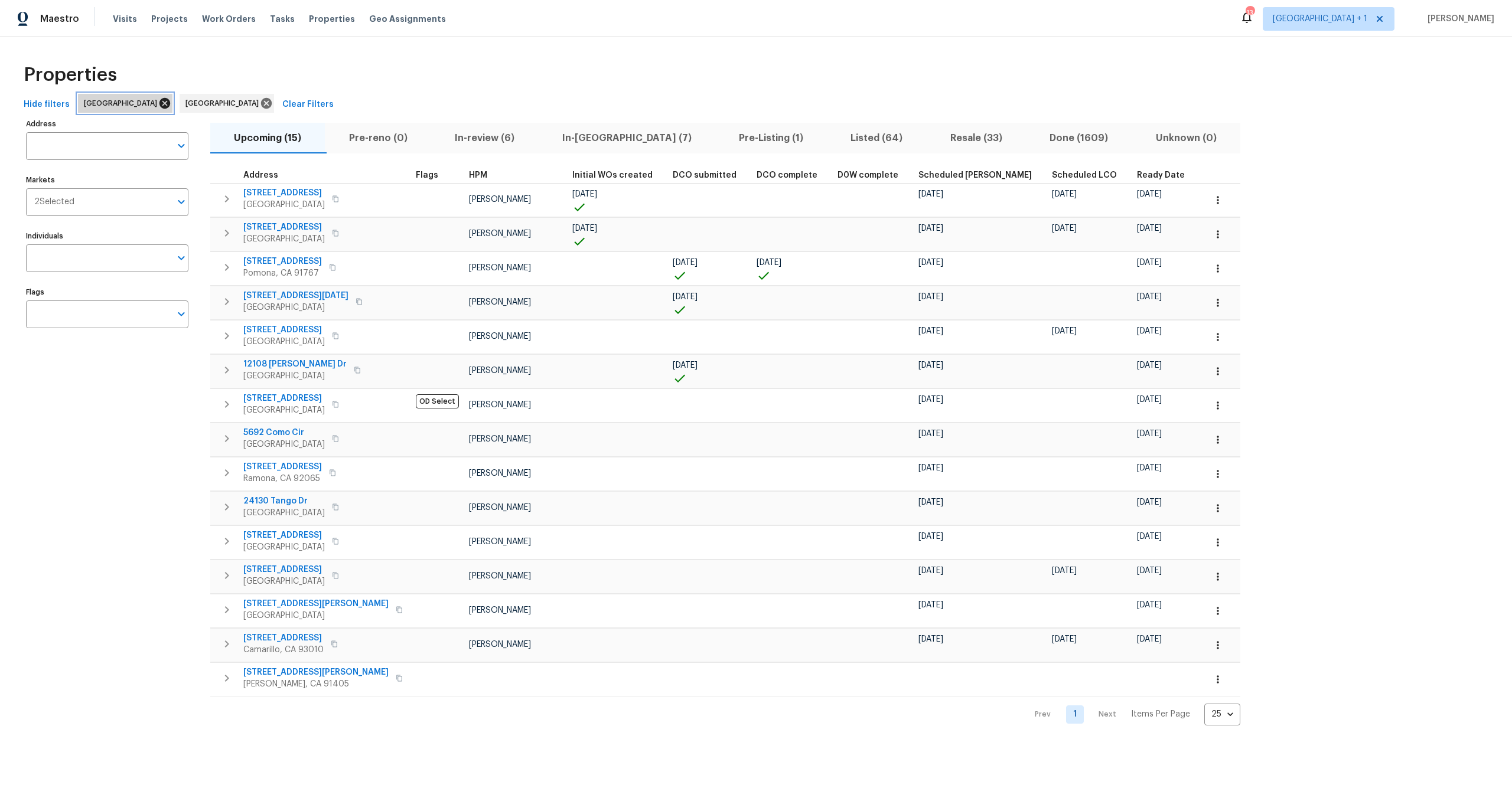
click at [158, 103] on icon at bounding box center [164, 103] width 13 height 13
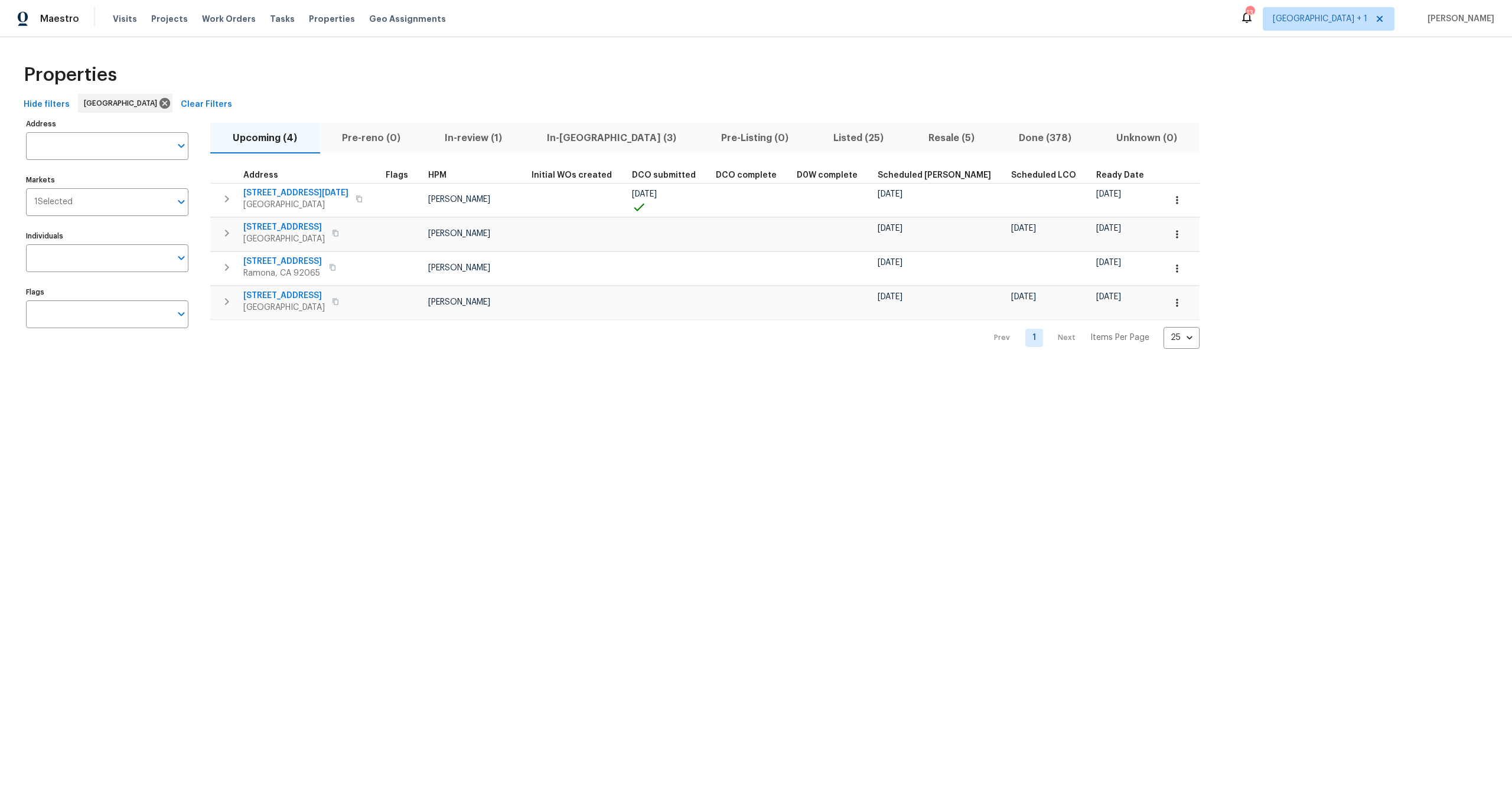
click at [549, 138] on span "In-reno (3)" at bounding box center [612, 138] width 160 height 17
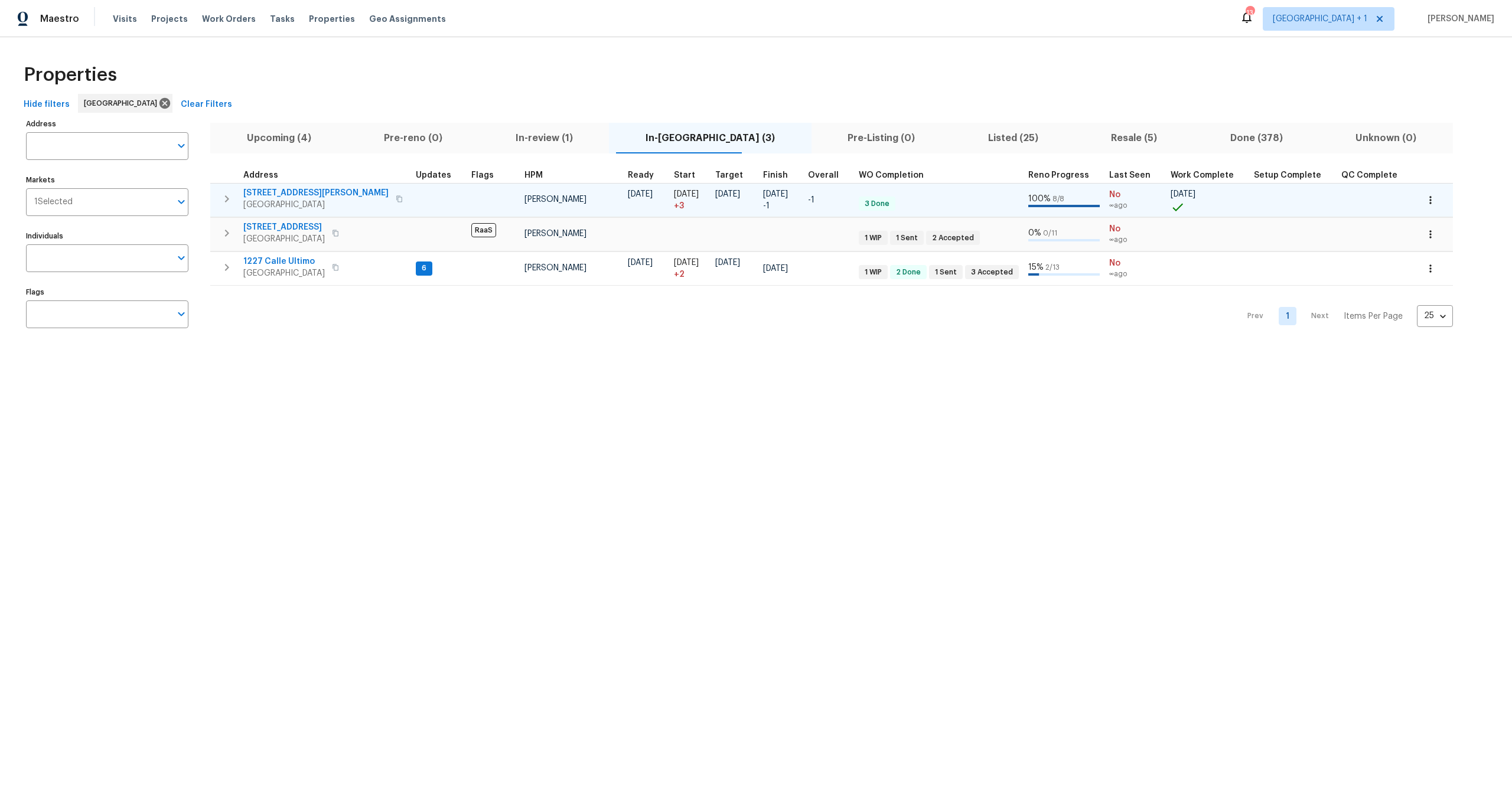
click at [304, 194] on span "1822 McDougal Way" at bounding box center [316, 193] width 145 height 12
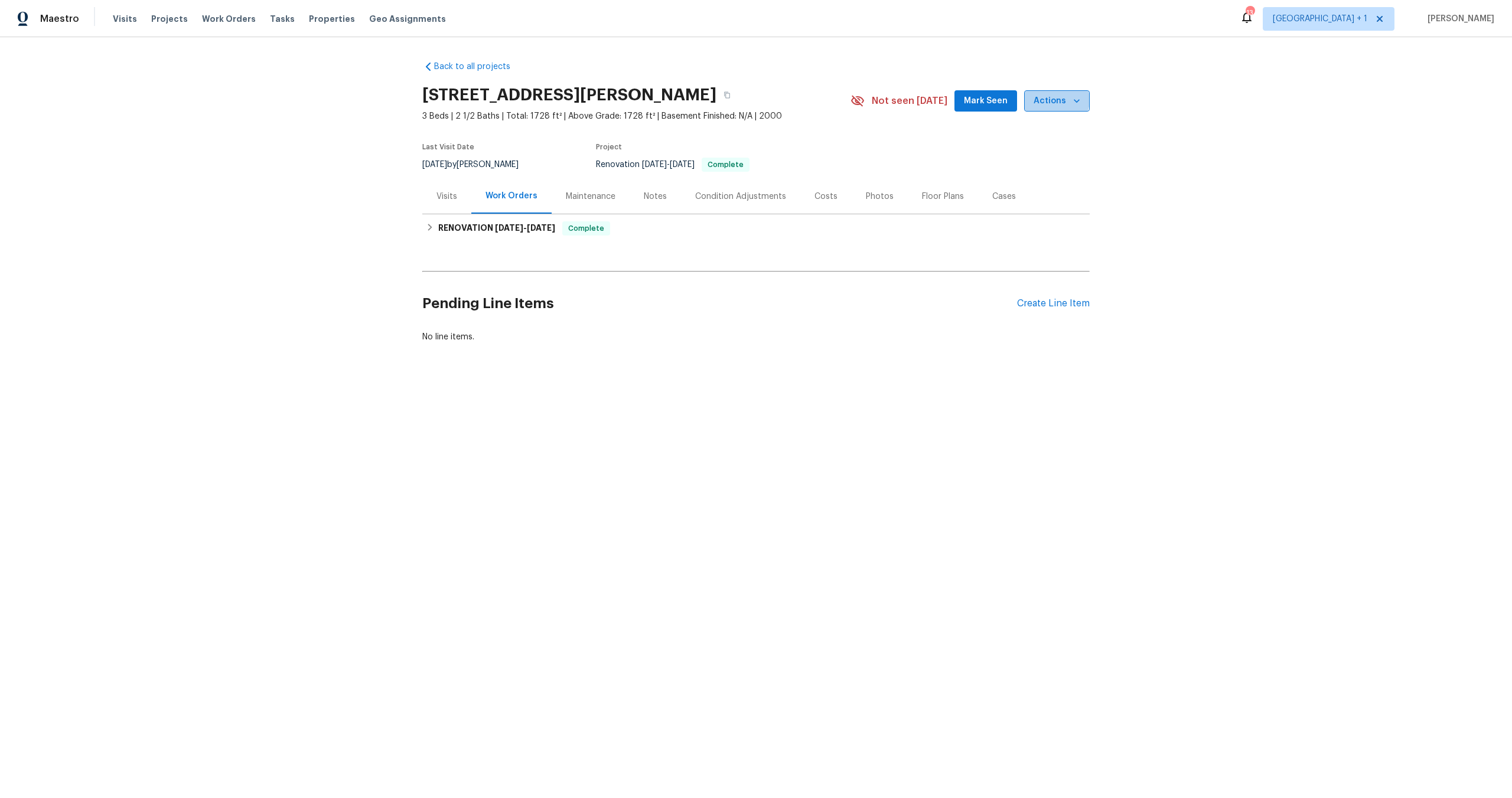
click at [1054, 100] on span "Actions" at bounding box center [1057, 101] width 47 height 15
click at [1000, 144] on p "Schedule a visit" at bounding box center [1009, 146] width 61 height 12
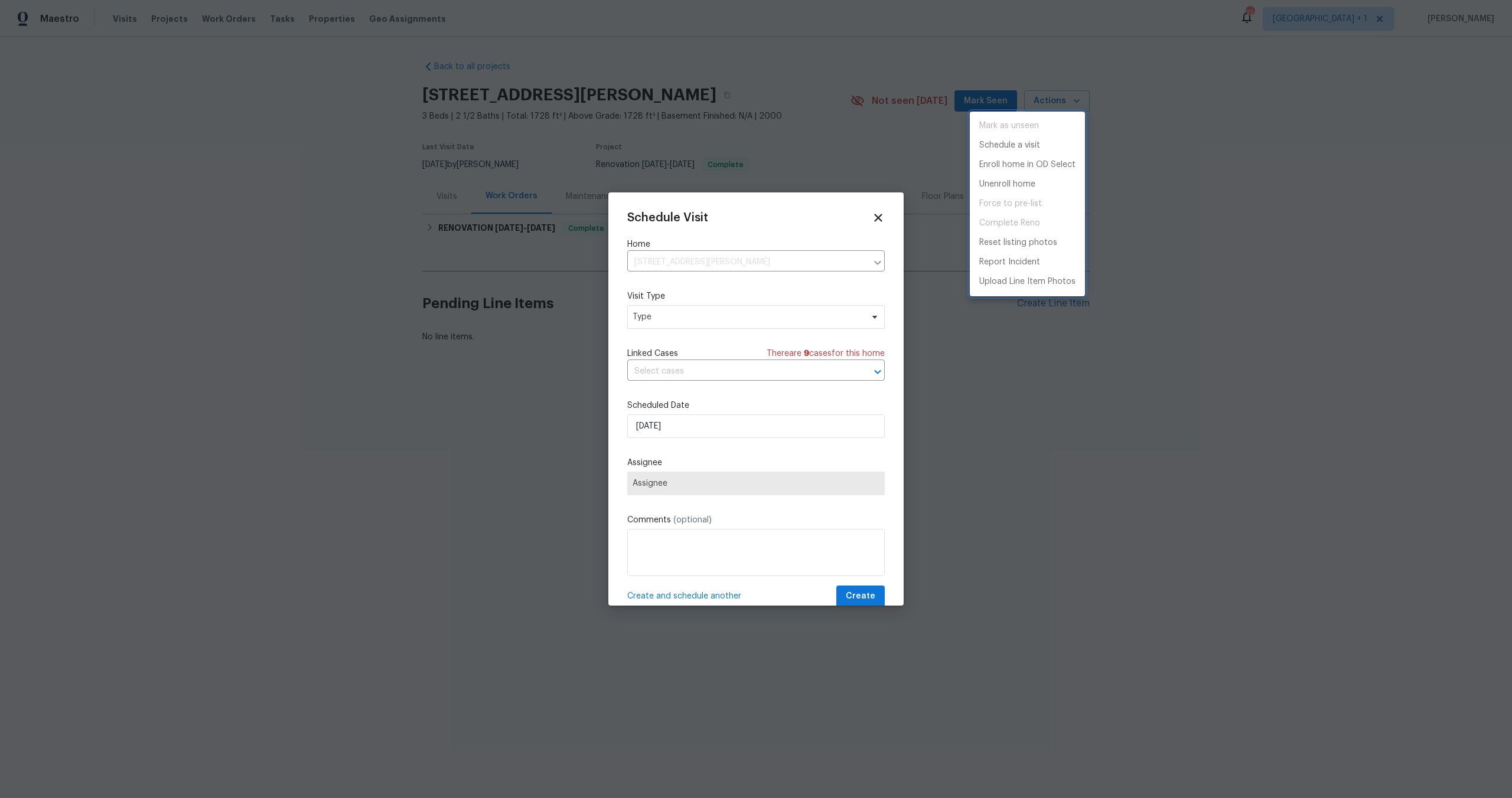
click at [695, 307] on div at bounding box center [756, 399] width 1512 height 798
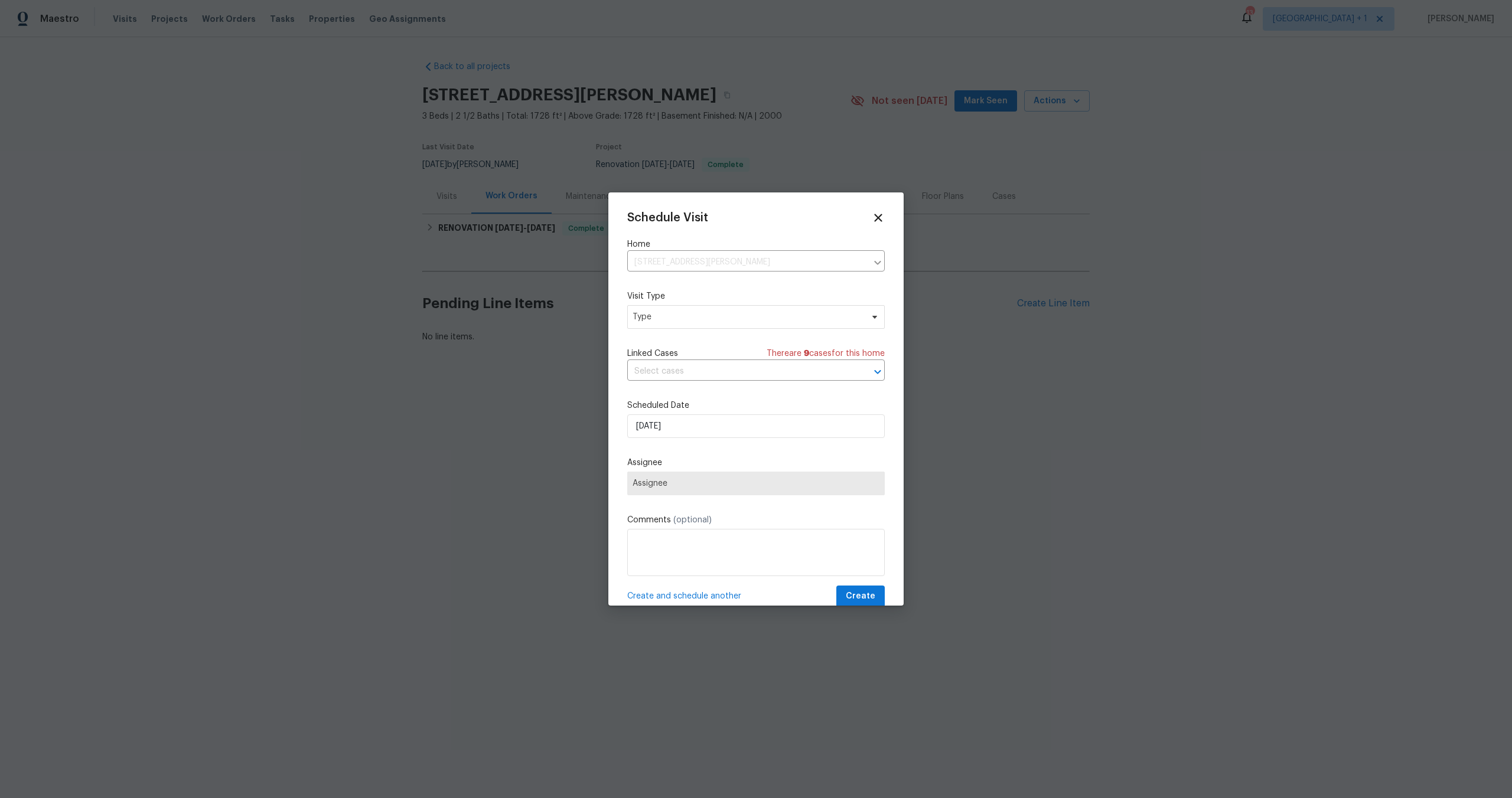
click at [694, 317] on div "Mark as unseen Schedule a visit Enroll home in OD Select Unenroll home Force to…" at bounding box center [756, 399] width 1512 height 798
click at [694, 317] on span "Type" at bounding box center [748, 318] width 230 height 12
type input "new"
click at [663, 370] on div "New Listing Audit" at bounding box center [668, 374] width 67 height 12
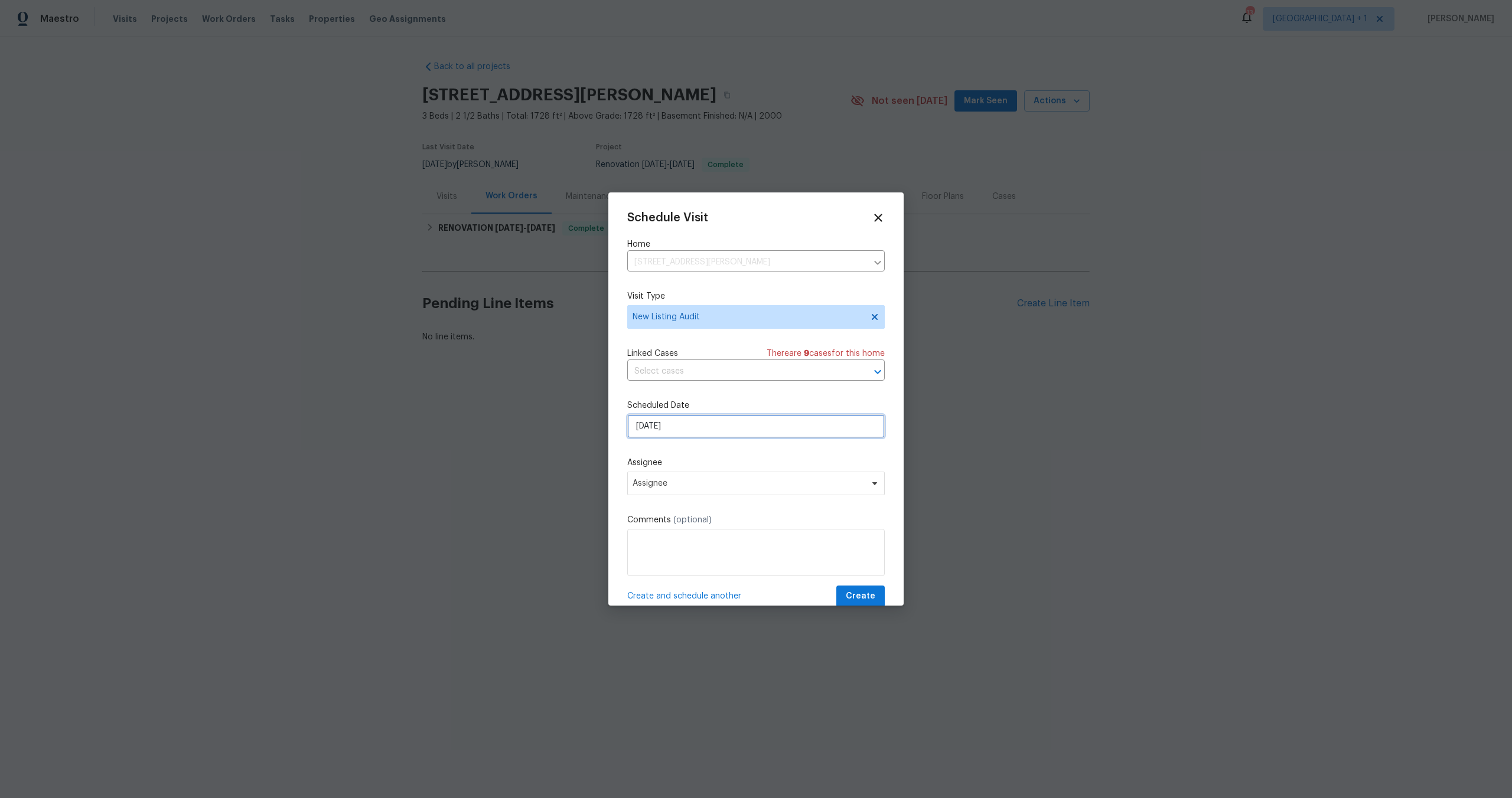
click at [705, 437] on input "10/7/2025" at bounding box center [756, 426] width 258 height 24
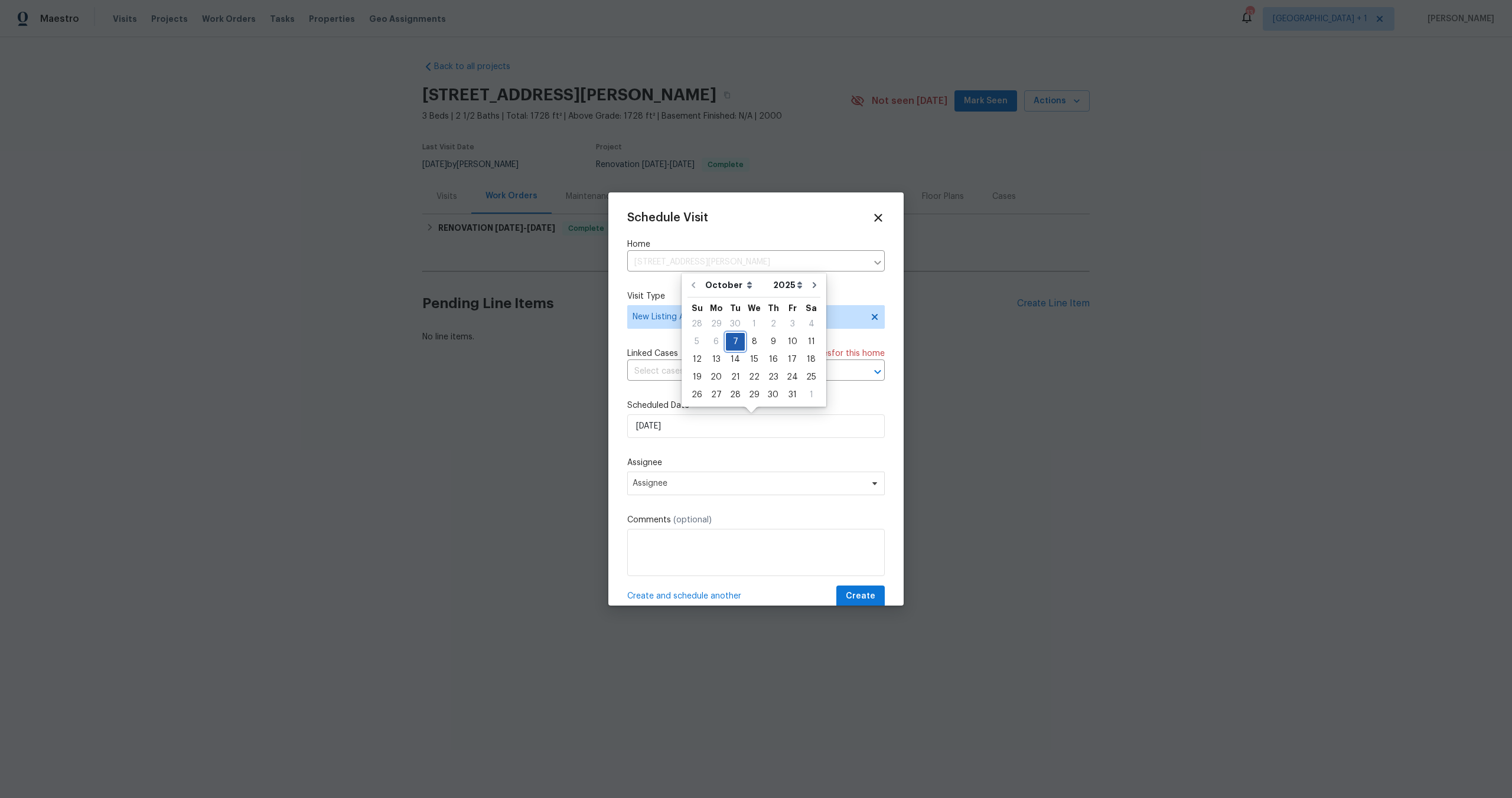
click at [727, 345] on div "7" at bounding box center [736, 342] width 19 height 17
click at [752, 343] on div "8" at bounding box center [754, 342] width 19 height 17
type input "10/8/2025"
click at [685, 494] on span "Assignee" at bounding box center [756, 483] width 258 height 24
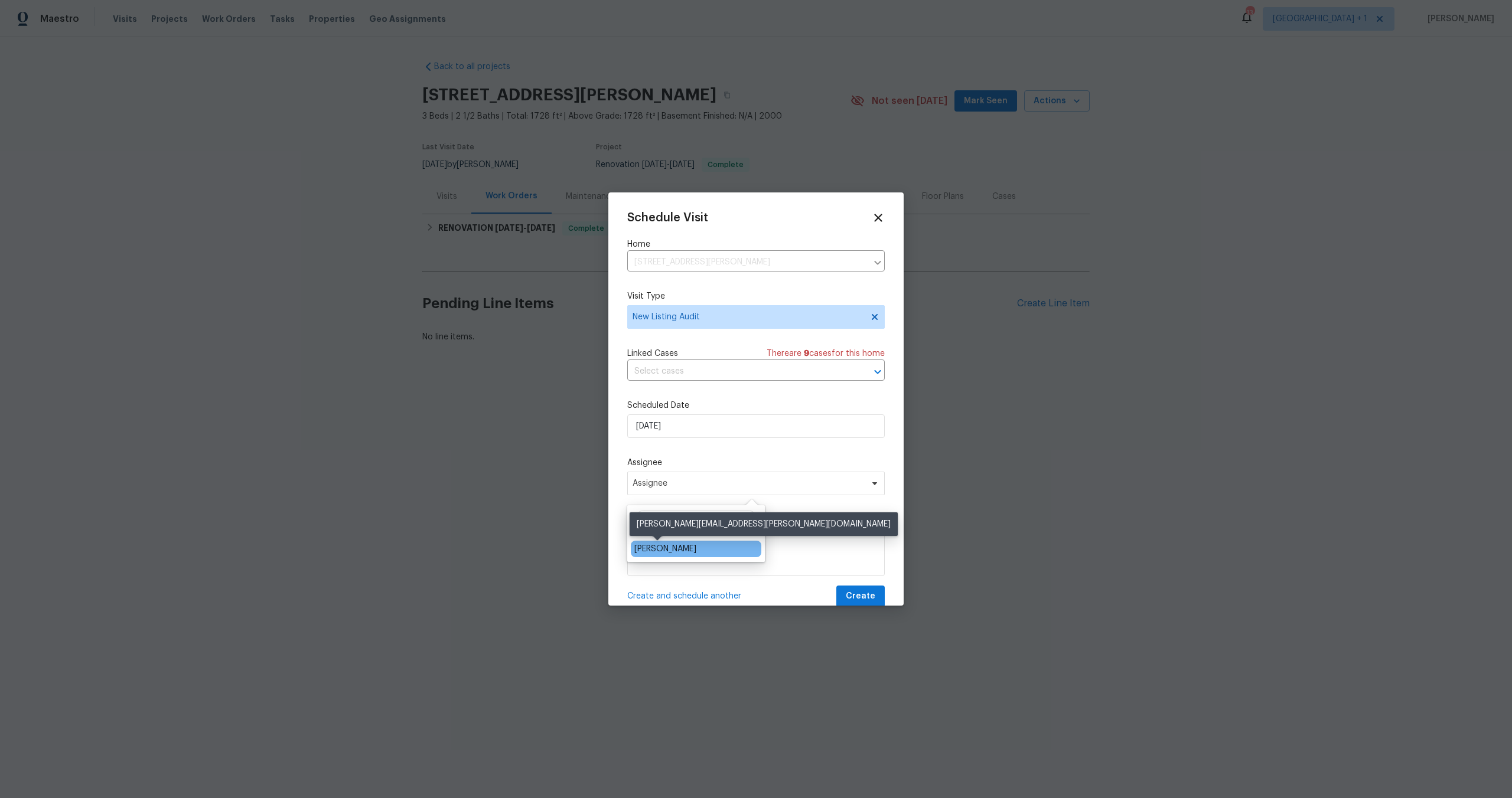
type input "eri"
click at [661, 548] on div "[PERSON_NAME]" at bounding box center [666, 549] width 62 height 12
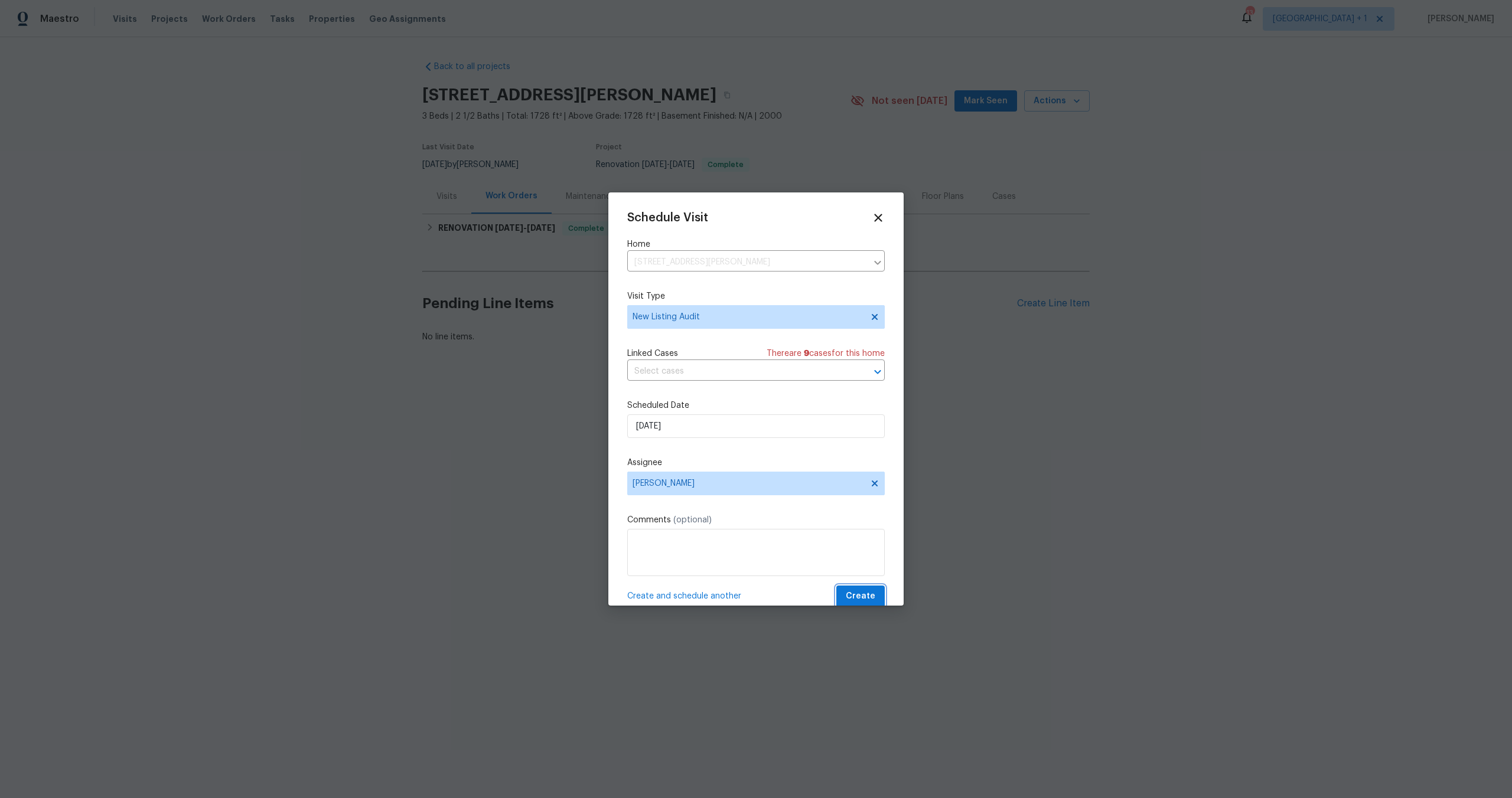
click at [846, 598] on span "Create" at bounding box center [861, 596] width 30 height 15
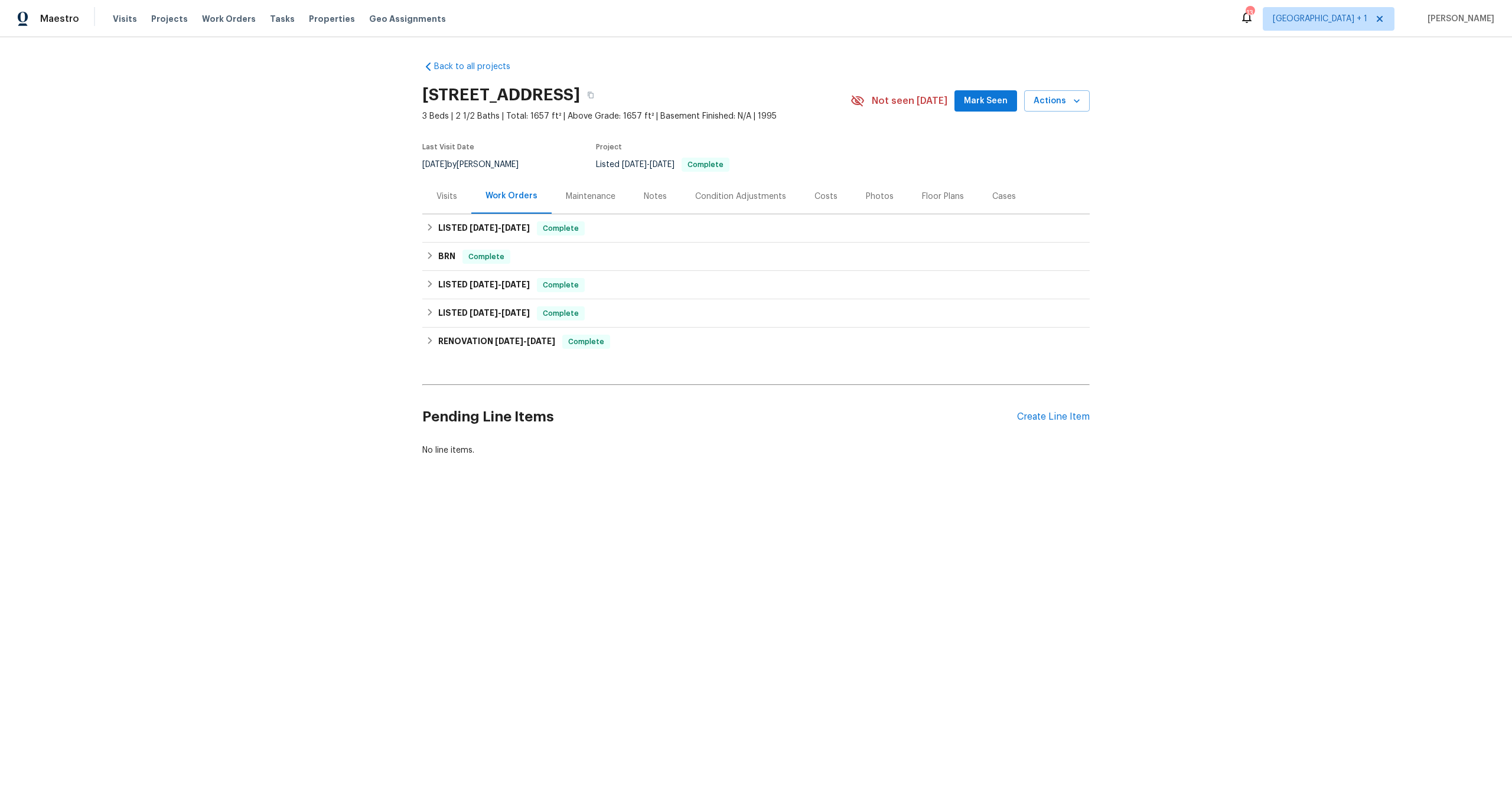
click at [443, 198] on div "Visits" at bounding box center [447, 197] width 21 height 12
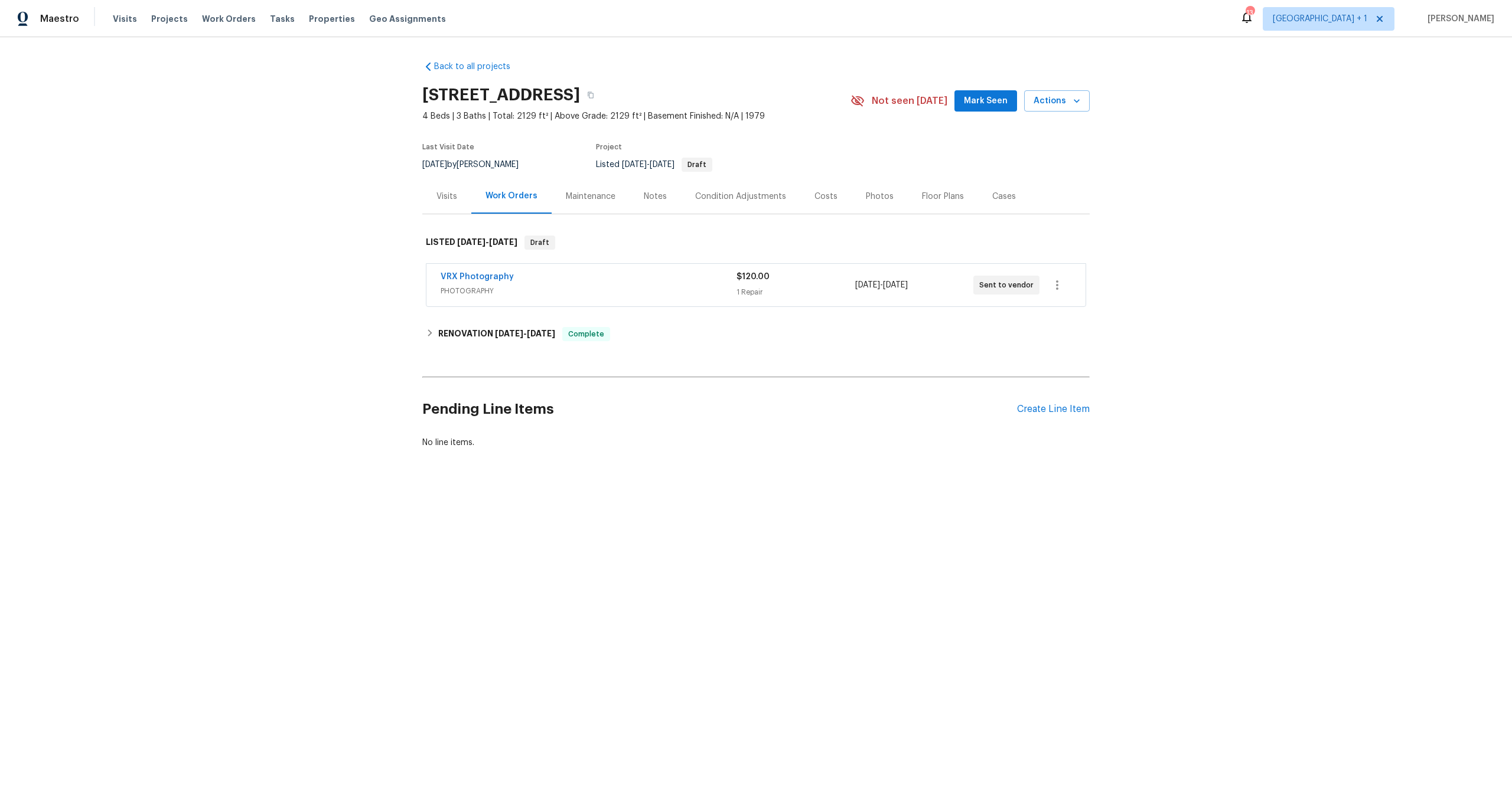
click at [437, 192] on div "Visits" at bounding box center [447, 197] width 21 height 12
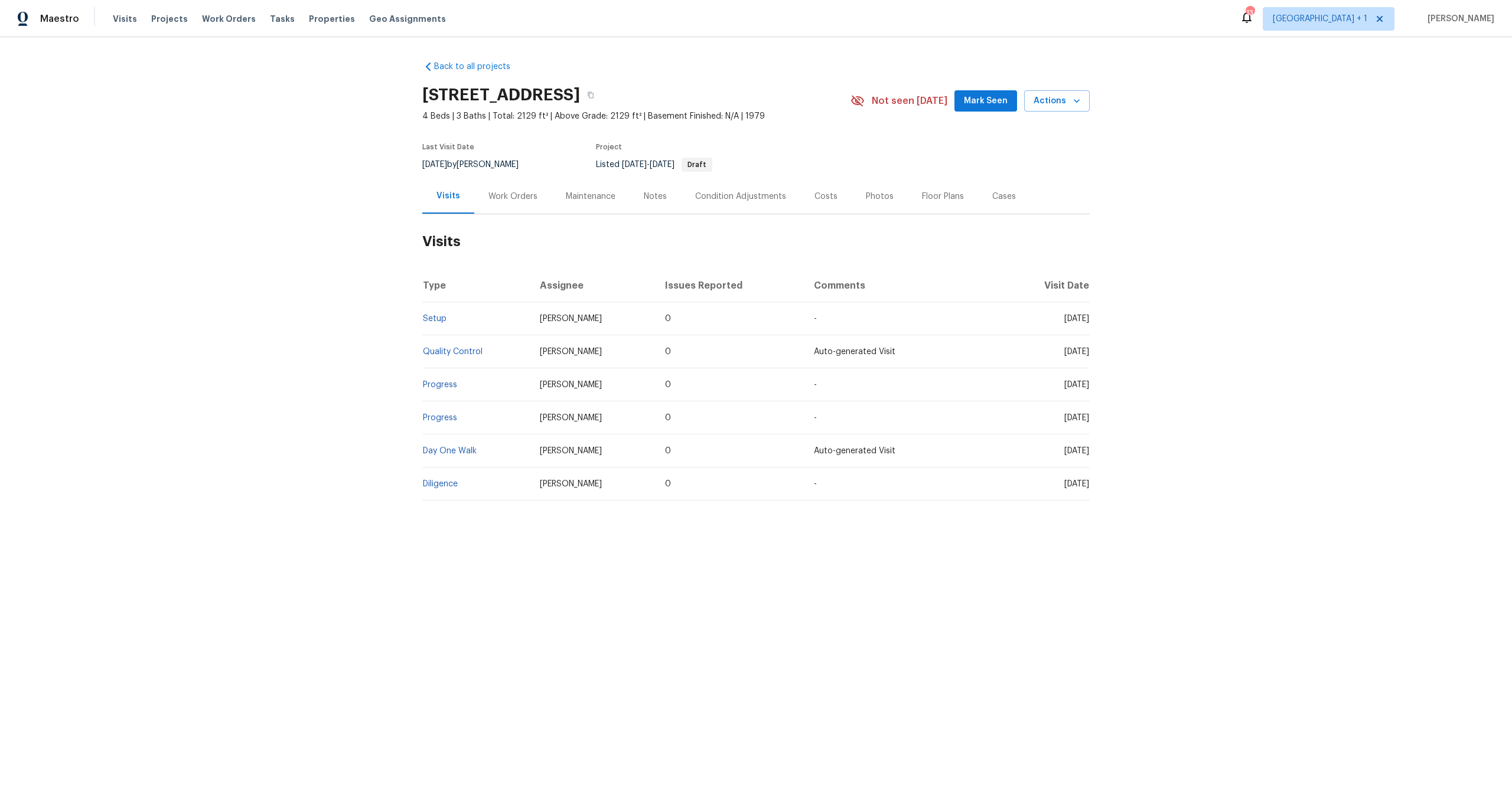
click at [820, 191] on div "Costs" at bounding box center [825, 197] width 23 height 12
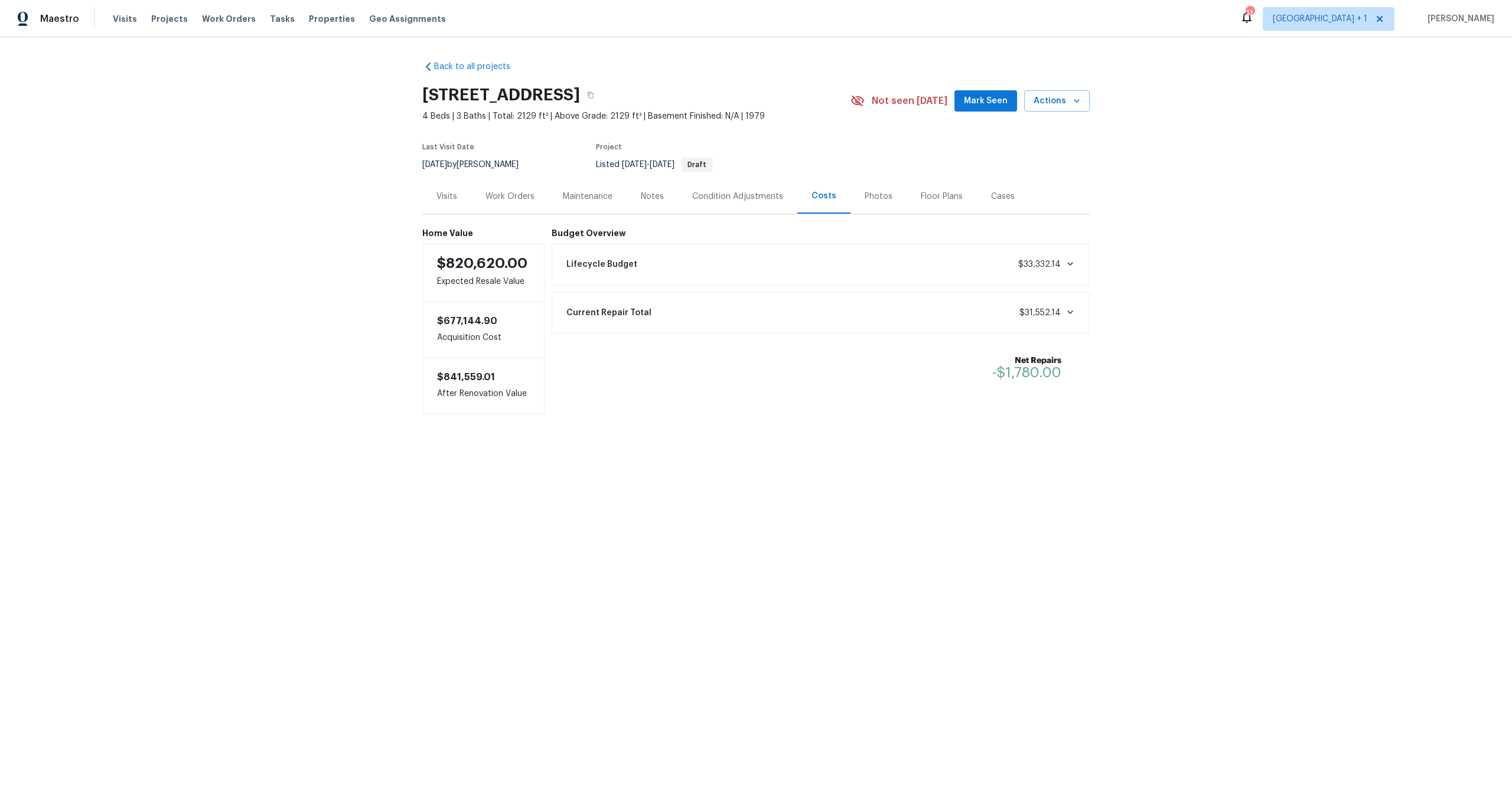
click at [507, 193] on div "Work Orders" at bounding box center [510, 197] width 49 height 12
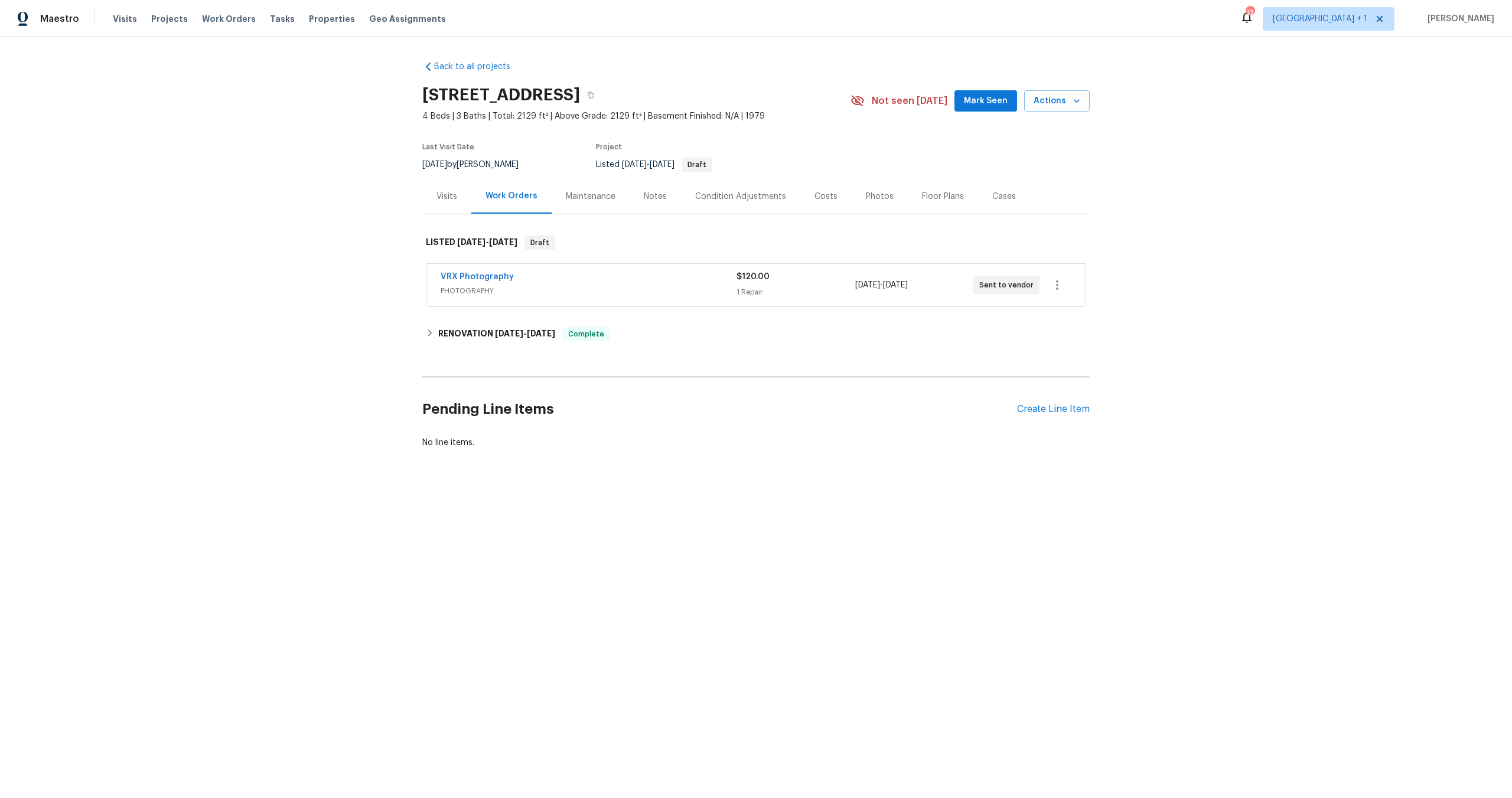
click at [439, 197] on div "Visits" at bounding box center [447, 197] width 21 height 12
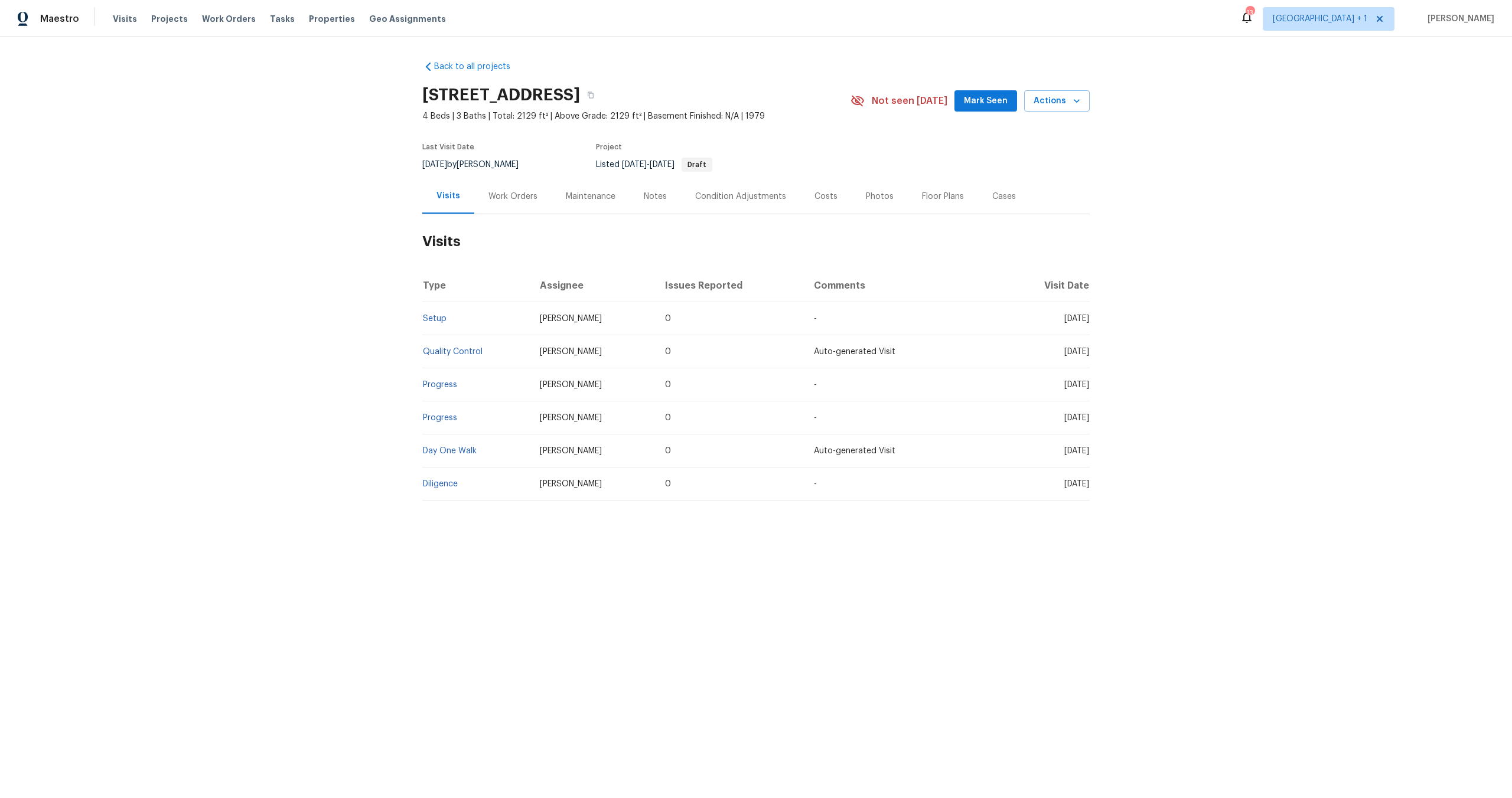
click at [814, 197] on div "Costs" at bounding box center [825, 197] width 23 height 12
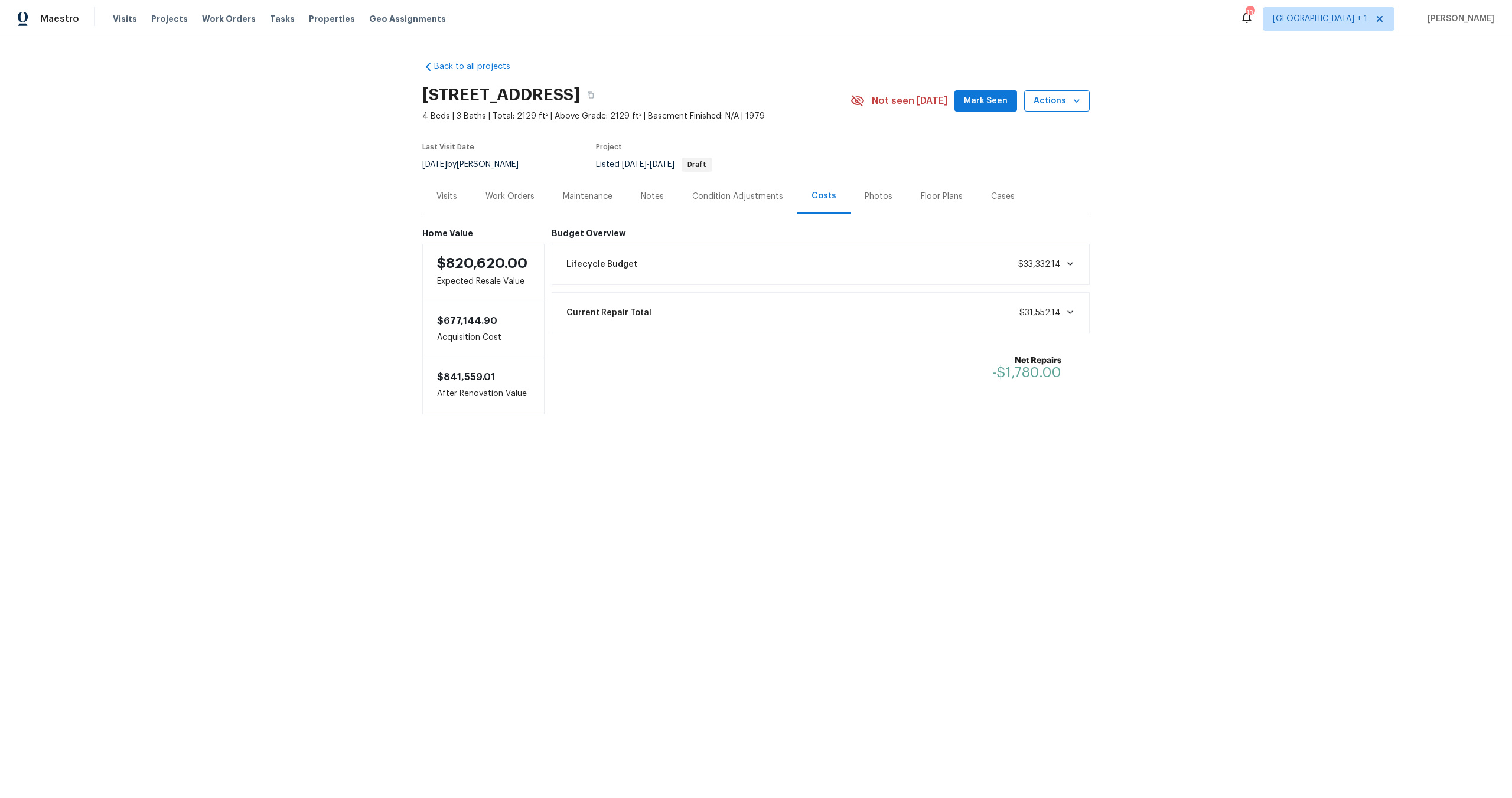
click at [1052, 103] on span "Actions" at bounding box center [1057, 101] width 47 height 15
click at [1005, 149] on p "Schedule a visit" at bounding box center [1009, 146] width 61 height 12
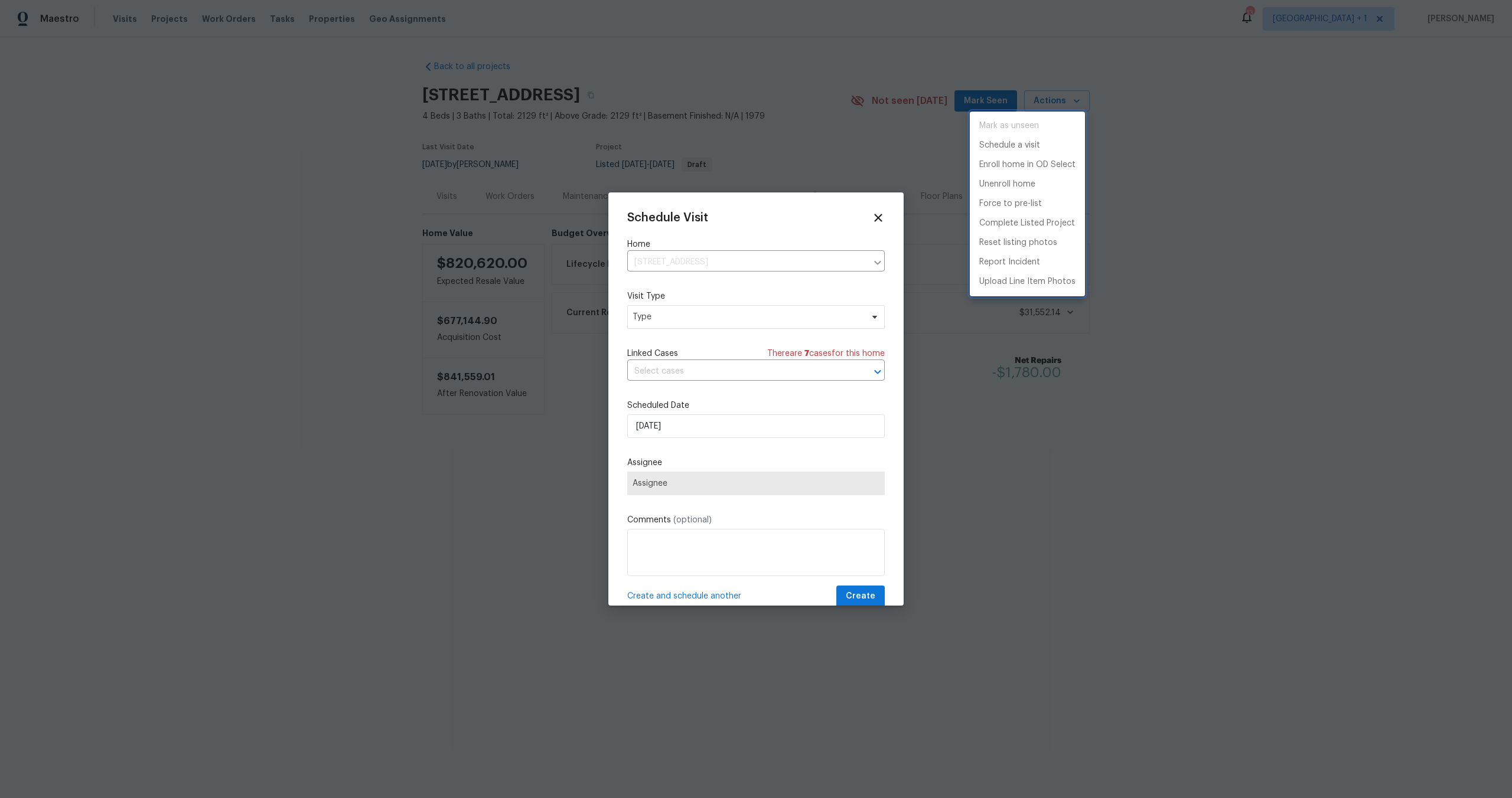
click at [682, 319] on div at bounding box center [756, 399] width 1512 height 798
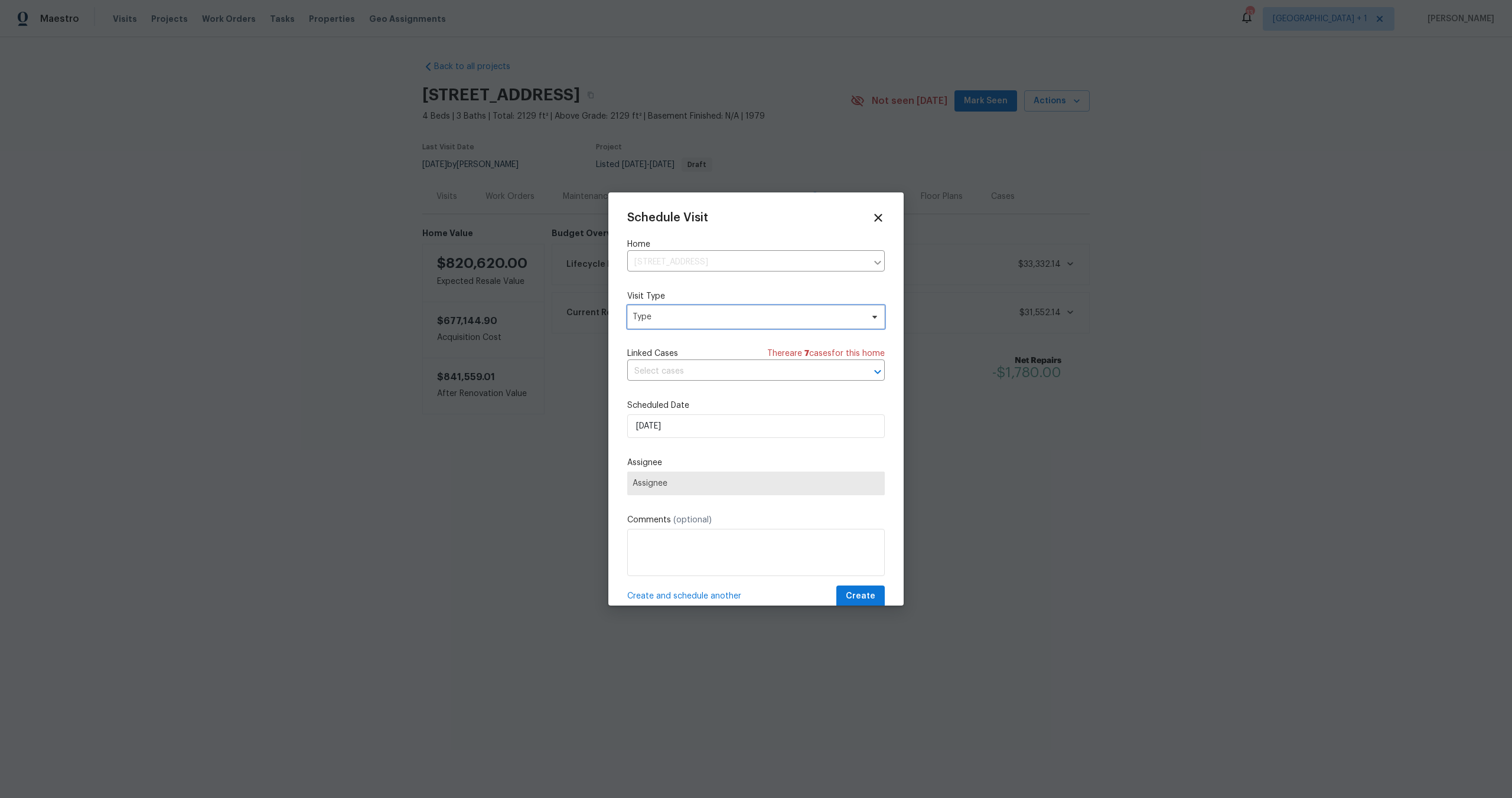
click at [680, 320] on span "Type" at bounding box center [748, 318] width 230 height 12
type input "new"
click at [661, 373] on div "New Listing Audit" at bounding box center [668, 374] width 67 height 12
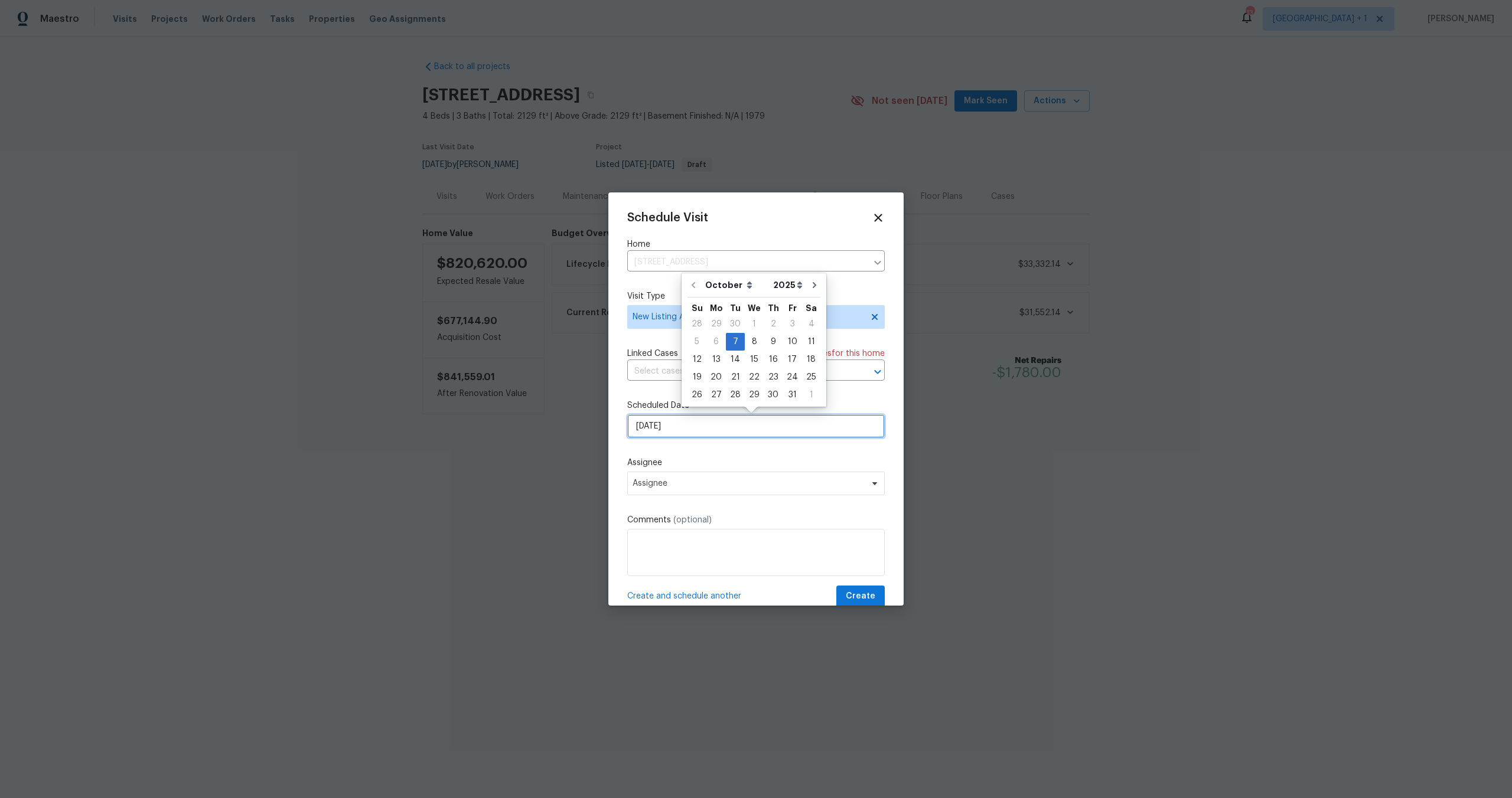
click at [699, 426] on input "[DATE]" at bounding box center [756, 426] width 258 height 24
click at [747, 338] on div "8" at bounding box center [754, 342] width 19 height 17
type input "[DATE]"
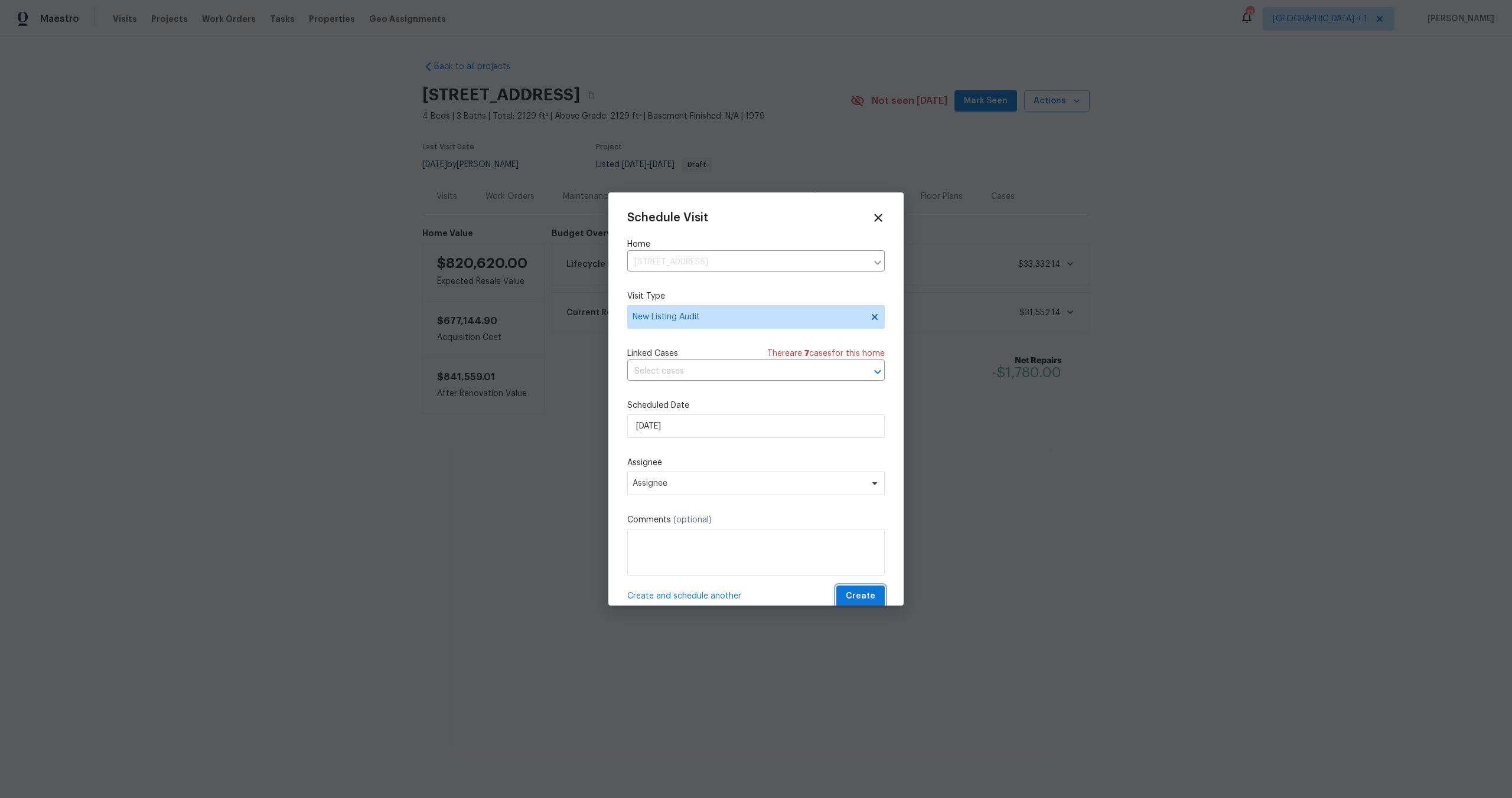
click at [866, 600] on button "Create" at bounding box center [860, 596] width 48 height 22
click at [765, 462] on label "Assignee" at bounding box center [756, 463] width 258 height 12
click at [754, 483] on span "Assignee" at bounding box center [749, 482] width 232 height 9
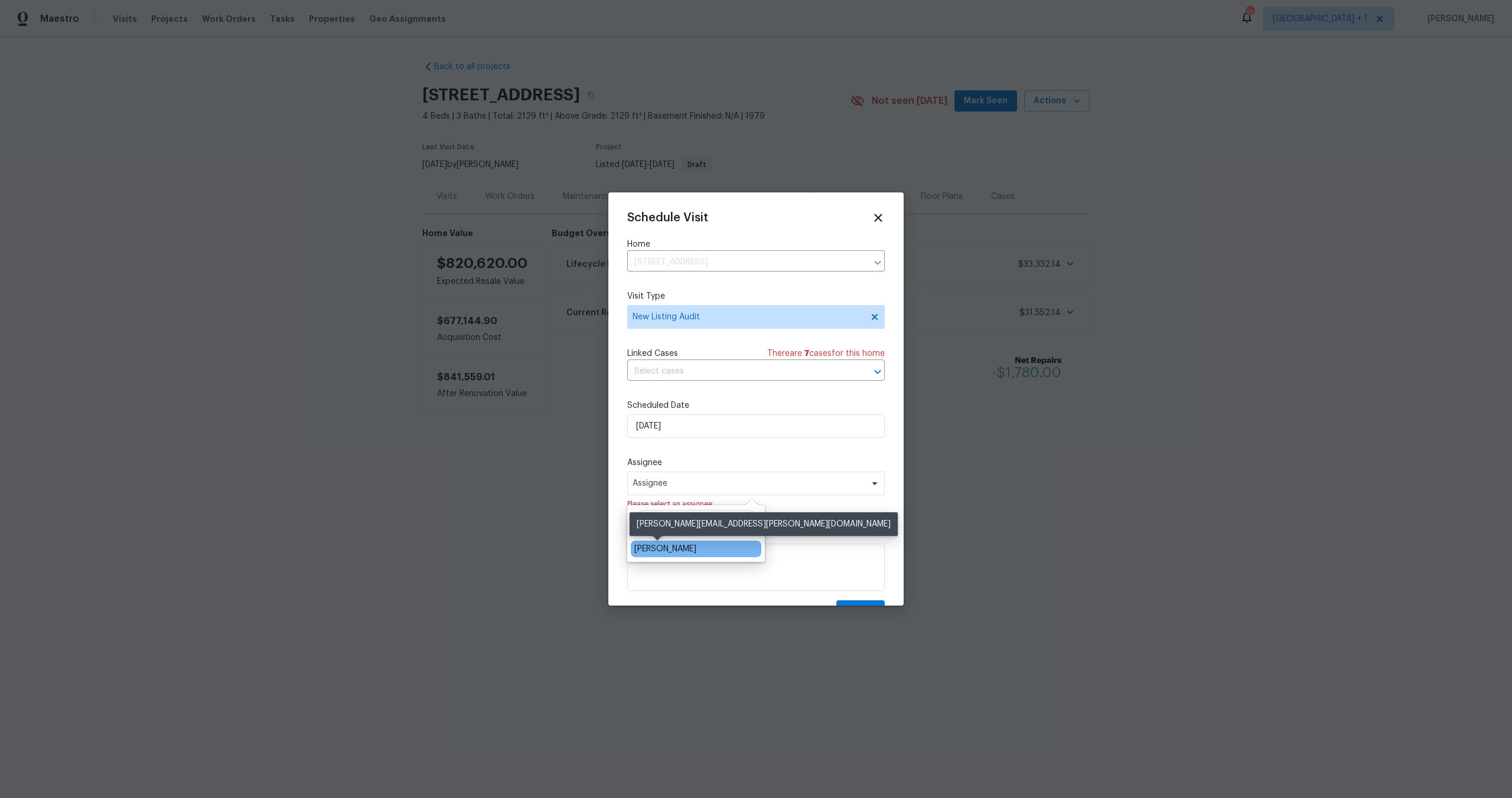
type input "eric"
click at [644, 544] on div "[PERSON_NAME]" at bounding box center [666, 549] width 62 height 12
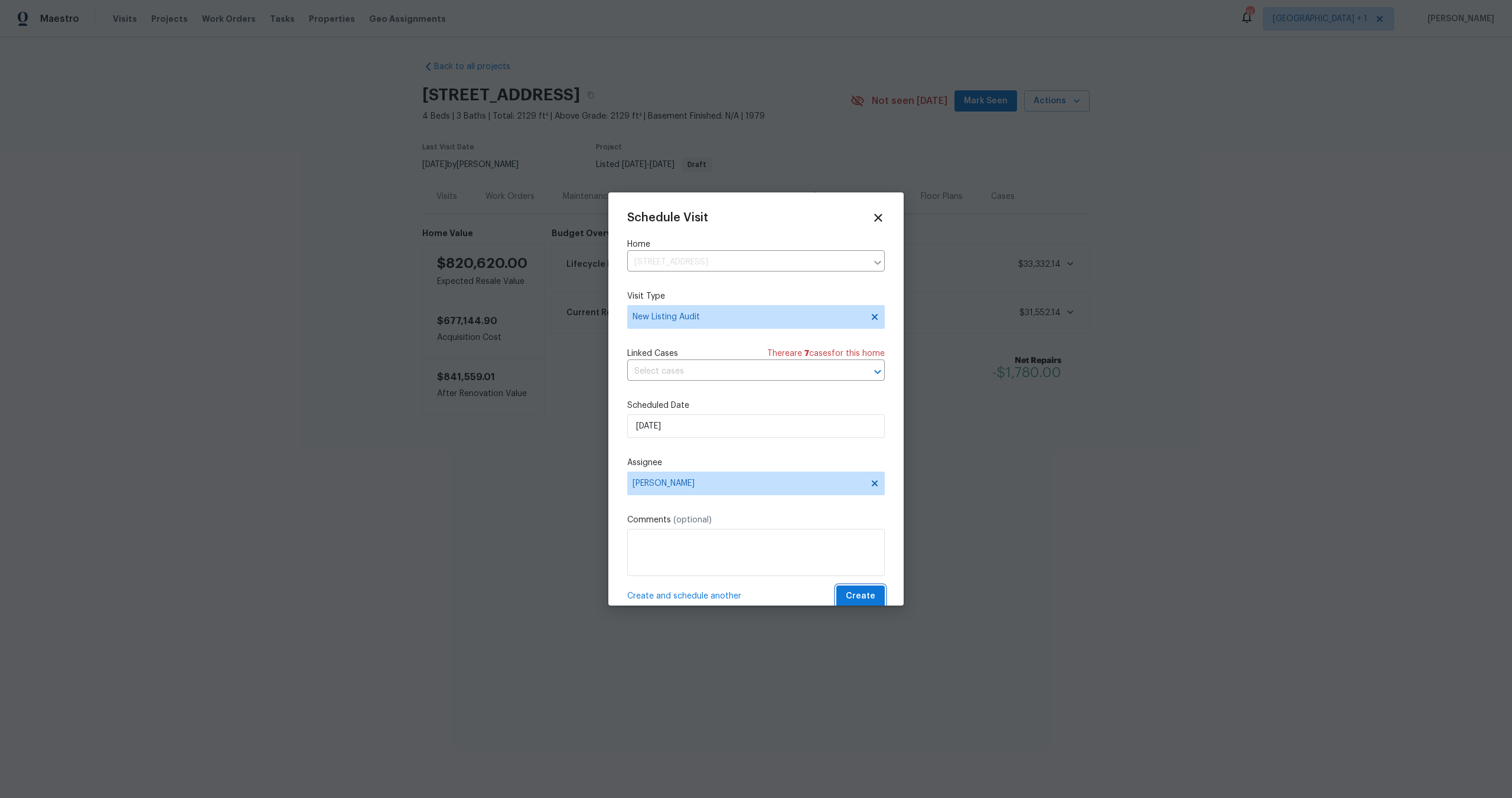
click at [836, 596] on button "Create" at bounding box center [860, 596] width 48 height 22
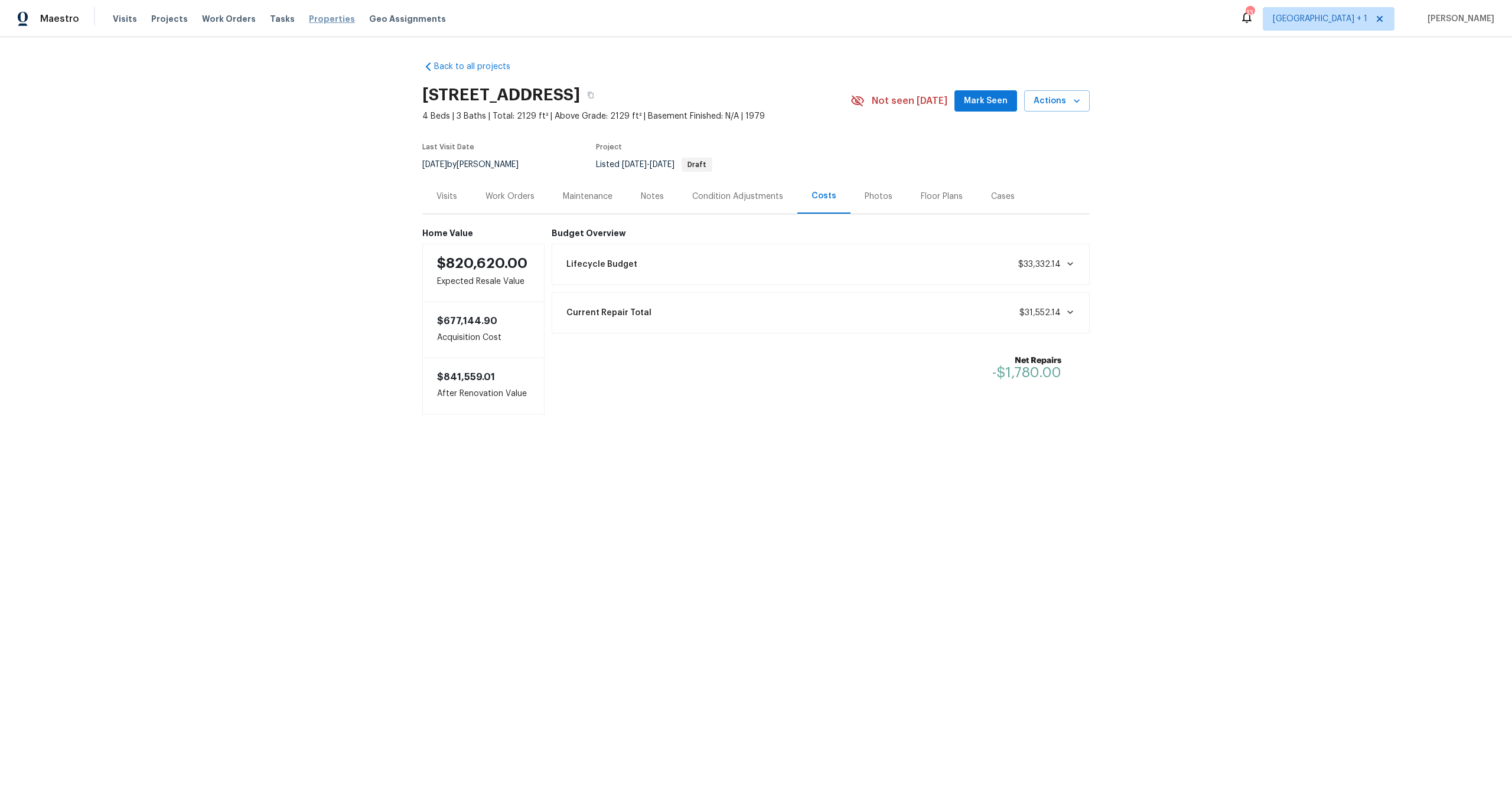
click at [322, 21] on span "Properties" at bounding box center [332, 19] width 46 height 12
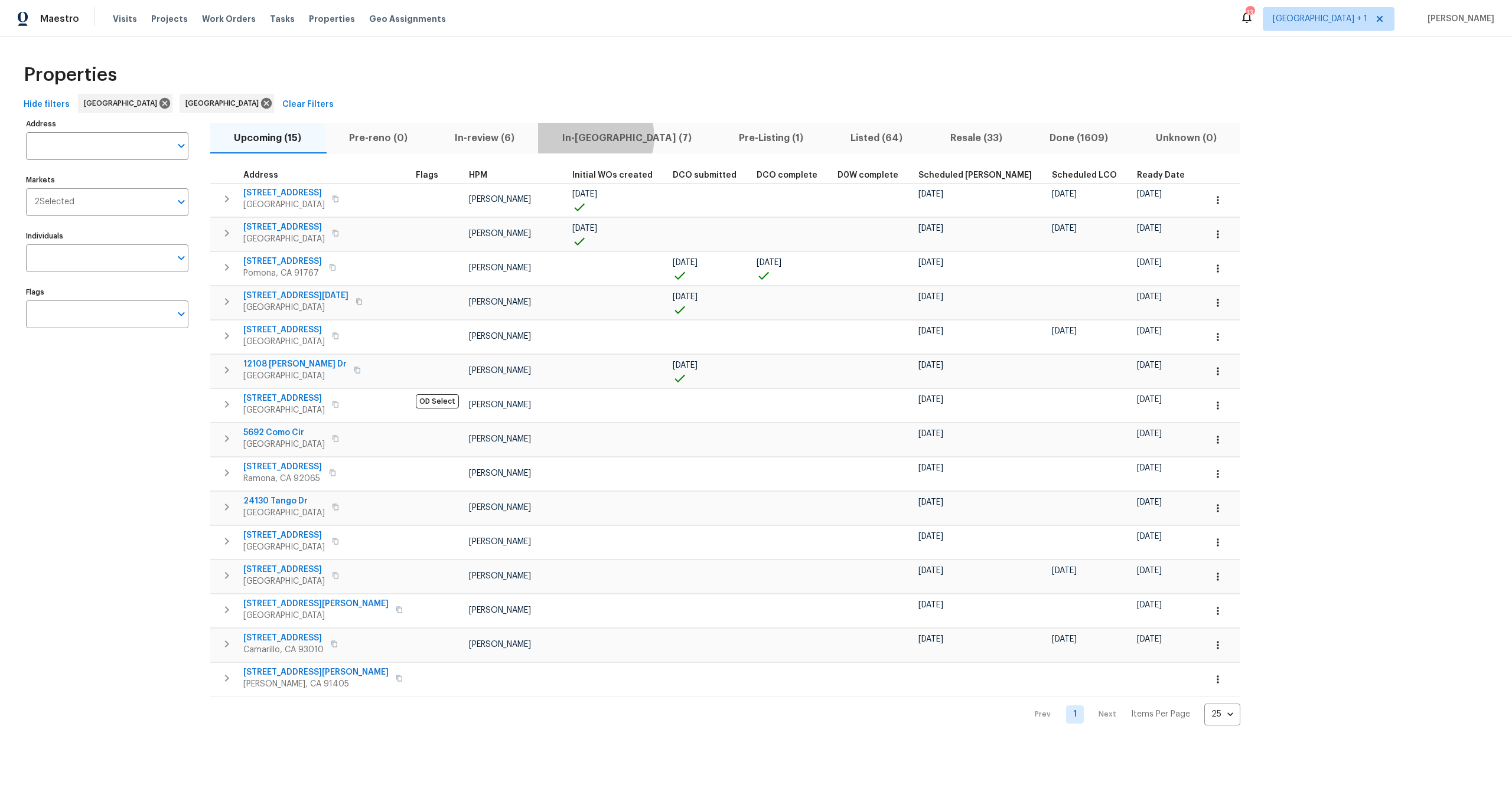
click at [597, 137] on span "In-reno (7)" at bounding box center [627, 138] width 163 height 17
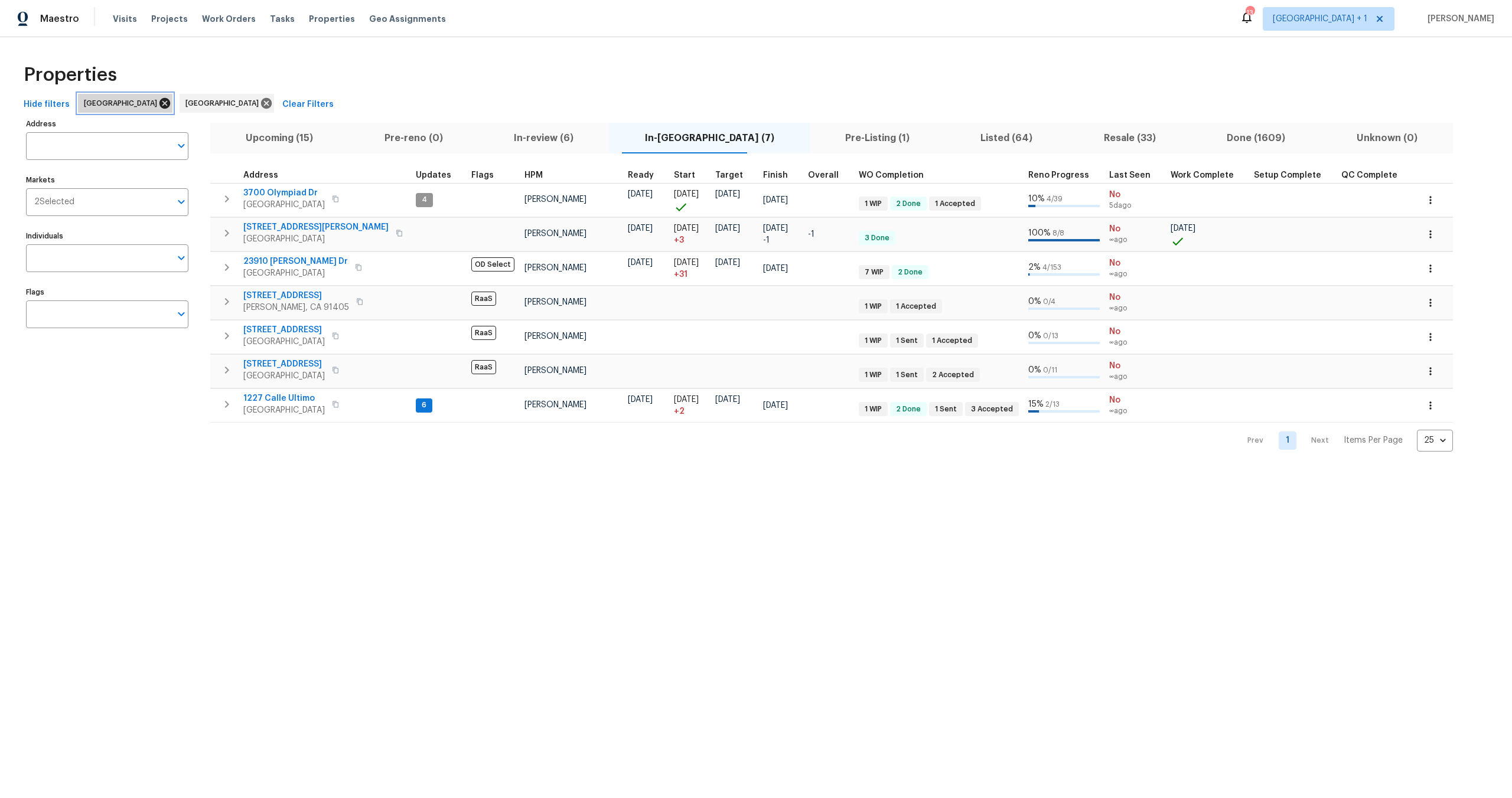
click at [160, 103] on icon at bounding box center [165, 103] width 11 height 11
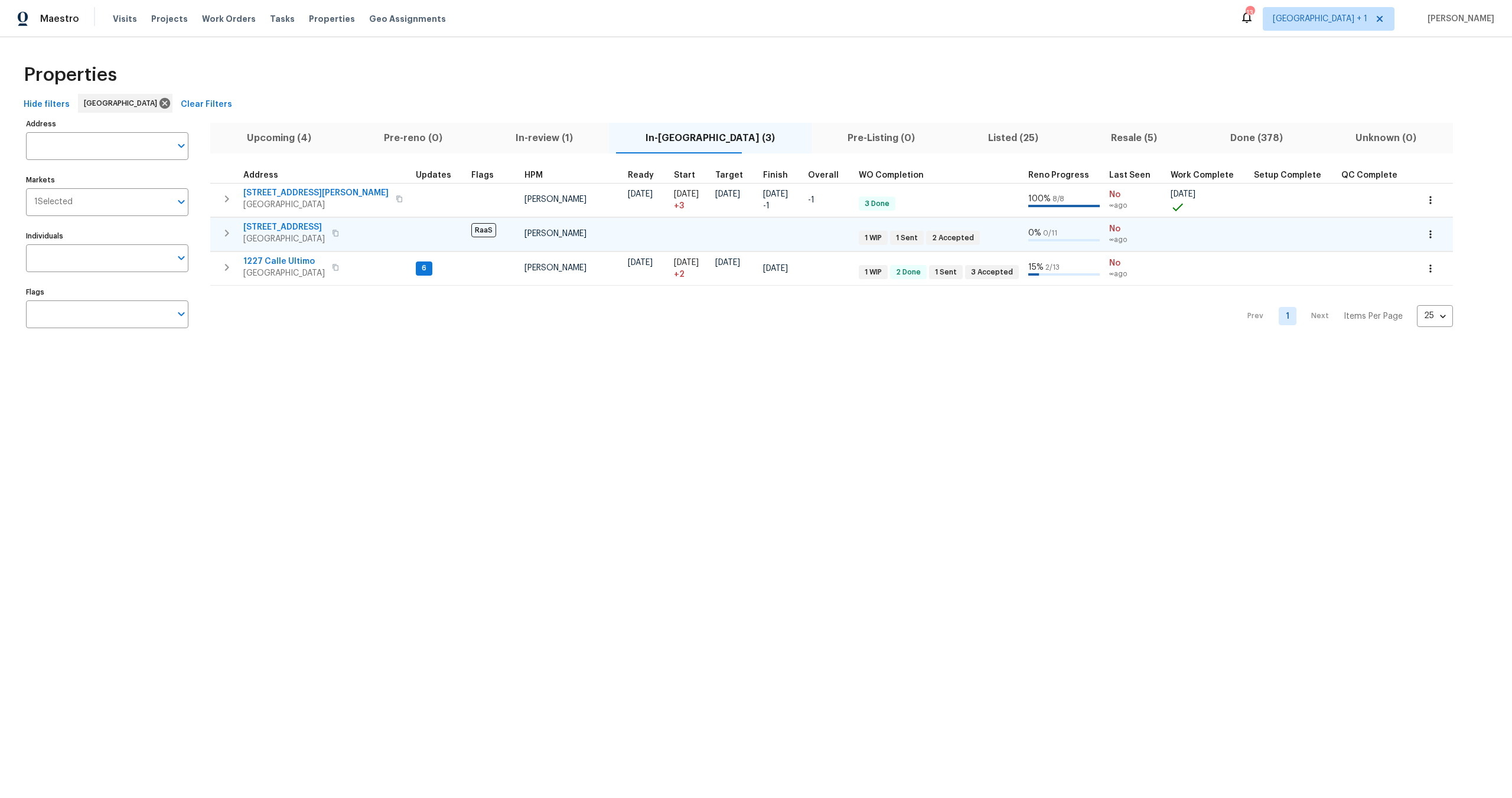
click at [411, 229] on td at bounding box center [439, 235] width 56 height 34
click at [411, 225] on td at bounding box center [439, 235] width 56 height 34
click at [290, 225] on span "1311 La Presa Ave" at bounding box center [285, 228] width 82 height 12
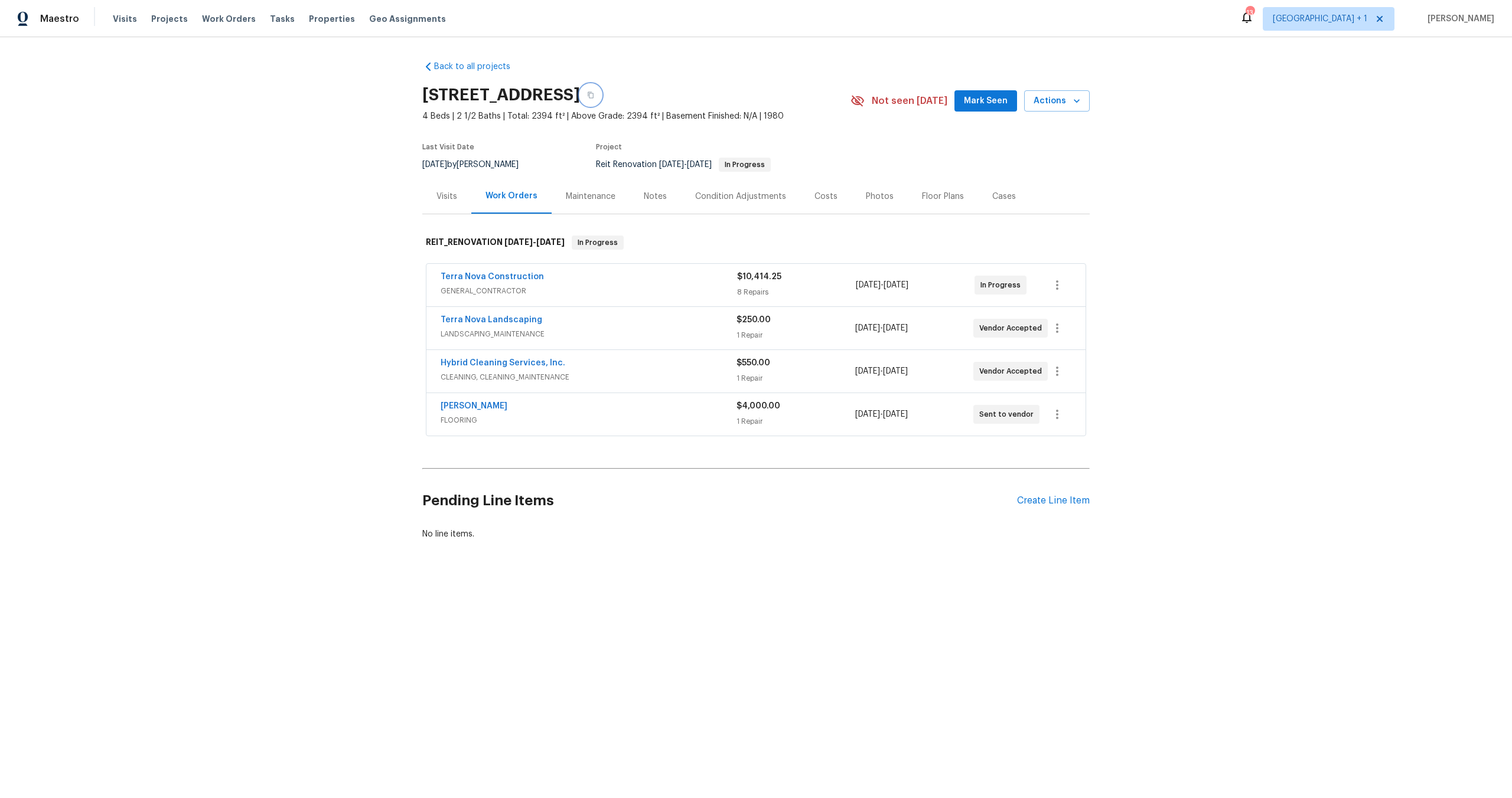
click at [602, 94] on button "button" at bounding box center [591, 95] width 21 height 21
click at [1056, 102] on span "Actions" at bounding box center [1057, 101] width 47 height 15
click at [1000, 150] on p "Schedule a visit" at bounding box center [1009, 146] width 61 height 12
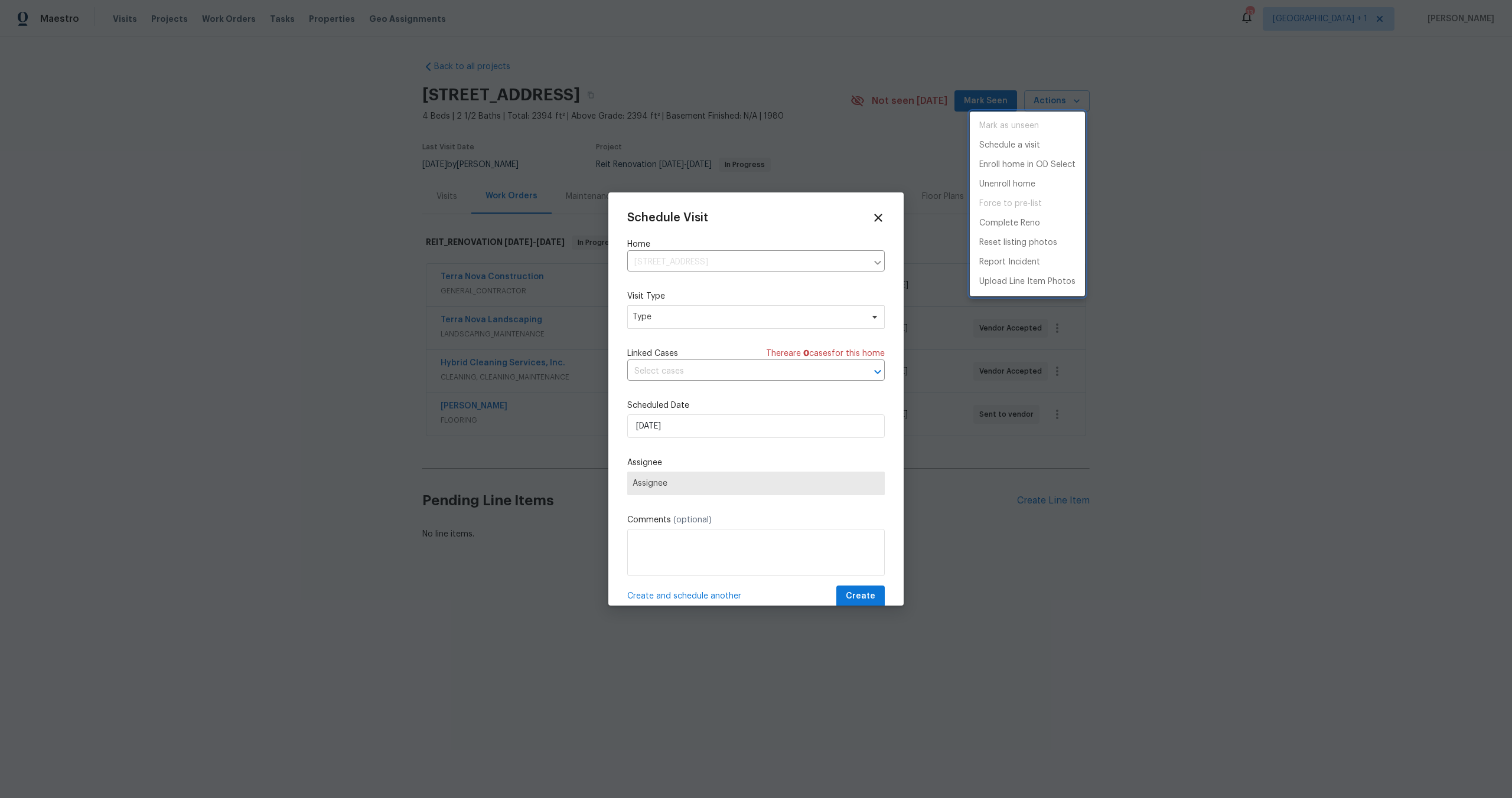
click at [681, 314] on div at bounding box center [756, 399] width 1512 height 798
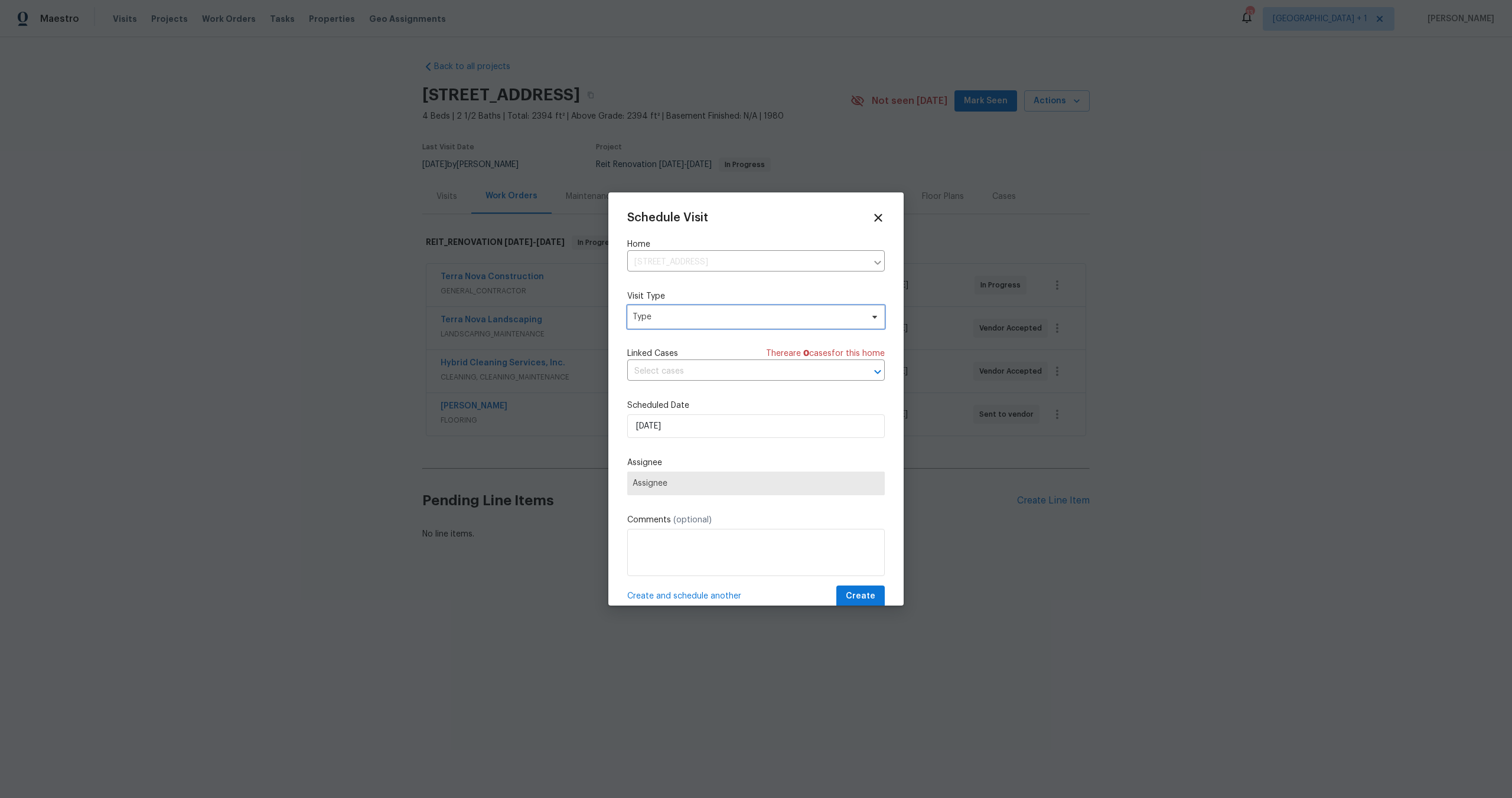
click at [682, 319] on span "Type" at bounding box center [748, 318] width 230 height 12
type input "custom"
click at [654, 372] on div "Custom" at bounding box center [650, 374] width 31 height 12
drag, startPoint x: 714, startPoint y: 499, endPoint x: 713, endPoint y: 491, distance: 8.1
click at [712, 497] on div "Schedule Visit Home 1311 La Presa Ave, Spring Valley, CA 91977 ​ Visit Type Cus…" at bounding box center [756, 409] width 258 height 397
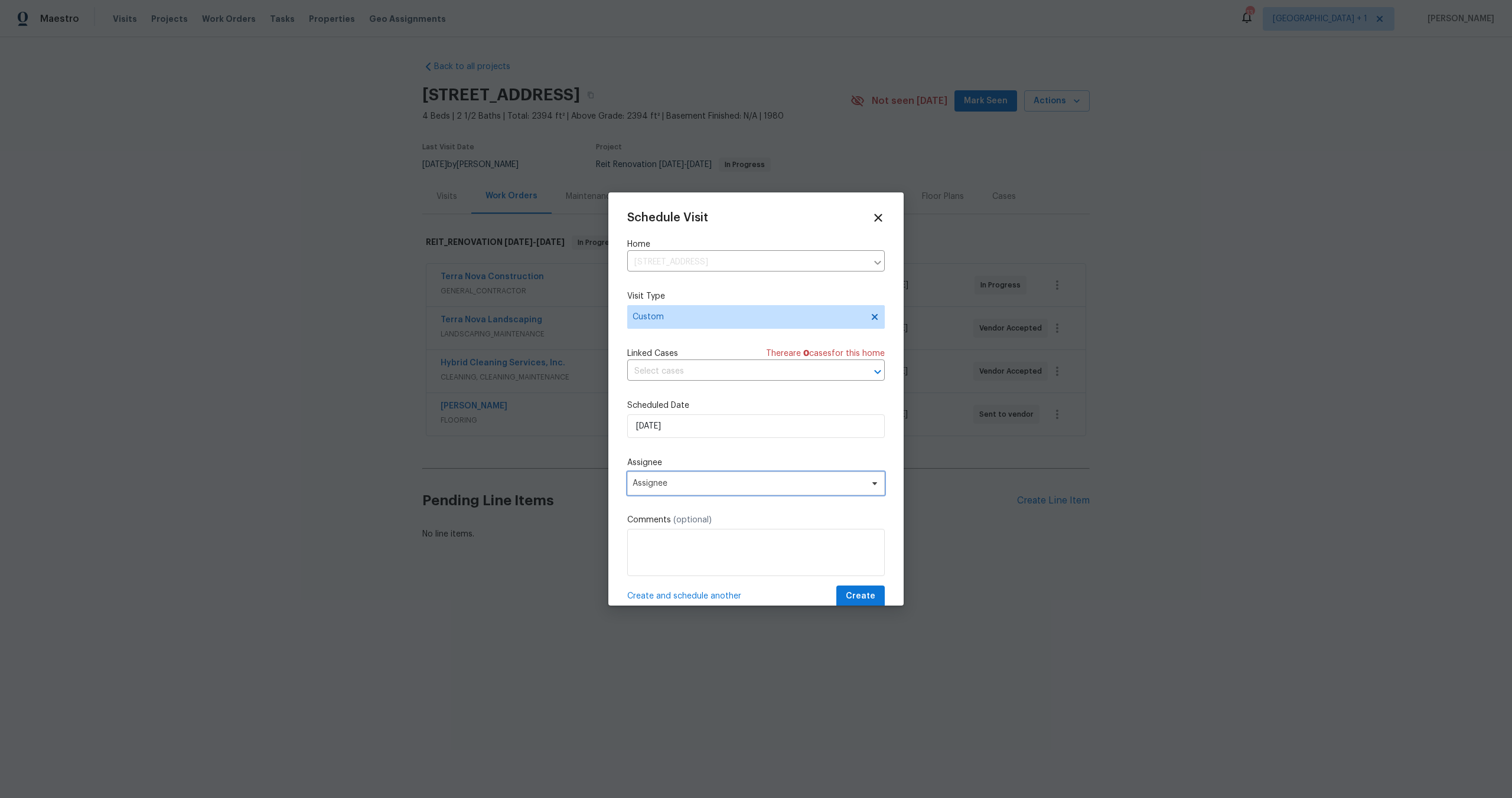
click at [712, 486] on span "Assignee" at bounding box center [749, 482] width 232 height 9
type input "eric"
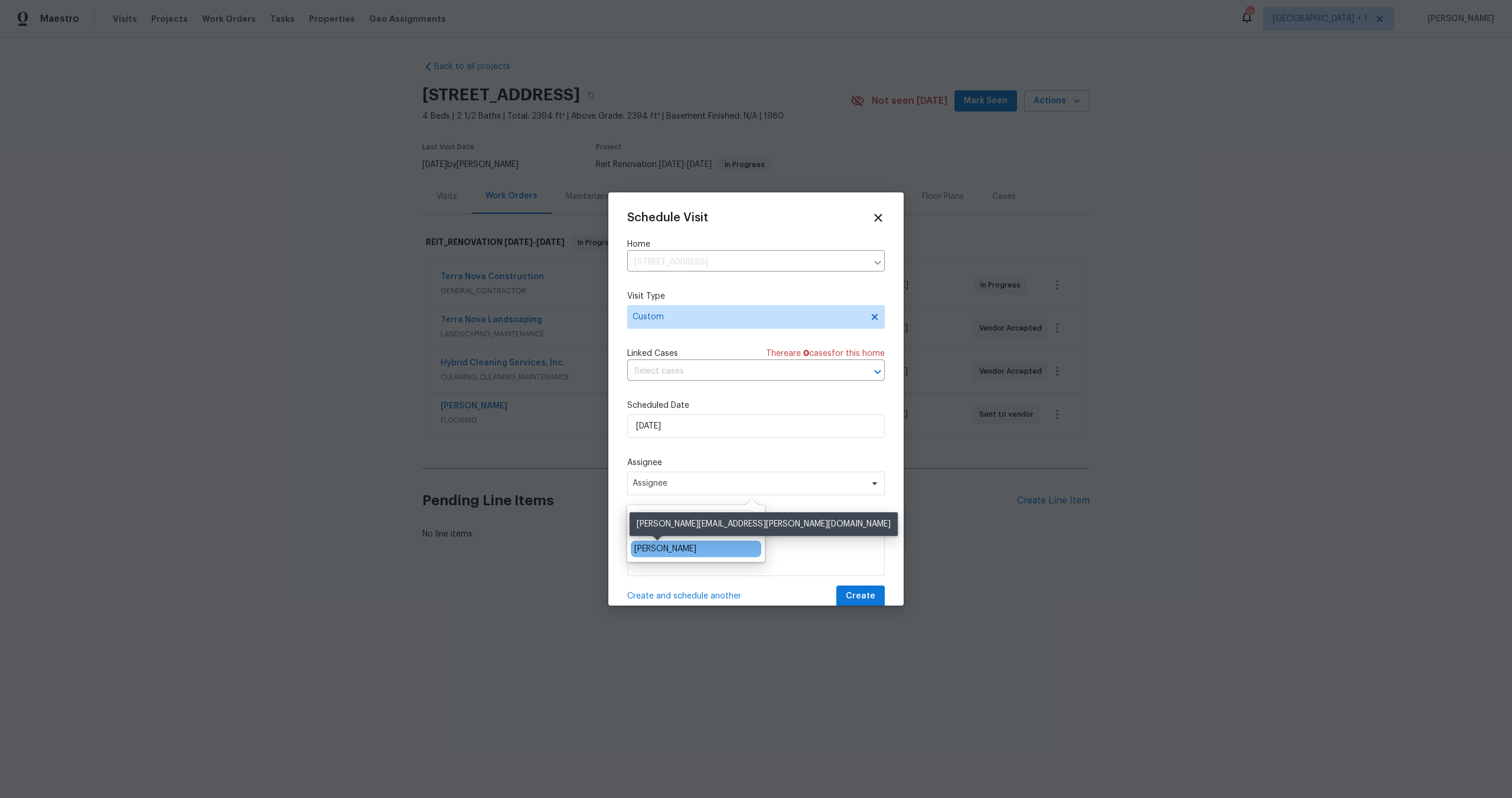
click at [682, 554] on div "[PERSON_NAME]" at bounding box center [666, 549] width 62 height 12
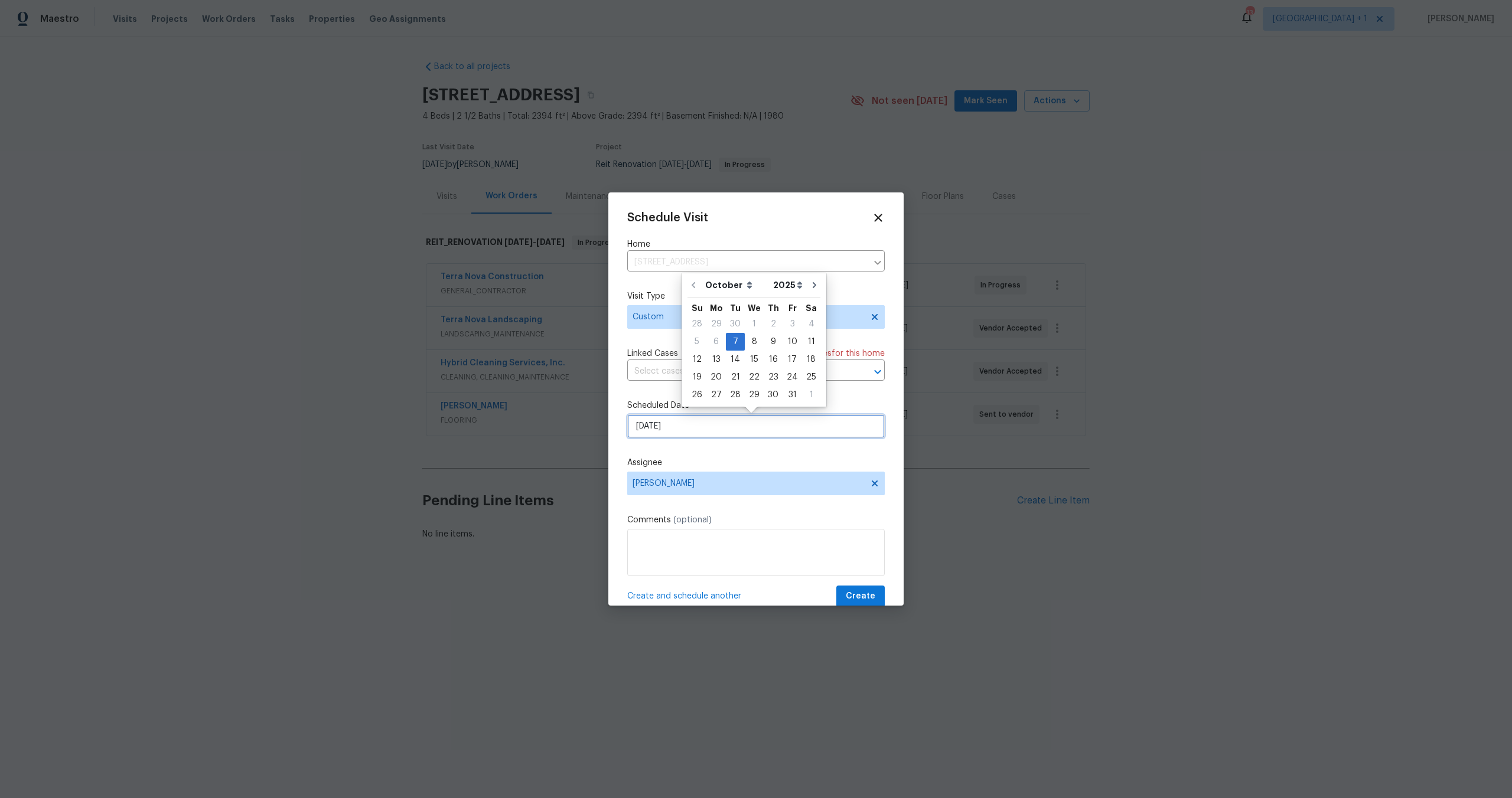
click at [681, 433] on input "[DATE]" at bounding box center [756, 426] width 258 height 24
click at [752, 342] on div "8" at bounding box center [754, 342] width 19 height 17
type input "[DATE]"
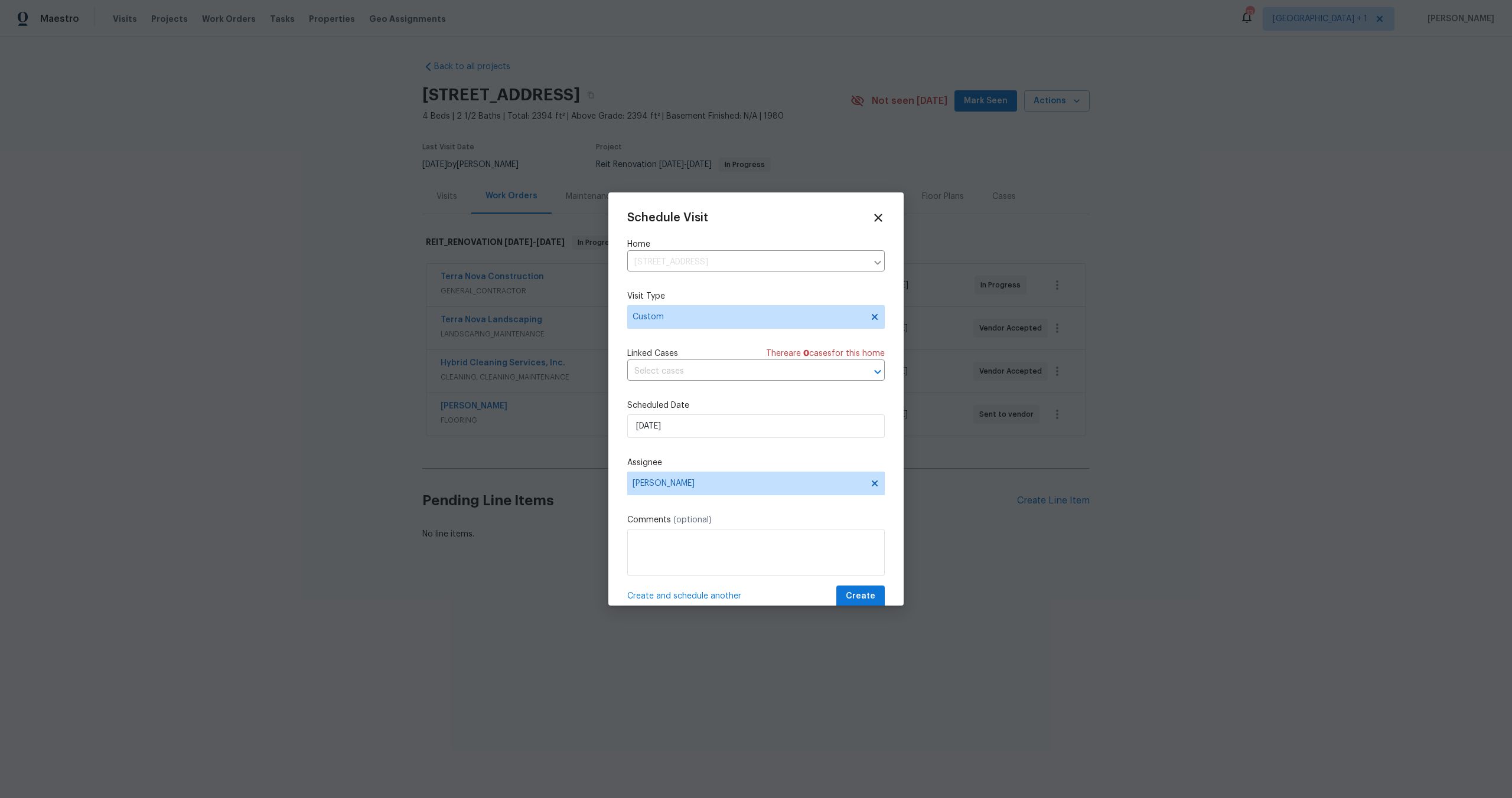
click at [717, 578] on div "Schedule Visit Home 1311 La Presa Ave, Spring Valley, CA 91977 ​ Visit Type Cus…" at bounding box center [756, 409] width 258 height 397
click at [709, 556] on textarea at bounding box center [756, 552] width 258 height 47
type textarea "RAAS home"
click at [846, 598] on span "Create" at bounding box center [861, 596] width 30 height 15
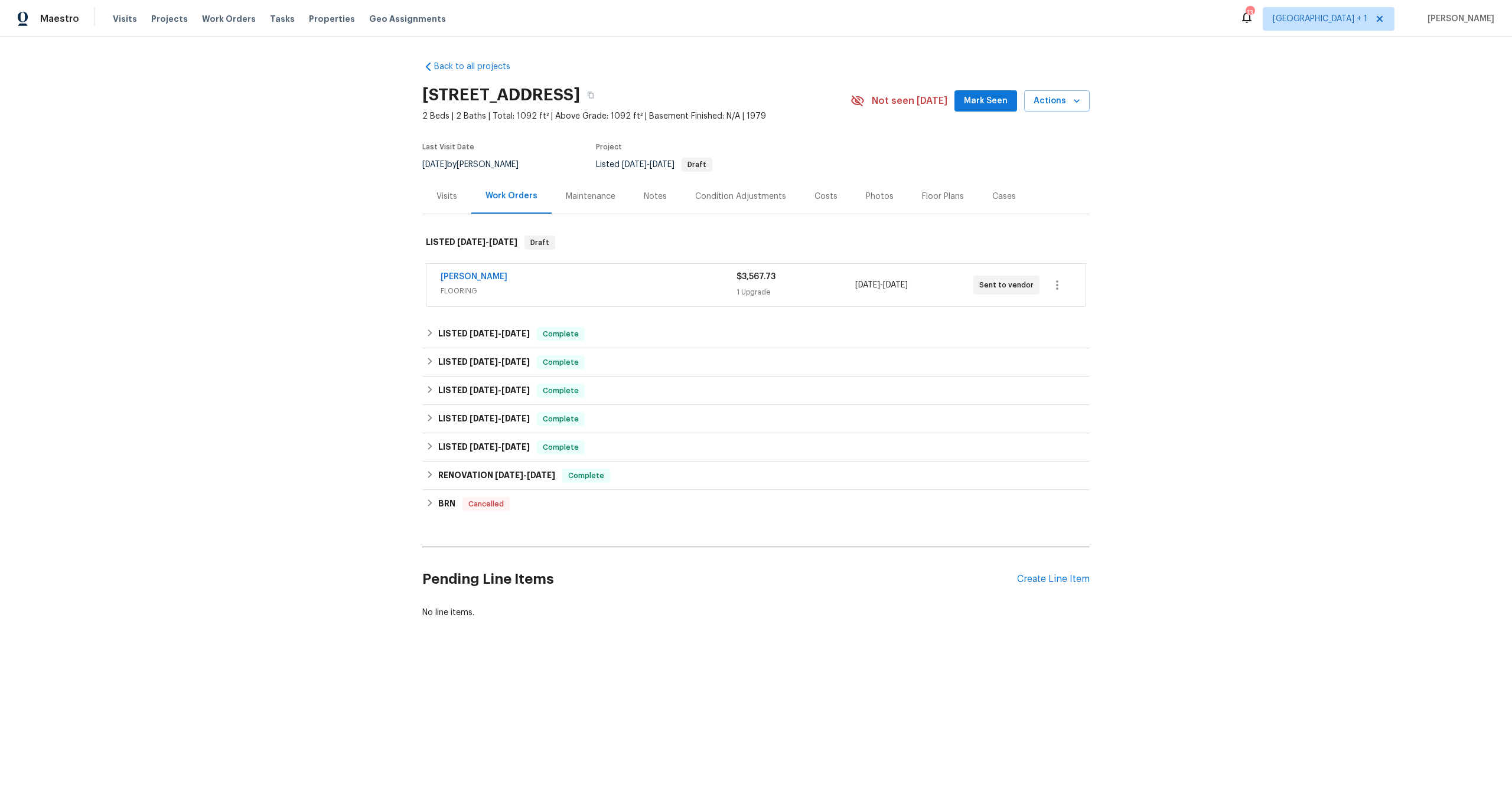
click at [428, 195] on div "Visits" at bounding box center [447, 196] width 49 height 35
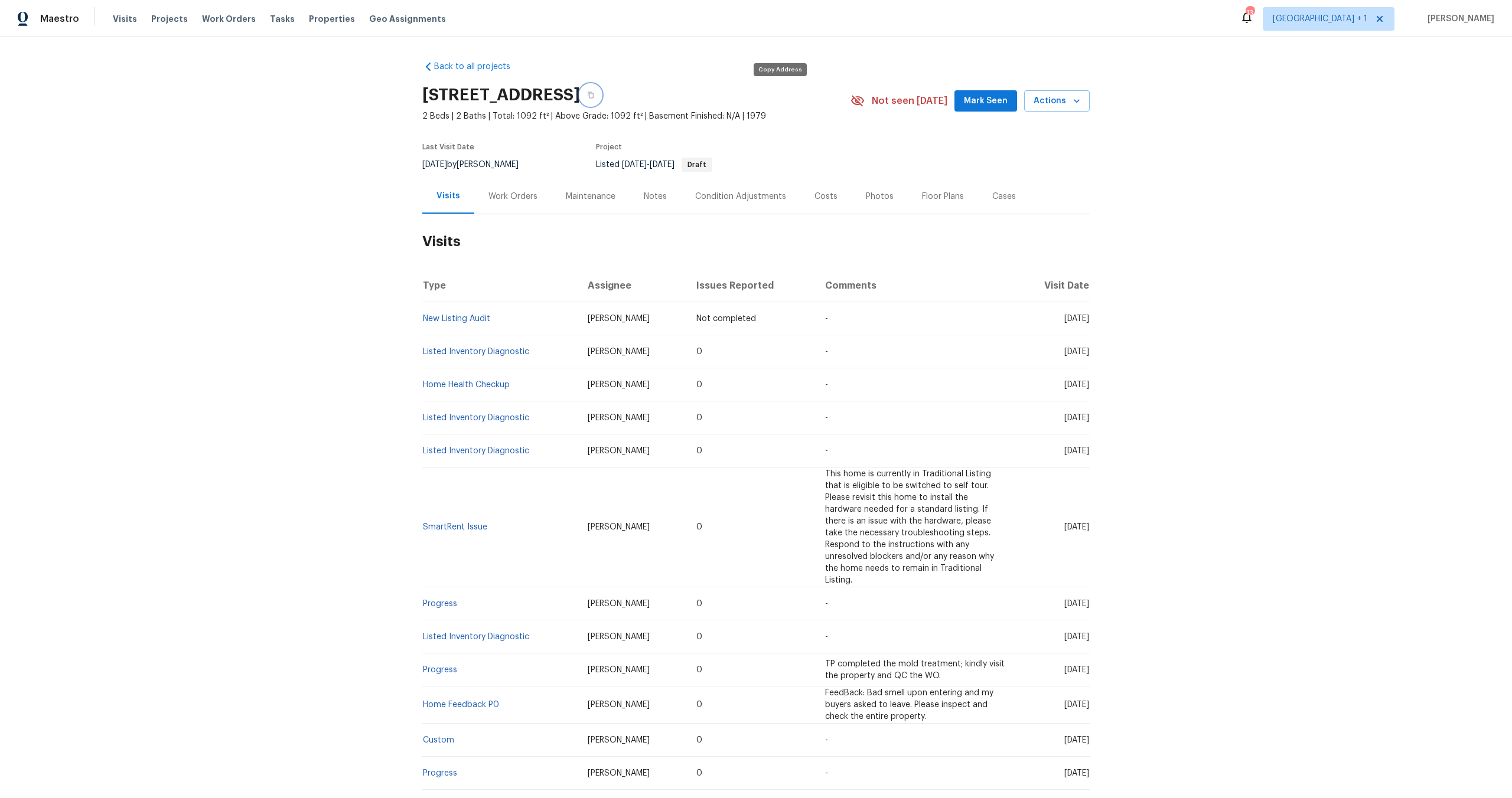
click at [594, 93] on icon "button" at bounding box center [591, 95] width 6 height 7
click at [129, 19] on span "Visits" at bounding box center [125, 19] width 24 height 12
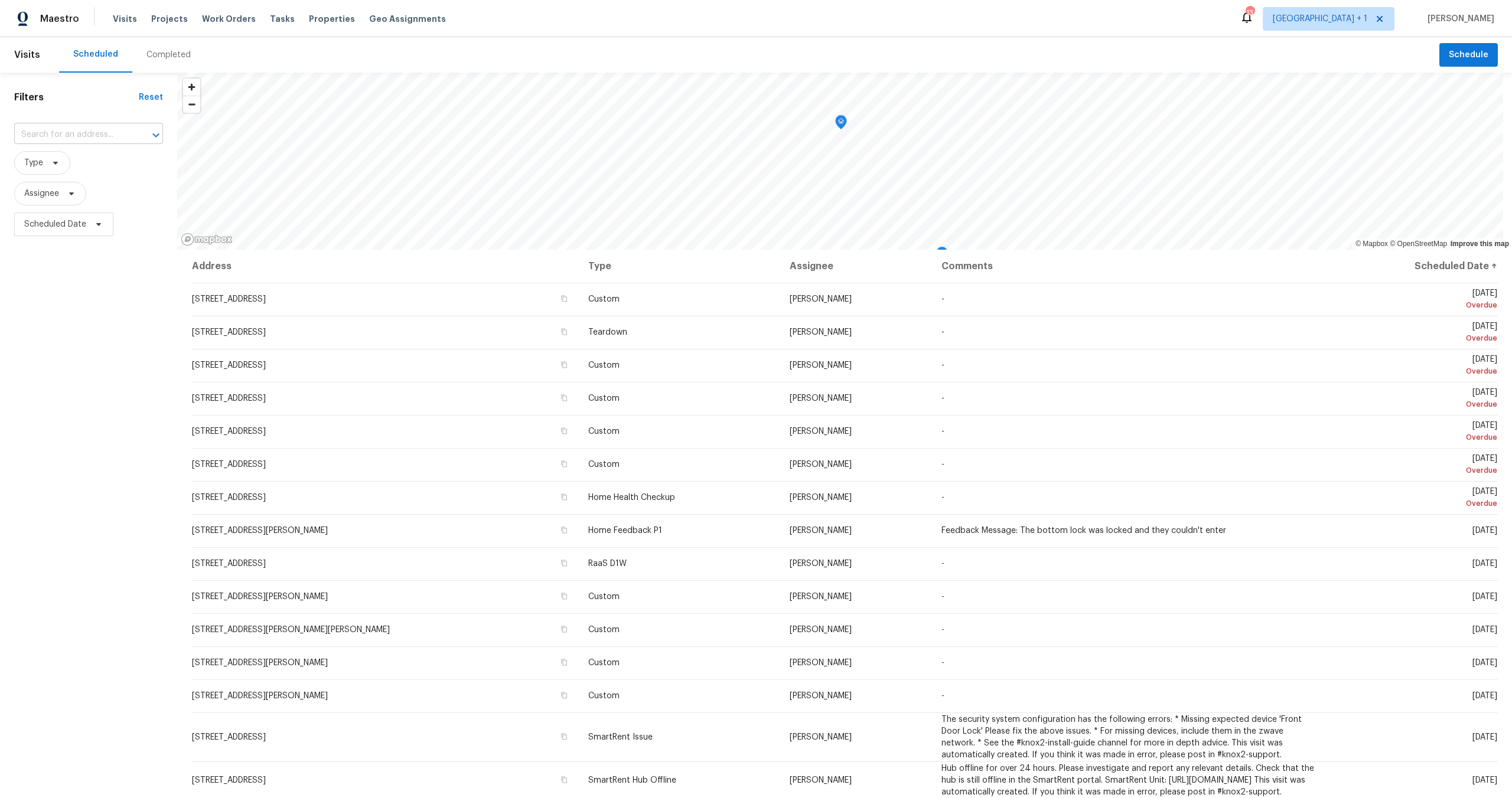
click at [90, 134] on input "text" at bounding box center [72, 135] width 116 height 18
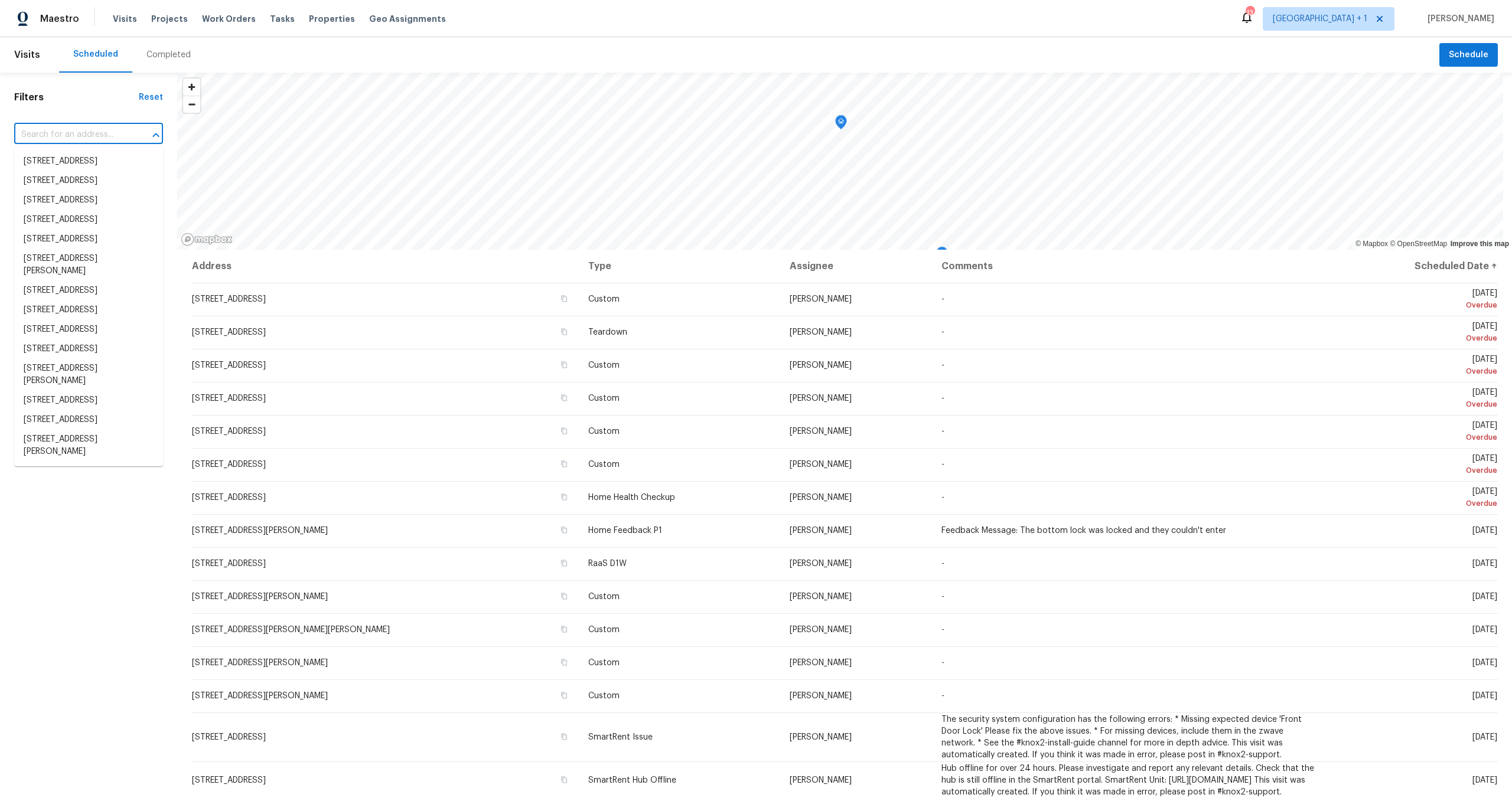
paste input "[STREET_ADDRESS]"
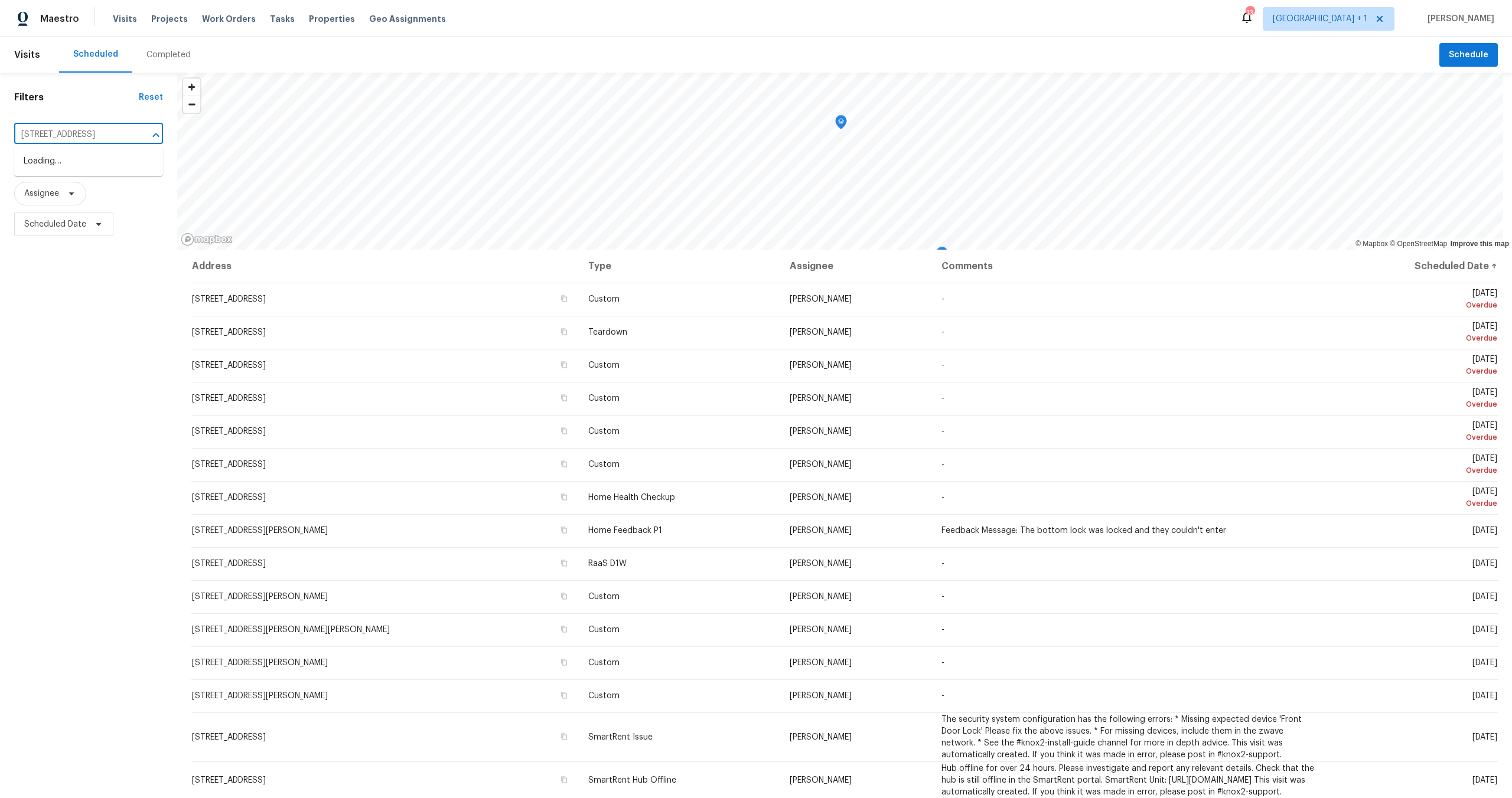
type input "[STREET_ADDRESS]"
click at [56, 161] on li "[STREET_ADDRESS]" at bounding box center [88, 162] width 149 height 20
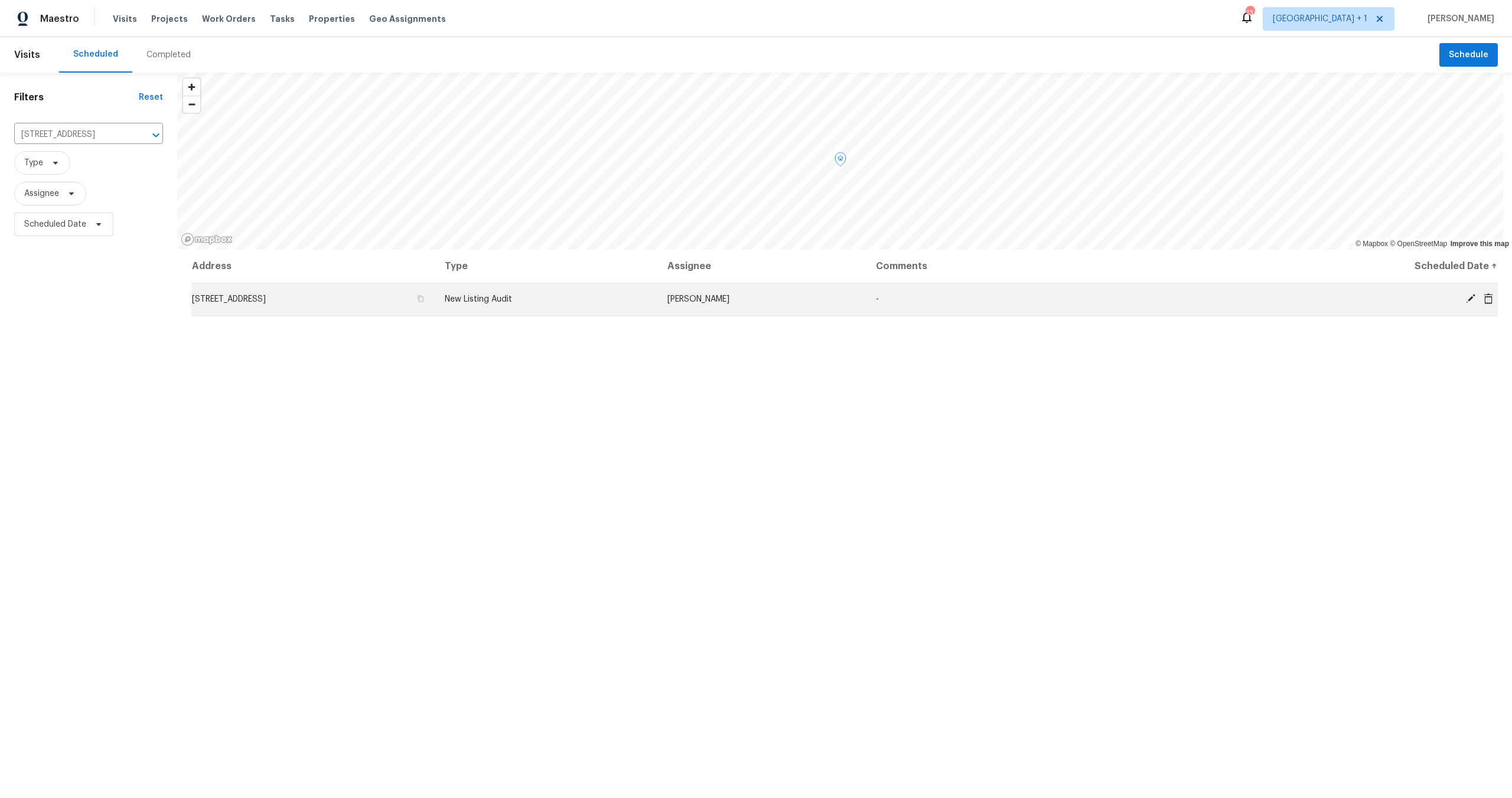
click at [1466, 300] on icon at bounding box center [1470, 298] width 9 height 9
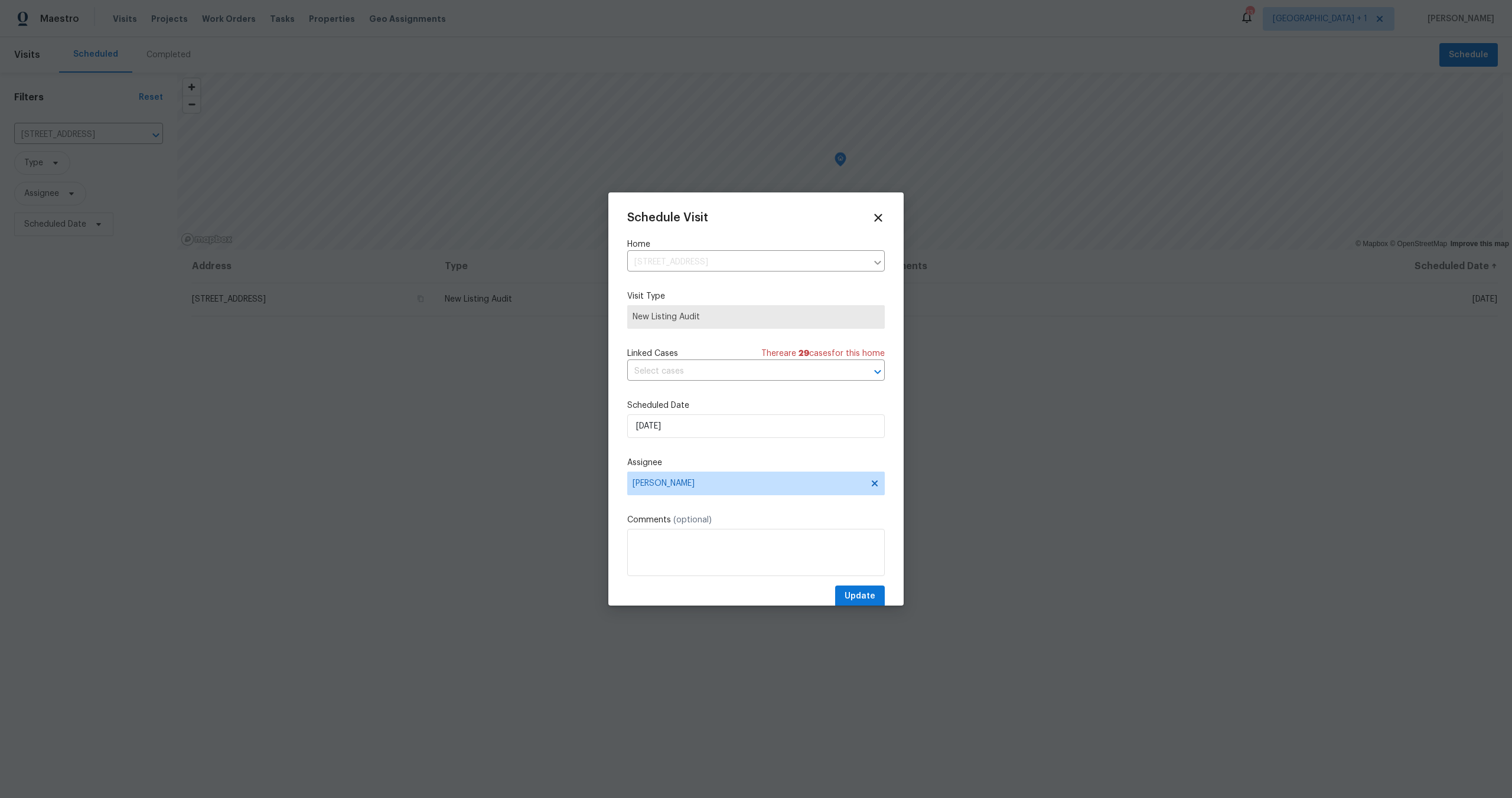
click at [695, 411] on label "Scheduled Date" at bounding box center [756, 405] width 258 height 12
click at [696, 420] on input "[DATE]" at bounding box center [756, 426] width 258 height 24
click at [750, 342] on div "8" at bounding box center [754, 342] width 19 height 17
type input "[DATE]"
click at [844, 601] on span "Update" at bounding box center [859, 596] width 31 height 15
